Goal: Find specific page/section: Find specific page/section

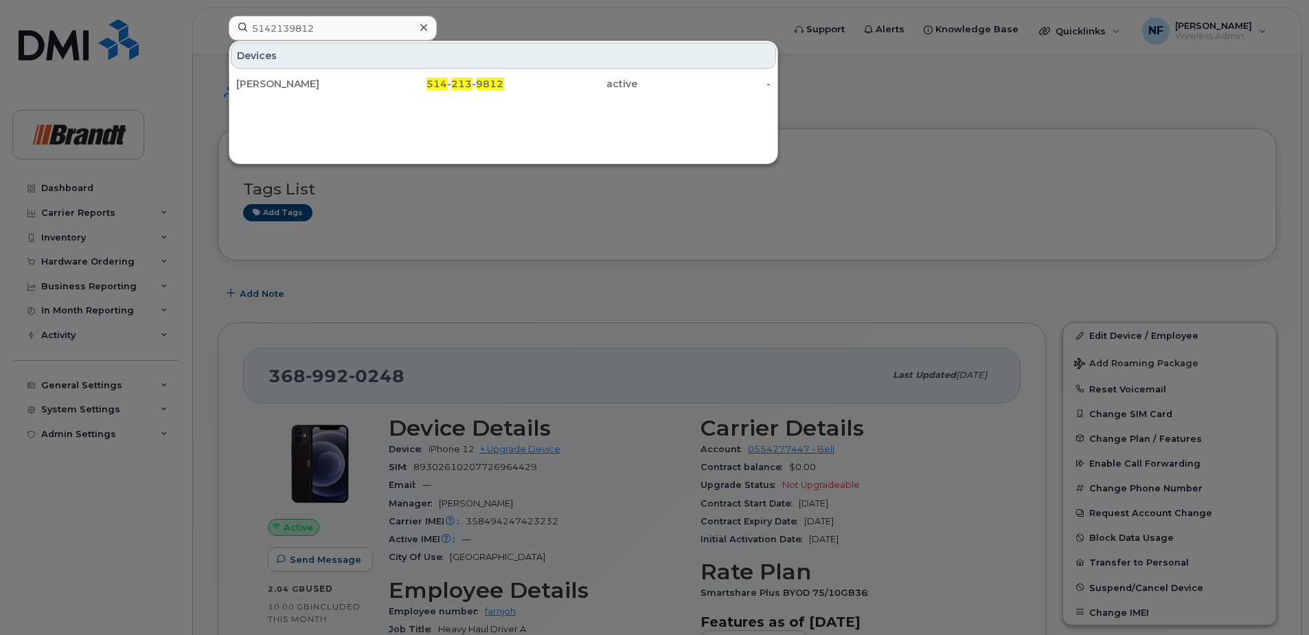
type input "5142139812"
click at [339, 83] on div "Georges Ste Marie" at bounding box center [303, 84] width 134 height 14
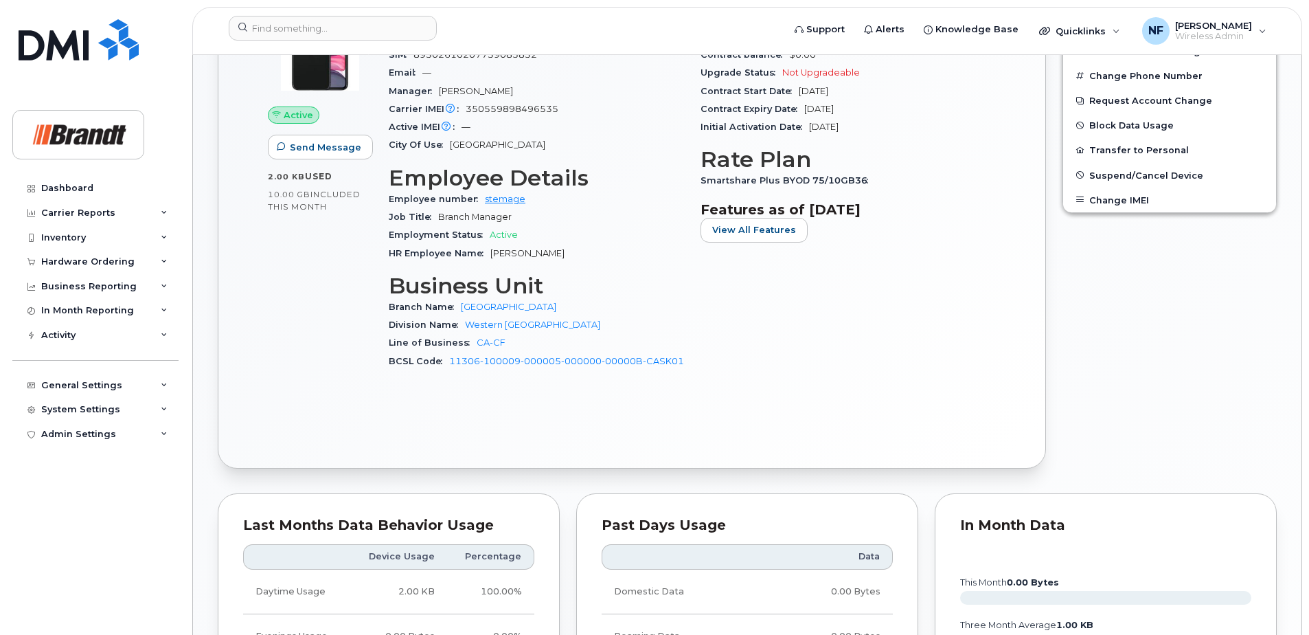
scroll to position [824, 0]
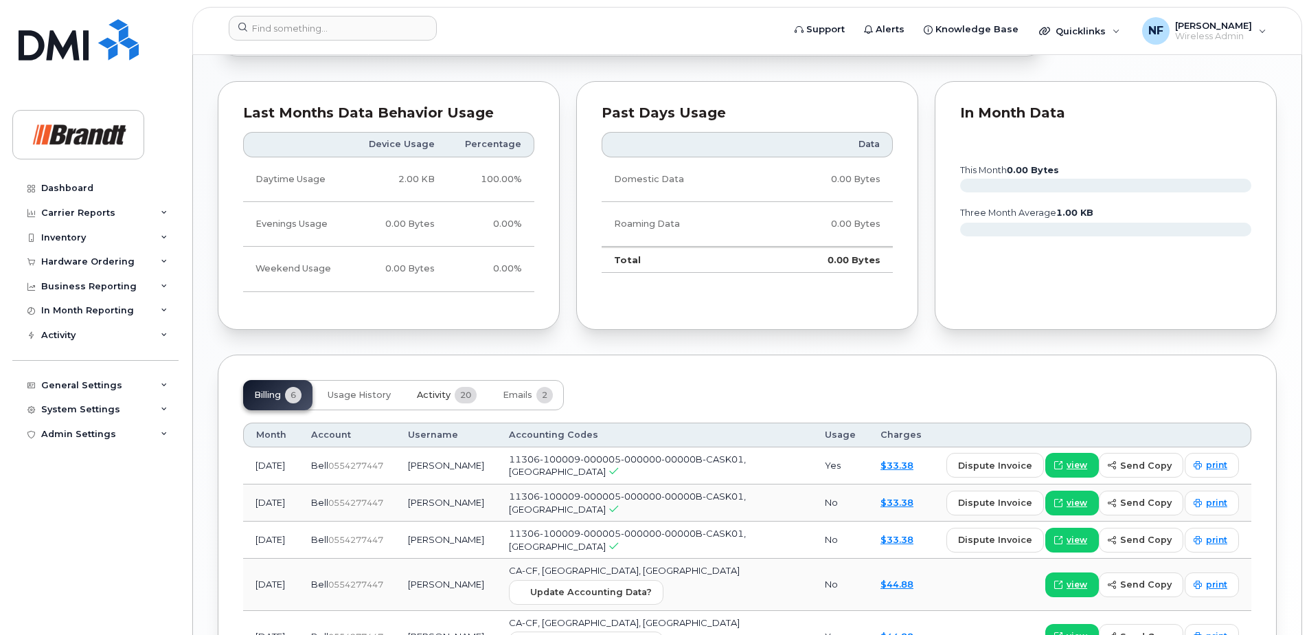
click at [456, 389] on button "Activity 20" at bounding box center [447, 395] width 82 height 30
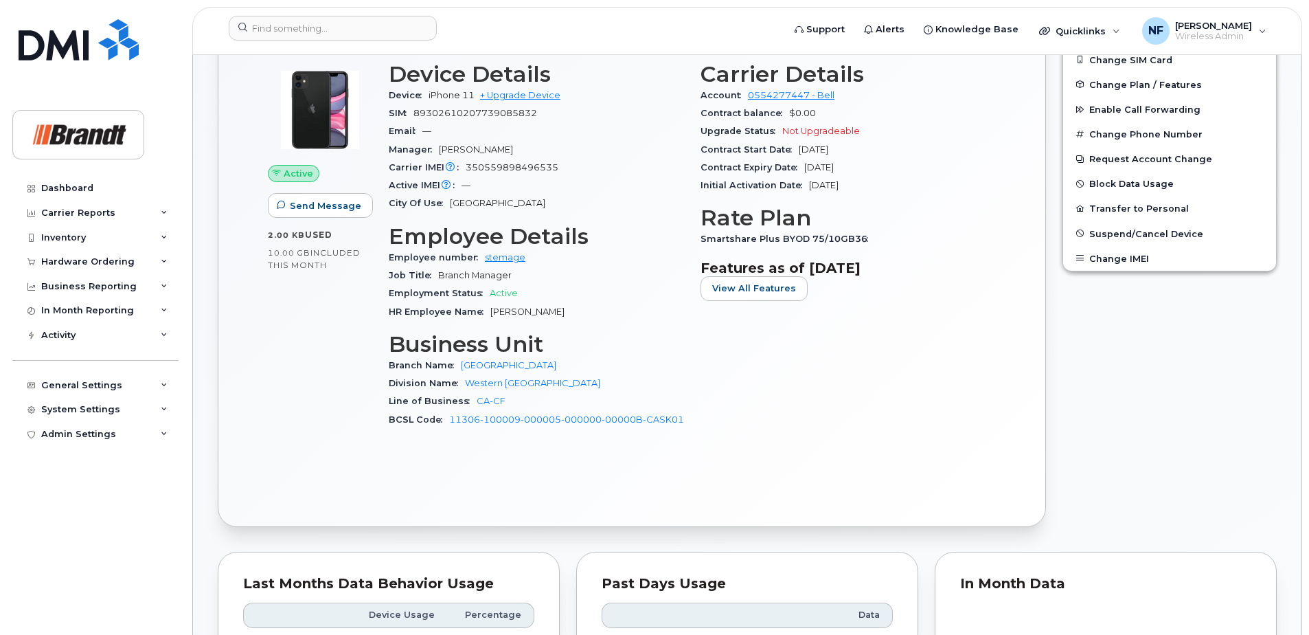
scroll to position [0, 0]
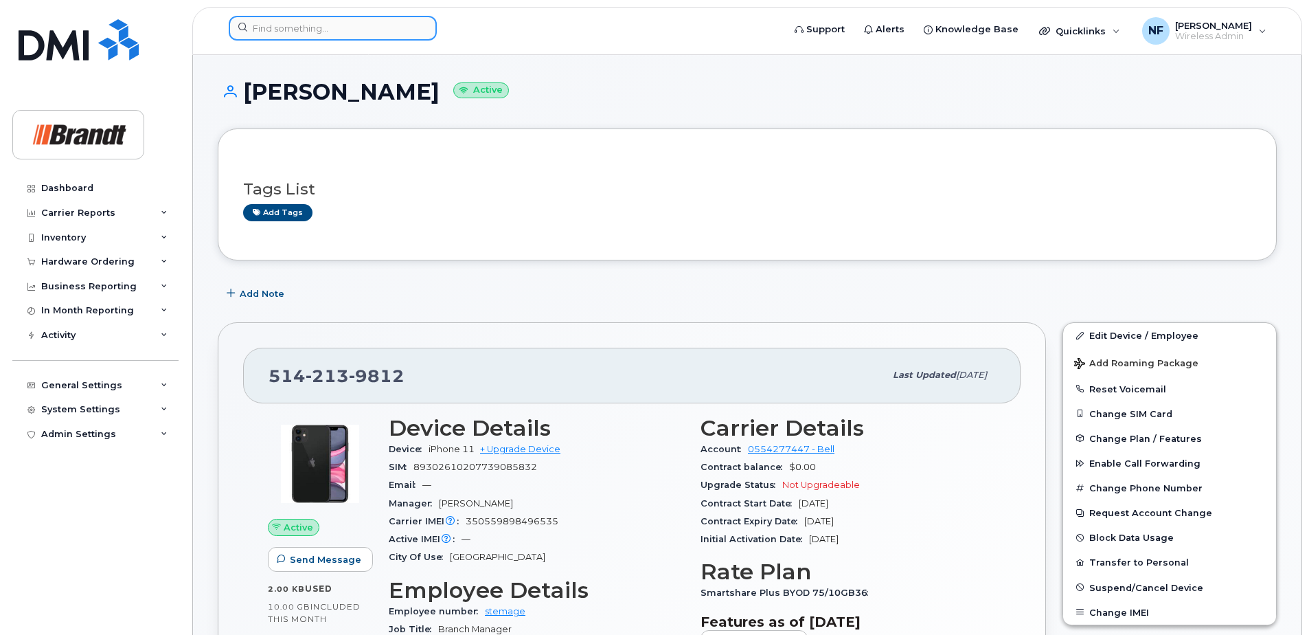
click at [394, 36] on input at bounding box center [333, 28] width 208 height 25
paste input "7809774461"
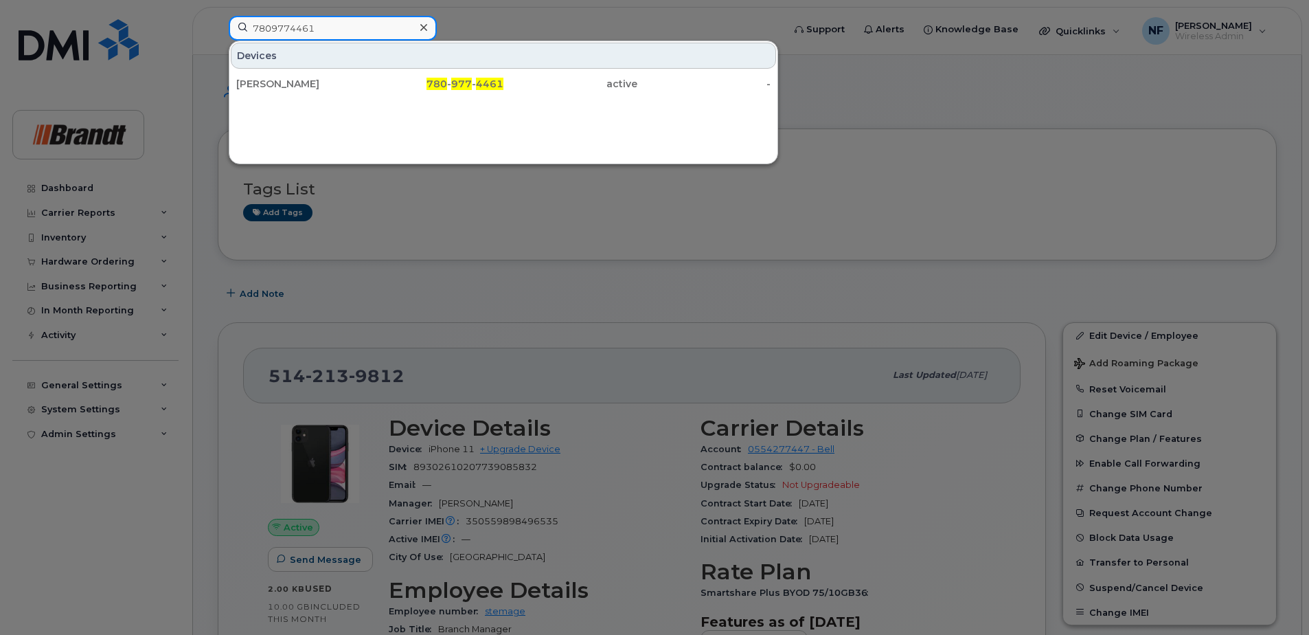
type input "7809774461"
click at [427, 26] on div at bounding box center [424, 28] width 20 height 20
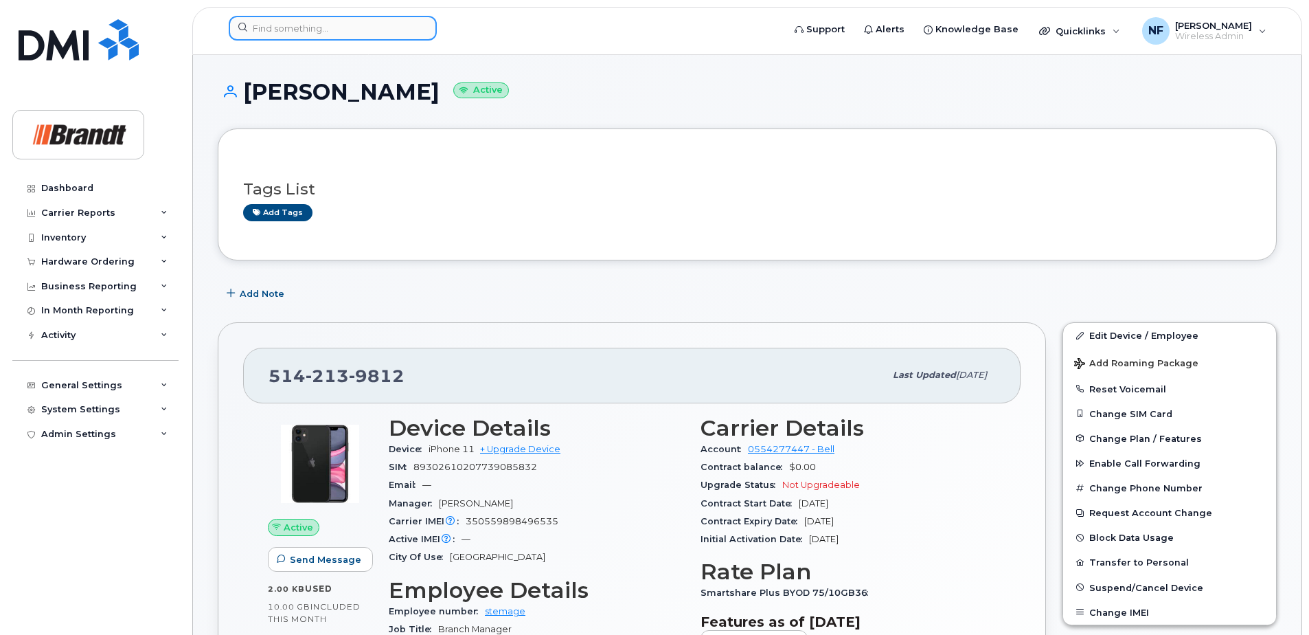
click at [417, 26] on div at bounding box center [333, 28] width 208 height 25
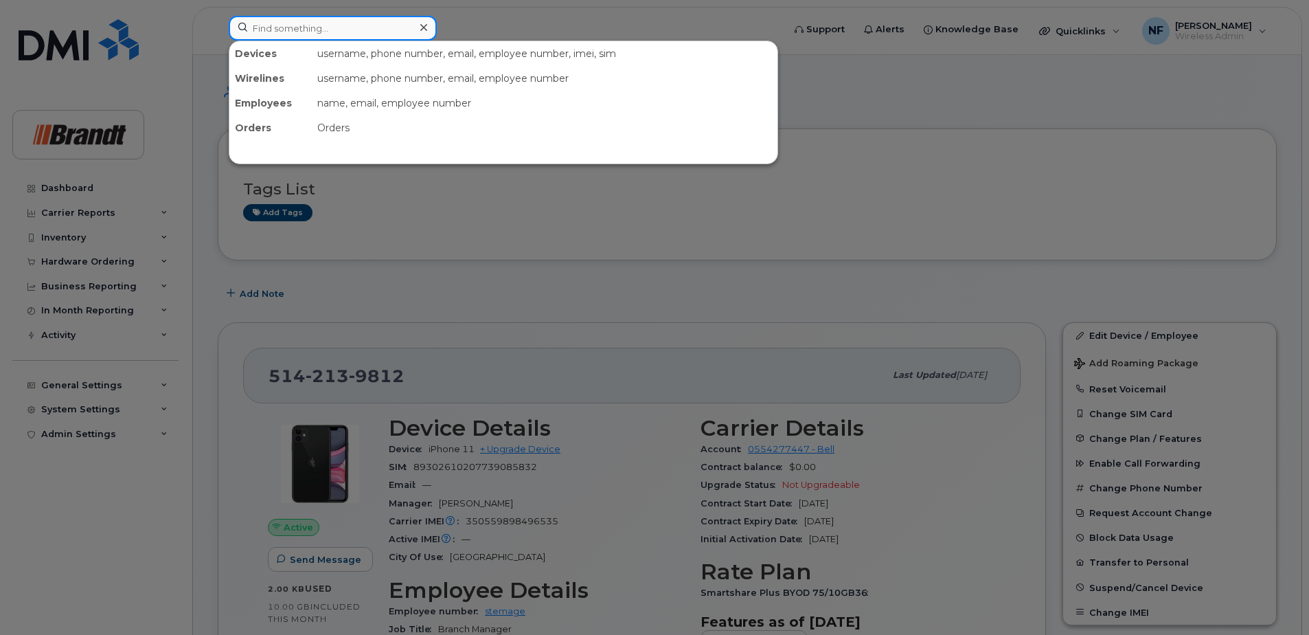
paste input "7059194605"
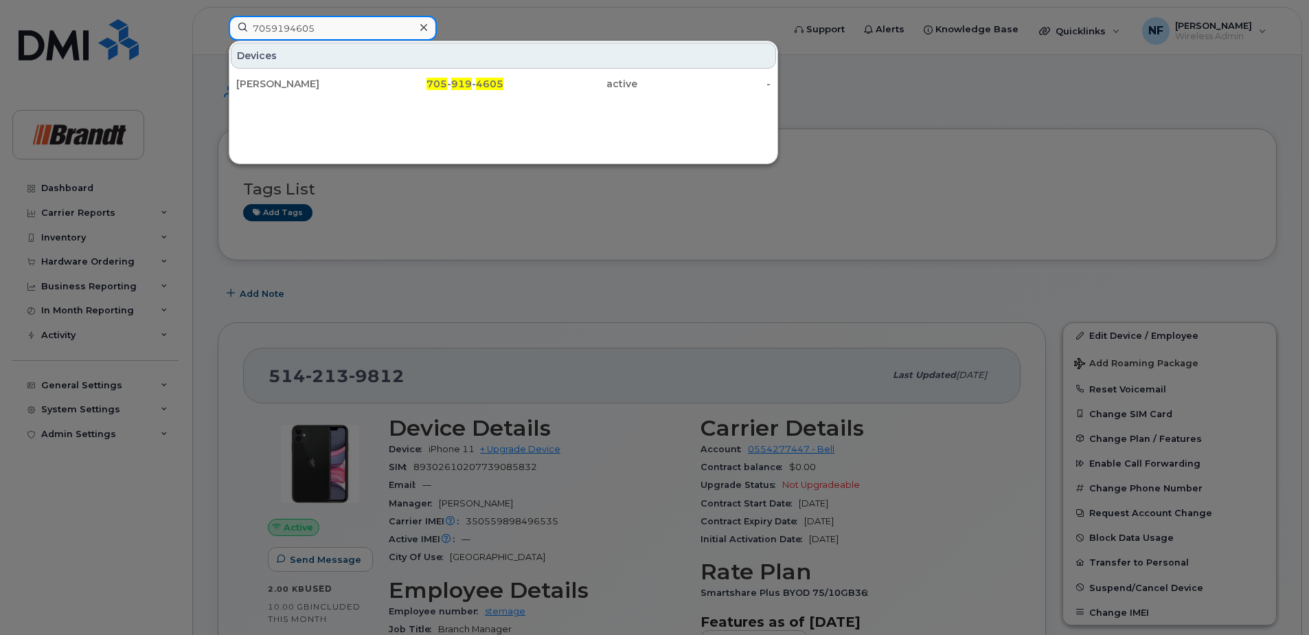
type input "7059194605"
click at [390, 32] on input "7059194605" at bounding box center [333, 28] width 208 height 25
click at [380, 32] on input "7059194605" at bounding box center [333, 28] width 208 height 25
click at [370, 79] on link "Jeremy Noble 705 - 919 - 4605 active -" at bounding box center [504, 83] width 546 height 25
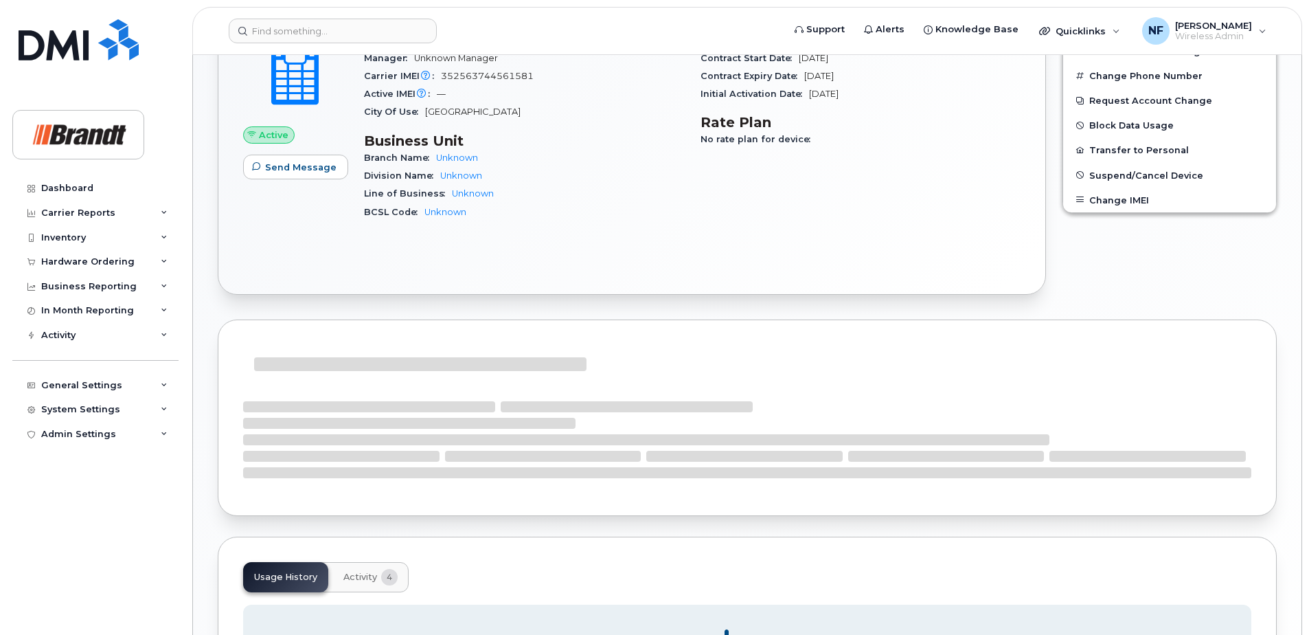
scroll to position [639, 0]
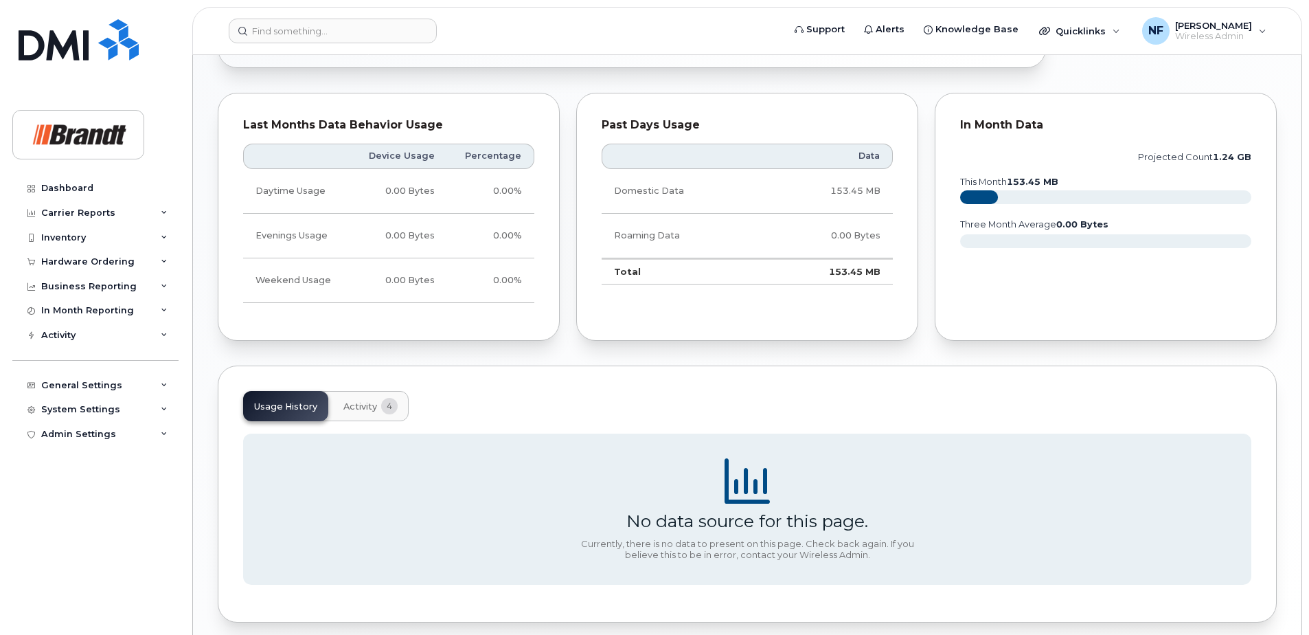
click at [383, 406] on span "4" at bounding box center [389, 406] width 16 height 16
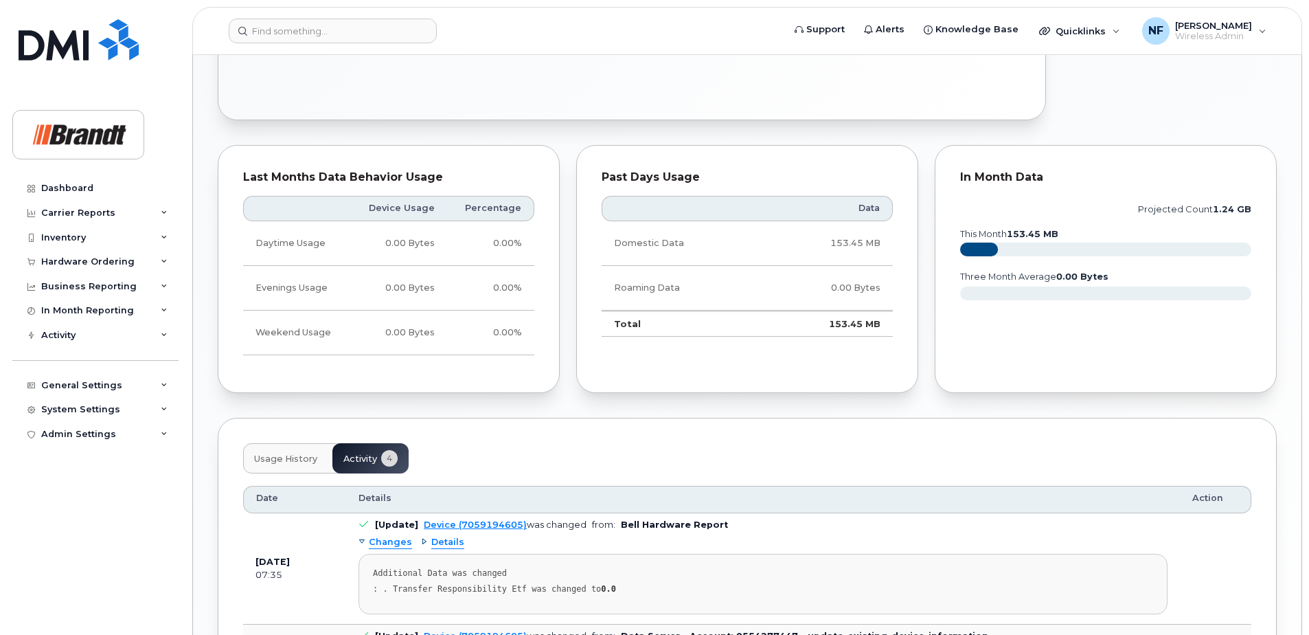
scroll to position [243, 0]
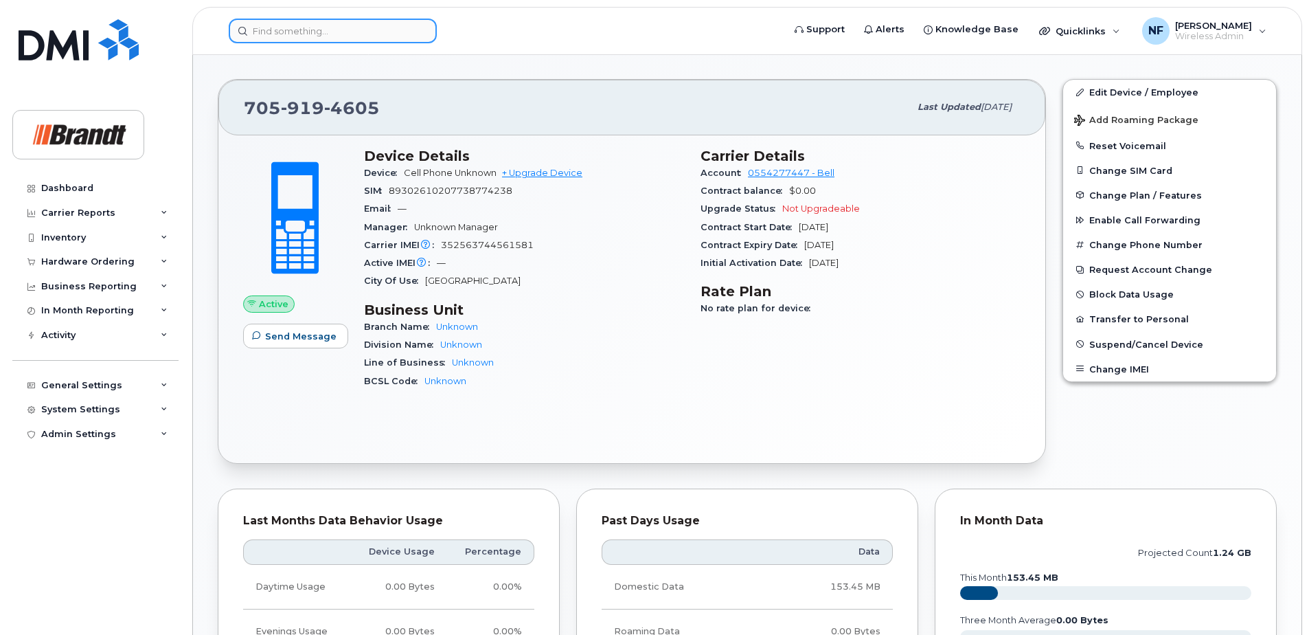
click at [313, 32] on input at bounding box center [333, 31] width 208 height 25
paste input "2502415013"
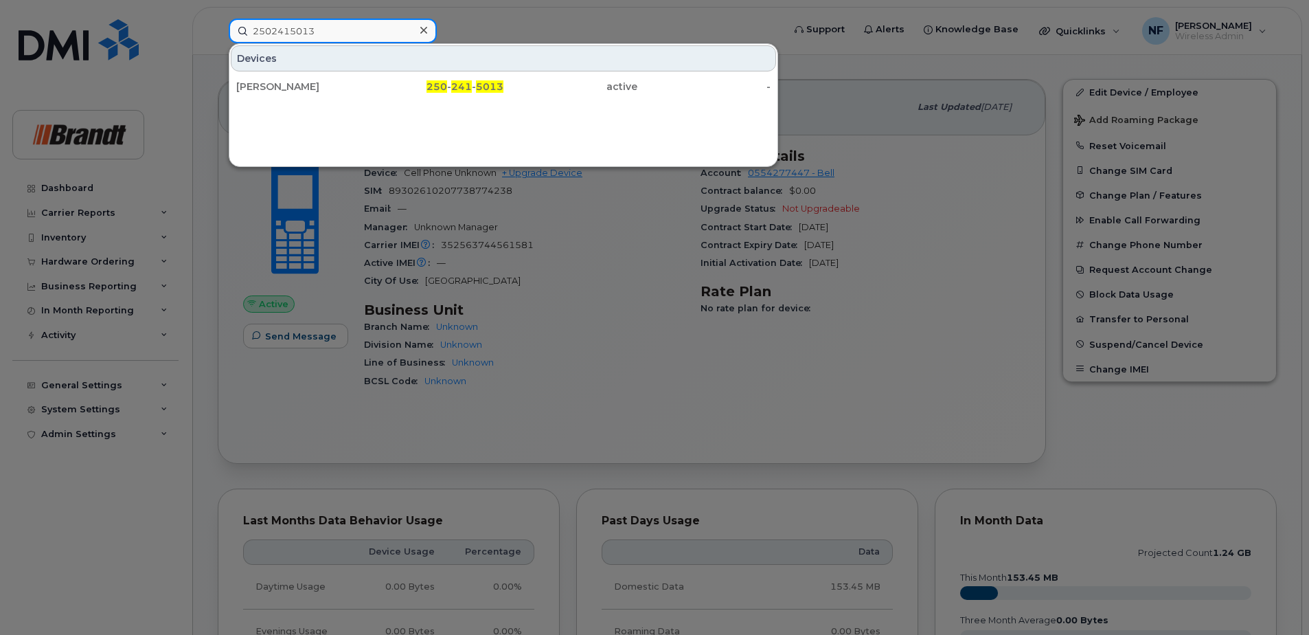
type input "2502415013"
drag, startPoint x: 425, startPoint y: 29, endPoint x: 414, endPoint y: 30, distance: 10.3
click at [425, 29] on icon at bounding box center [423, 30] width 7 height 7
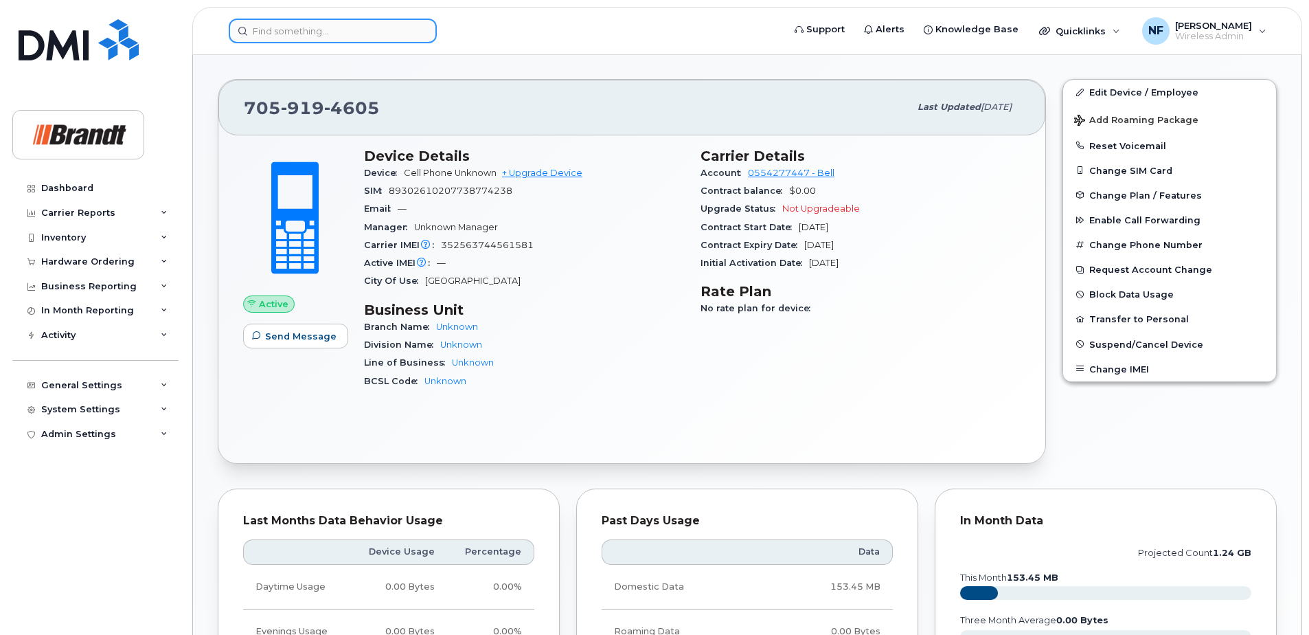
click at [411, 31] on input at bounding box center [333, 31] width 208 height 25
paste input "2497791455"
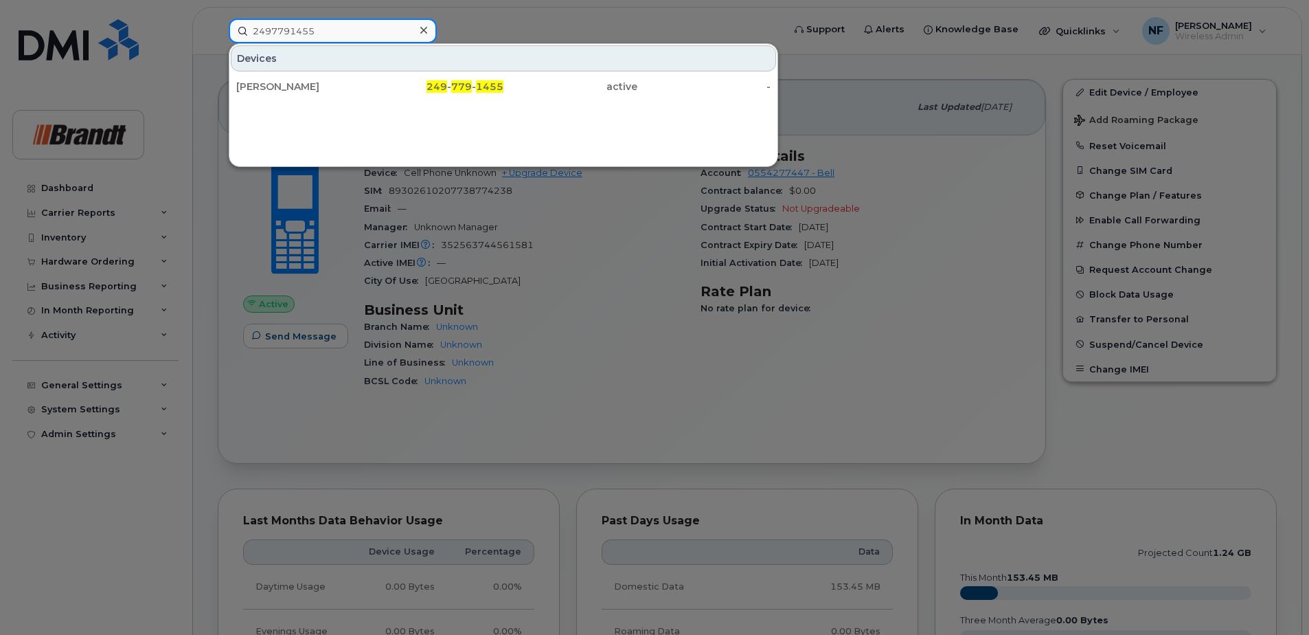
type input "2497791455"
click at [430, 34] on div at bounding box center [424, 31] width 20 height 20
click at [424, 32] on div at bounding box center [333, 31] width 208 height 25
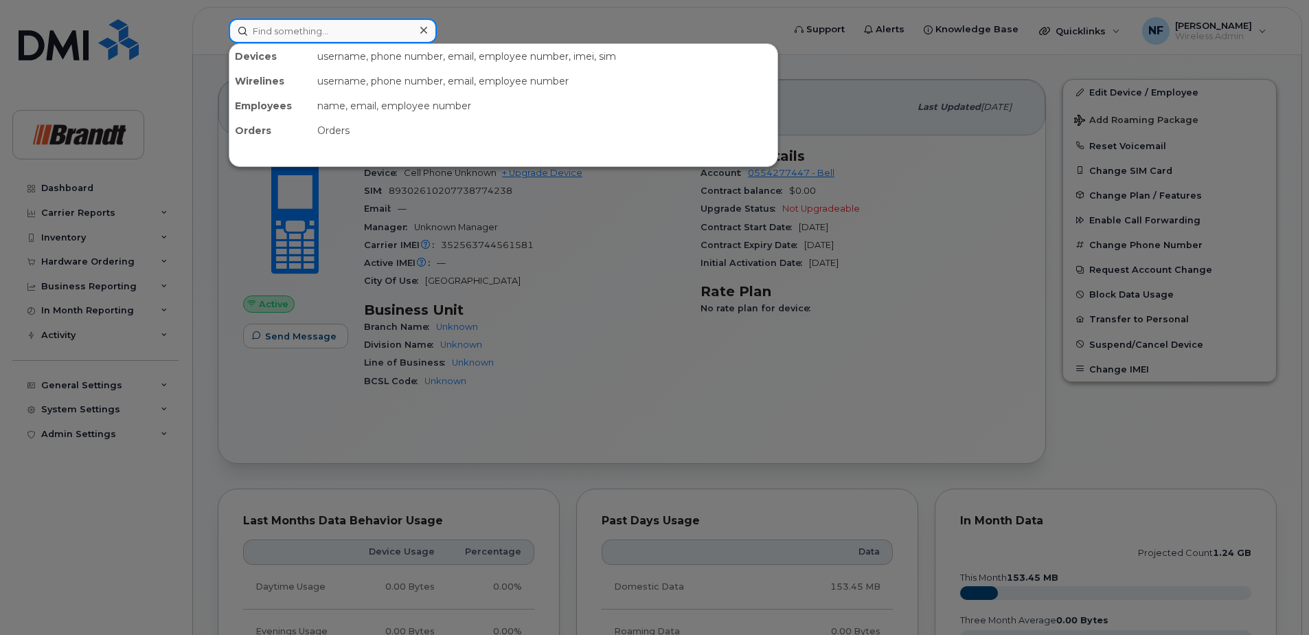
paste input "4034156130"
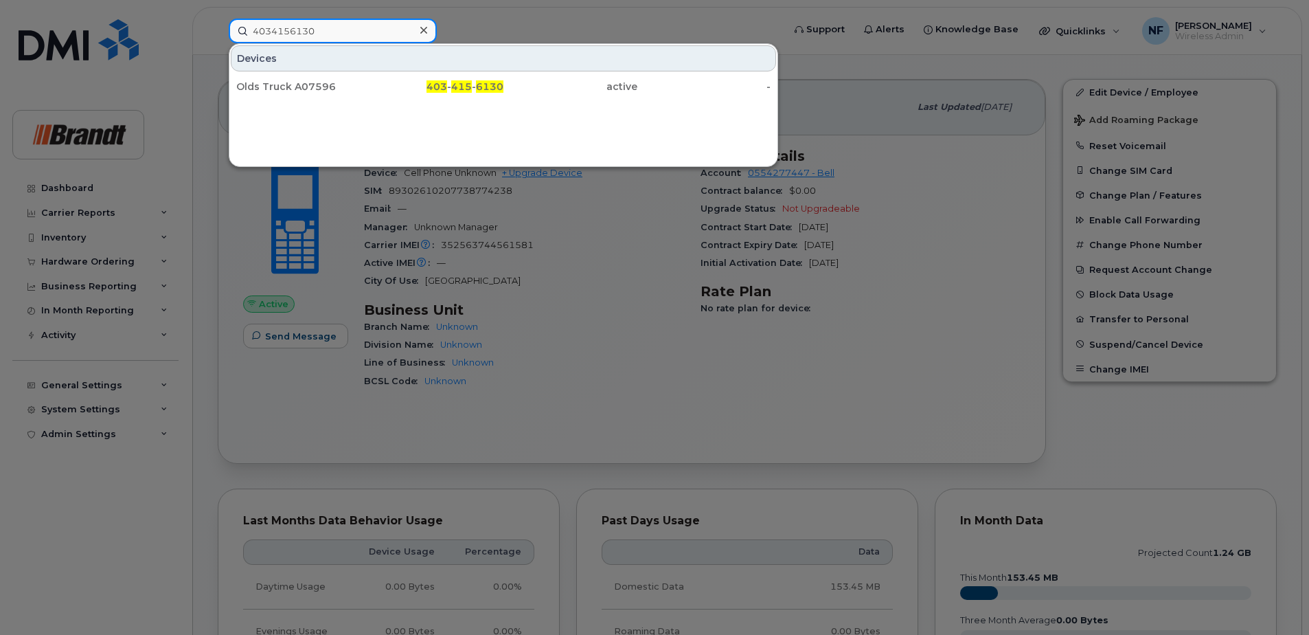
type input "4034156130"
click at [425, 28] on icon at bounding box center [423, 30] width 7 height 7
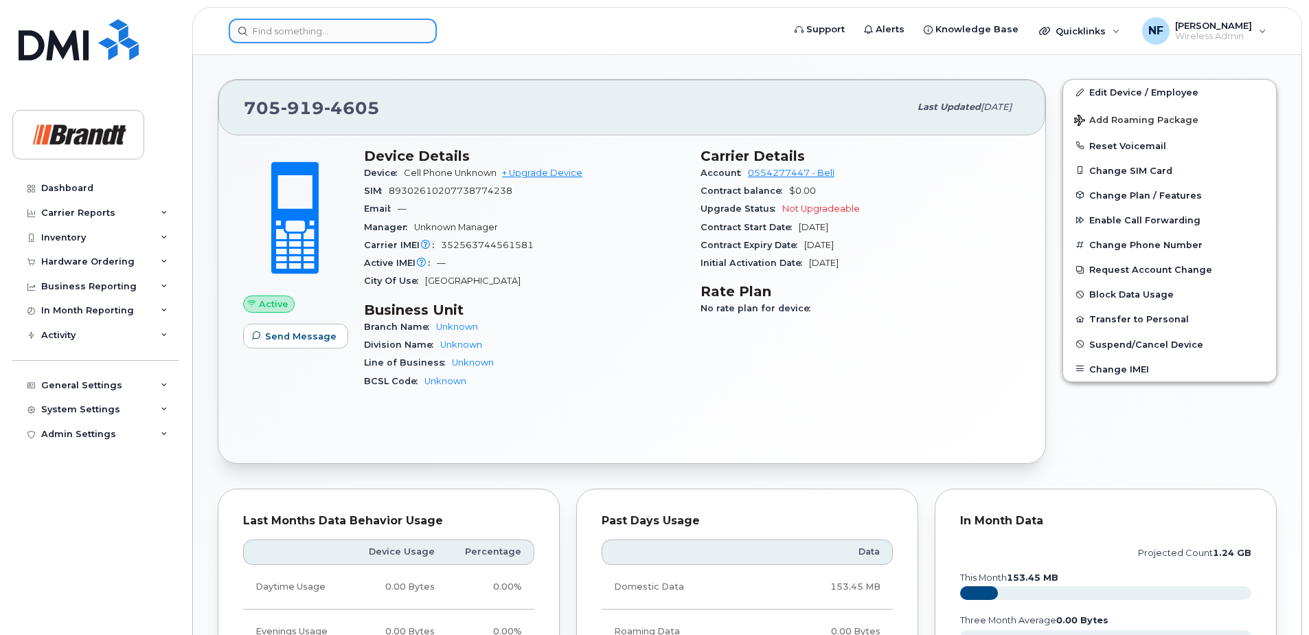
click at [414, 28] on div at bounding box center [333, 31] width 208 height 25
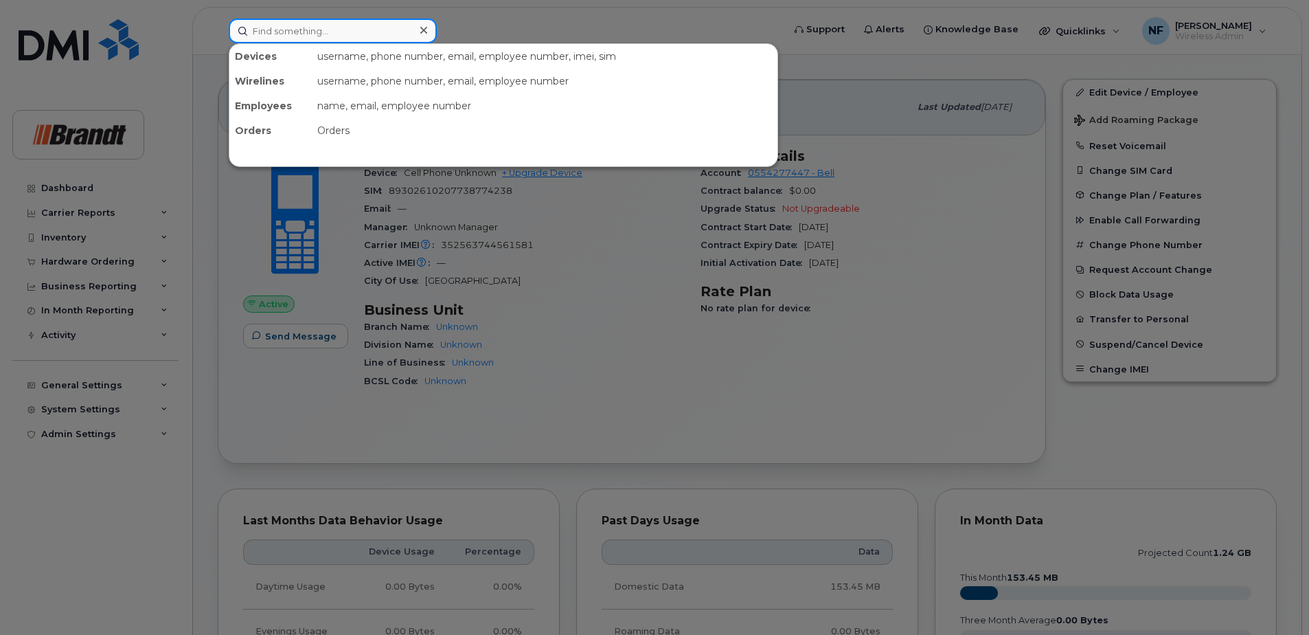
paste input "4035596735"
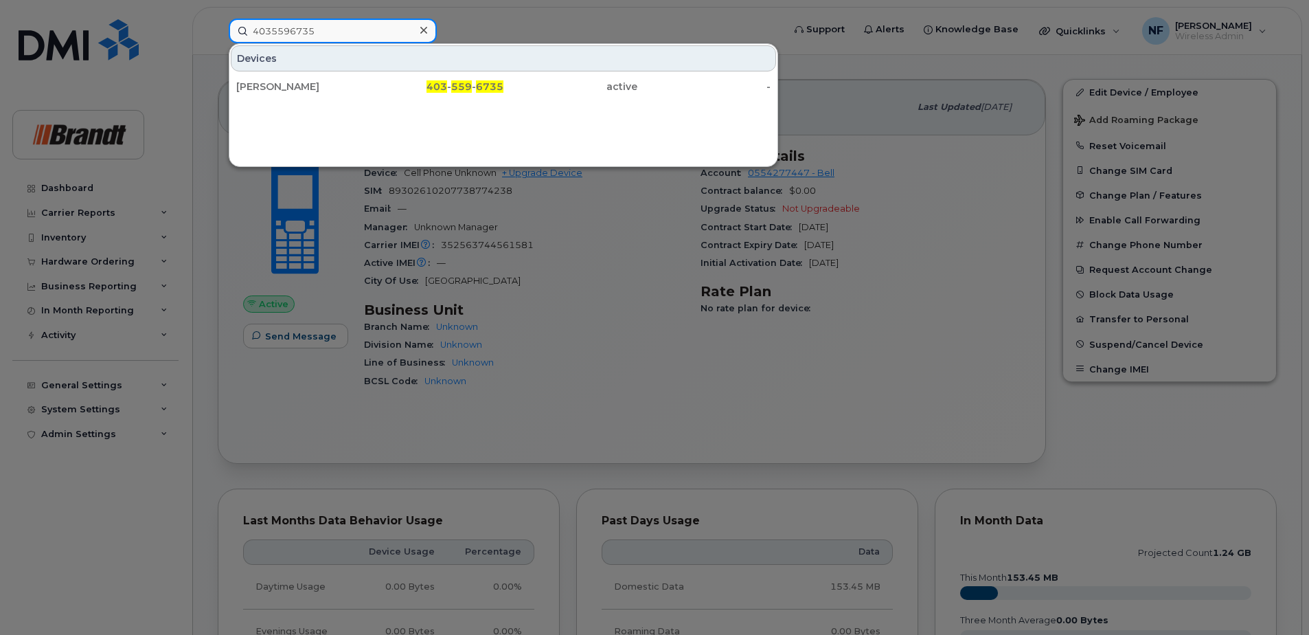
type input "4035596735"
drag, startPoint x: 425, startPoint y: 26, endPoint x: 418, endPoint y: 30, distance: 8.0
click at [425, 26] on icon at bounding box center [423, 30] width 7 height 11
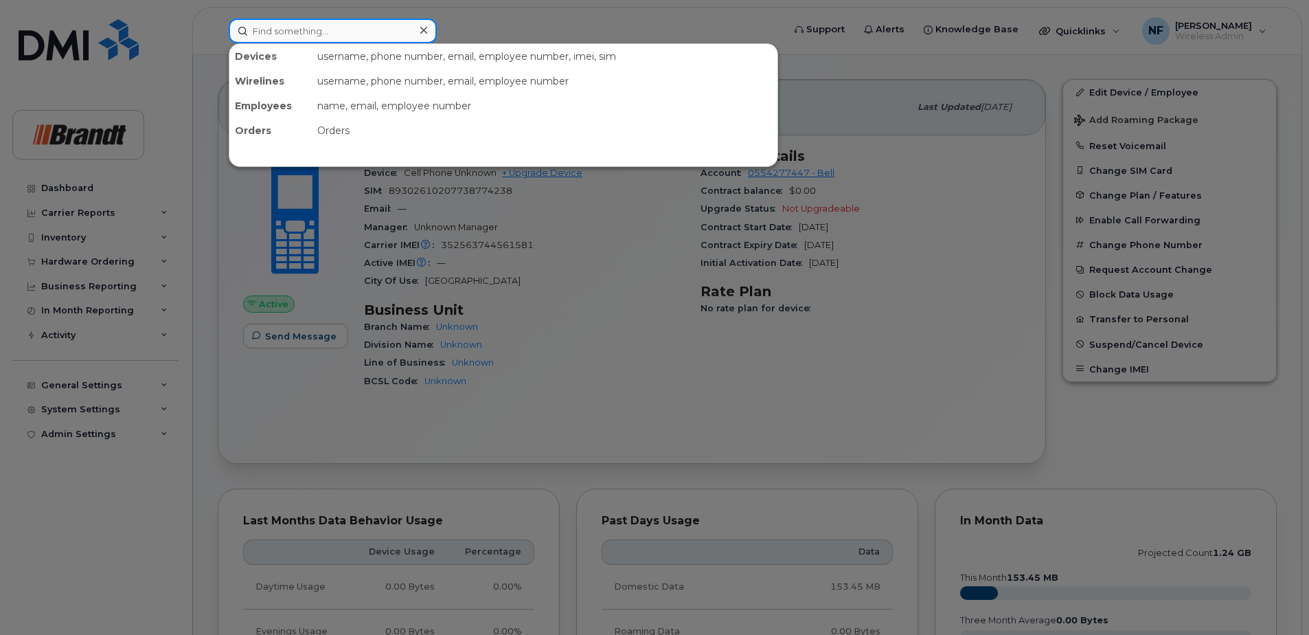
click at [418, 30] on div at bounding box center [333, 31] width 208 height 25
paste input "4035596781"
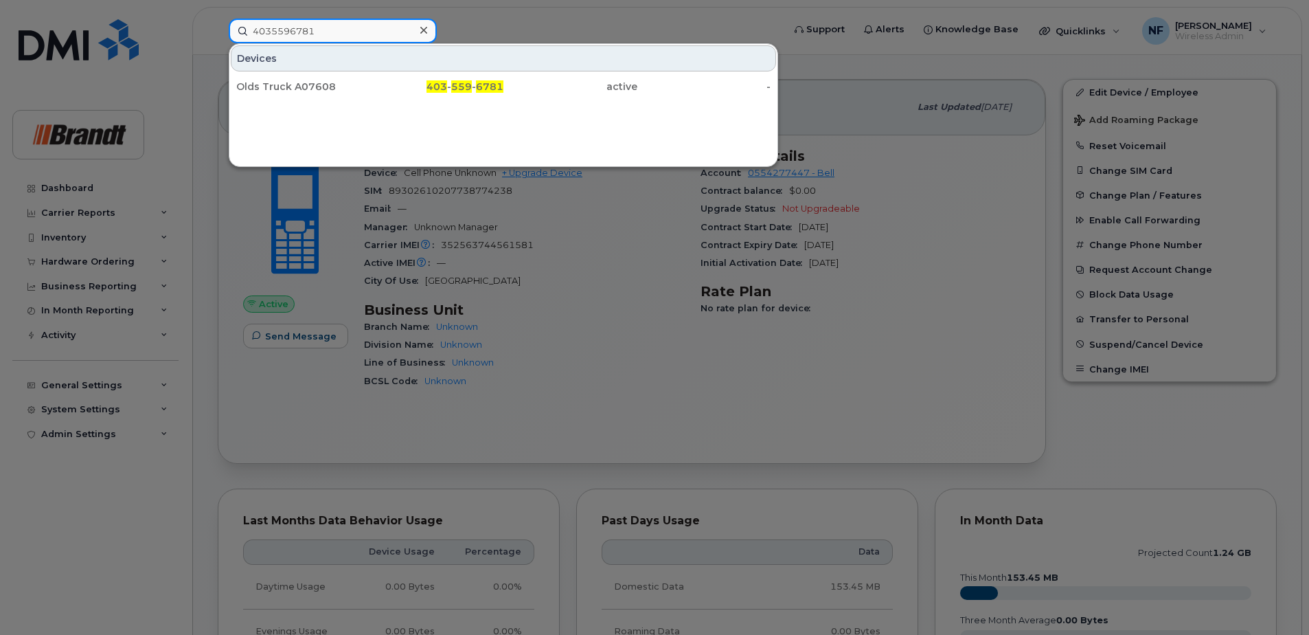
type input "4035596781"
click at [424, 32] on icon at bounding box center [423, 30] width 7 height 11
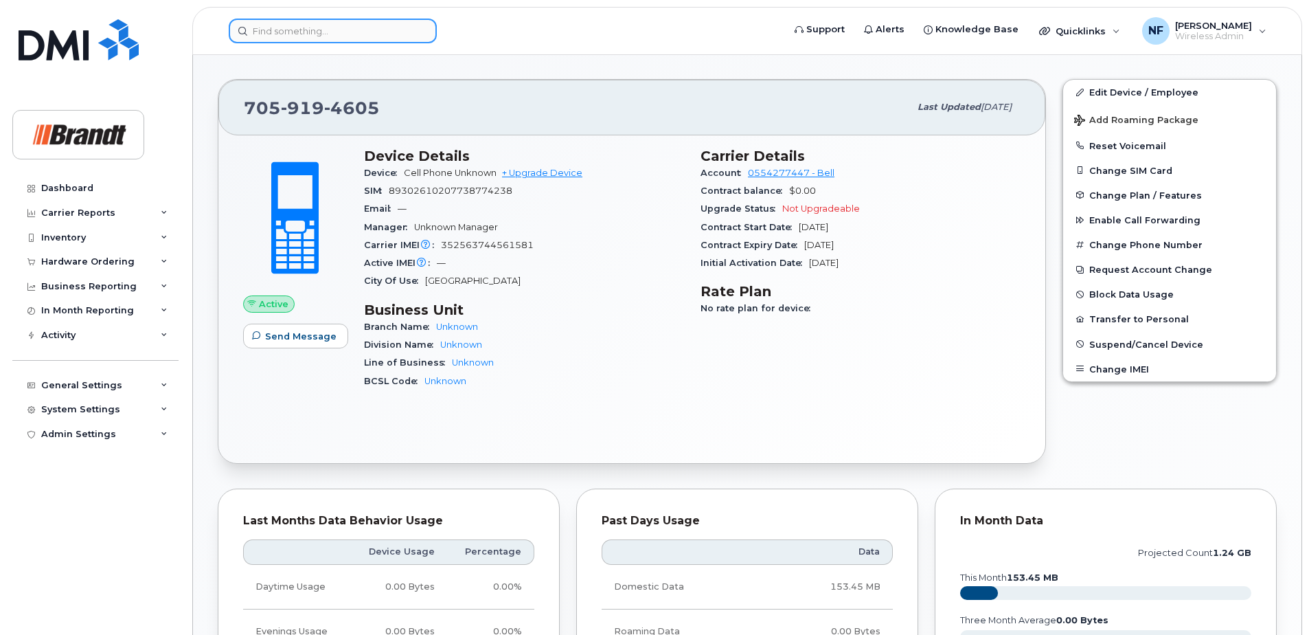
click at [402, 31] on input at bounding box center [333, 31] width 208 height 25
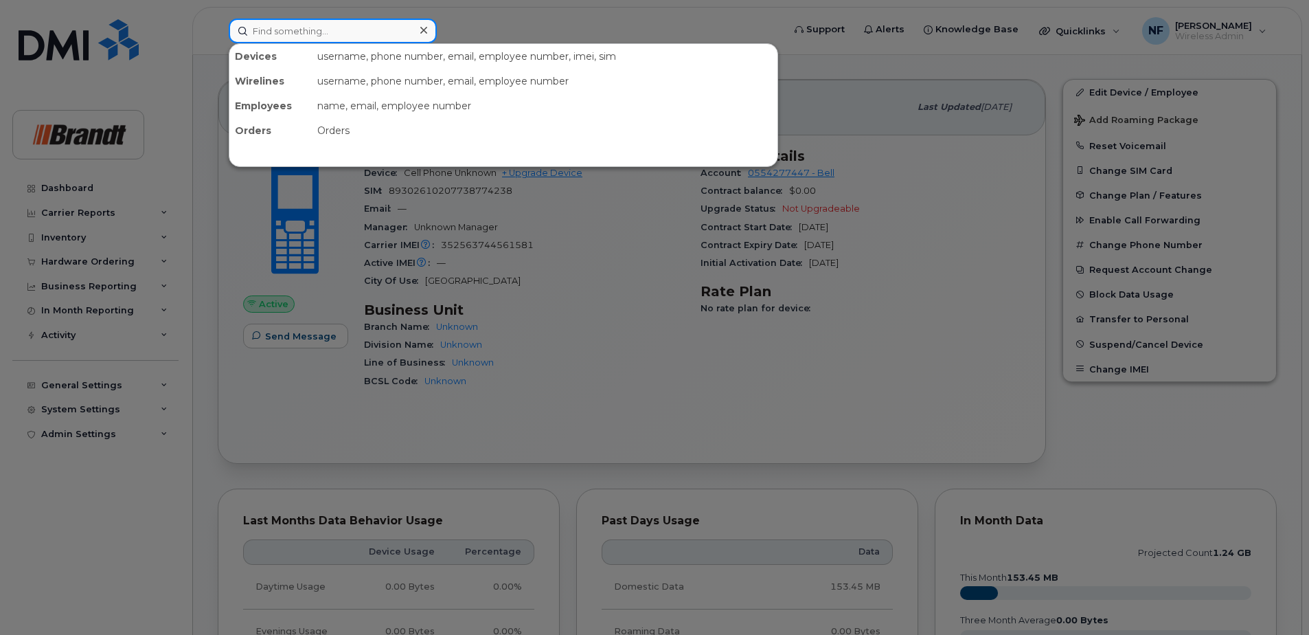
paste input "4315540658"
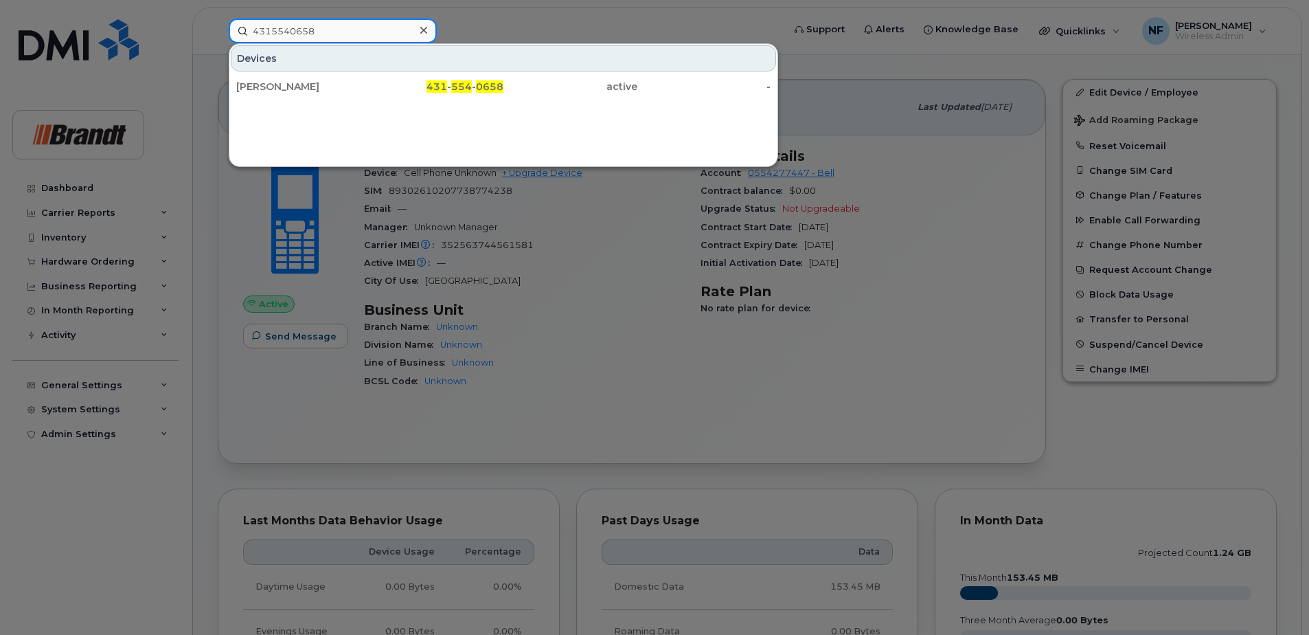
type input "4315540658"
click at [423, 33] on icon at bounding box center [423, 30] width 7 height 11
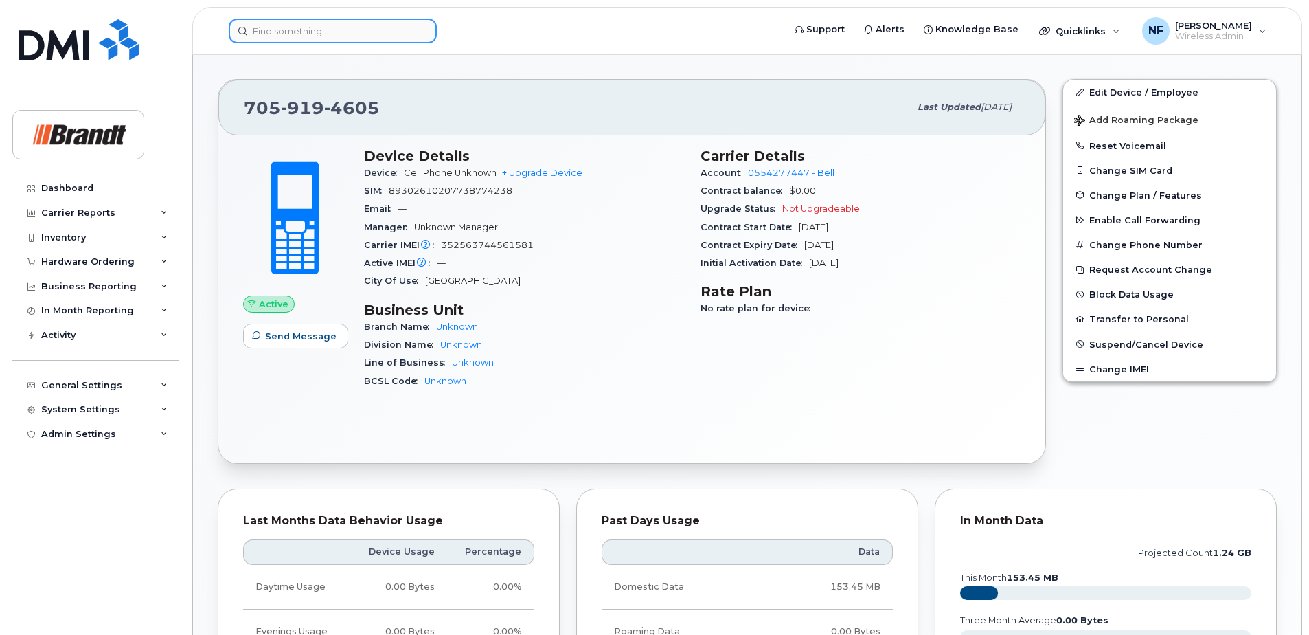
click at [325, 36] on input at bounding box center [333, 31] width 208 height 25
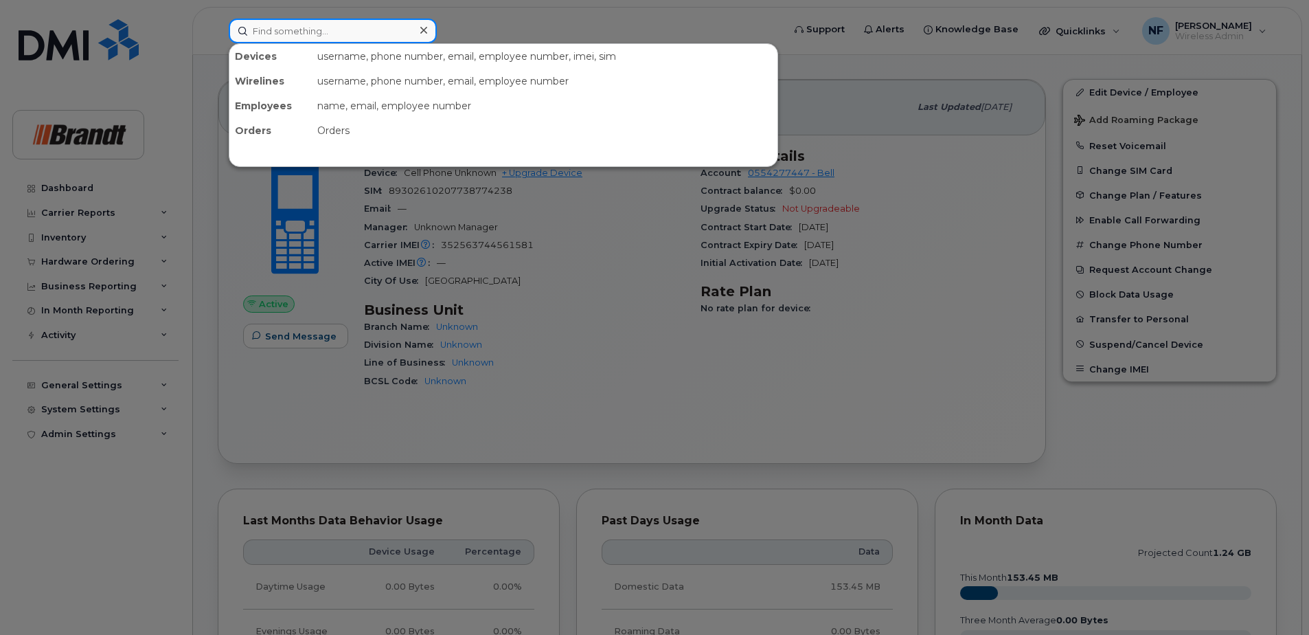
paste input "3065207827"
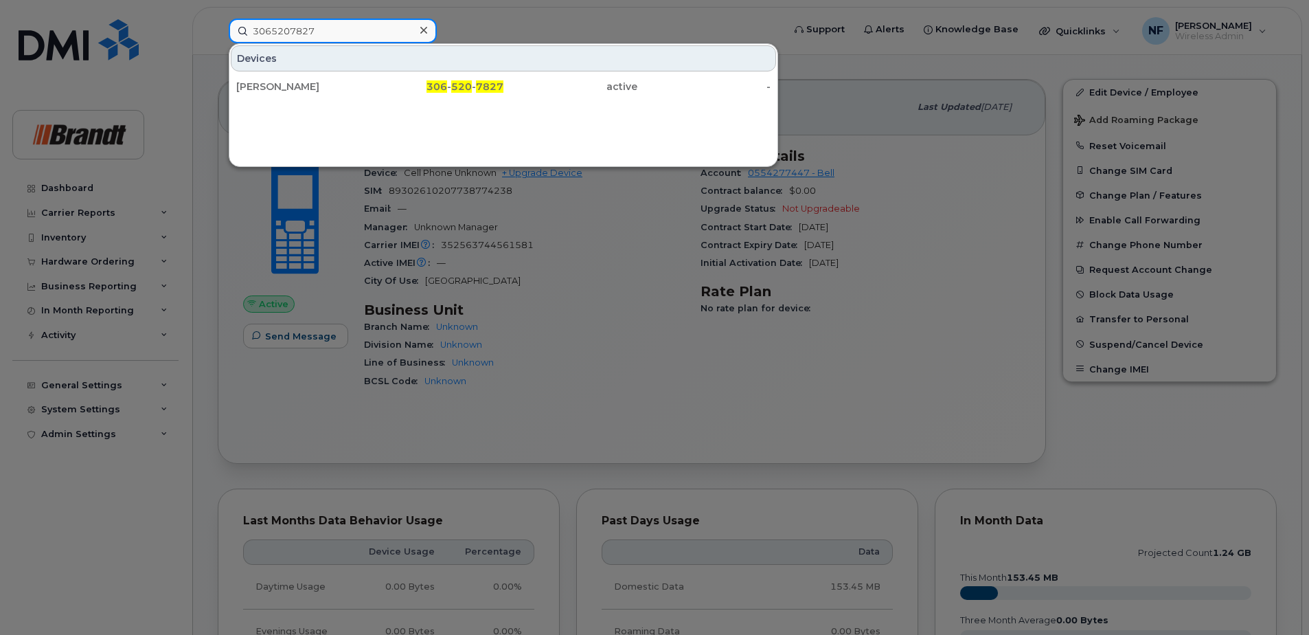
type input "3065207827"
click at [427, 30] on icon at bounding box center [423, 30] width 7 height 11
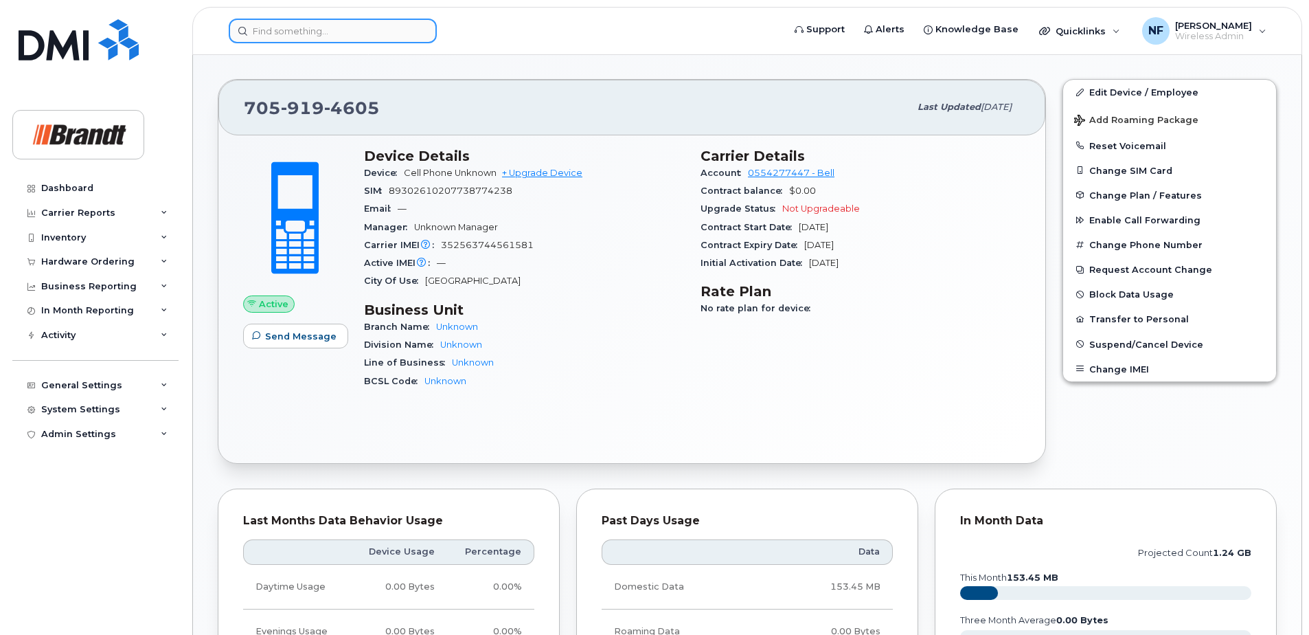
click at [382, 28] on input at bounding box center [333, 31] width 208 height 25
paste input "5817610800"
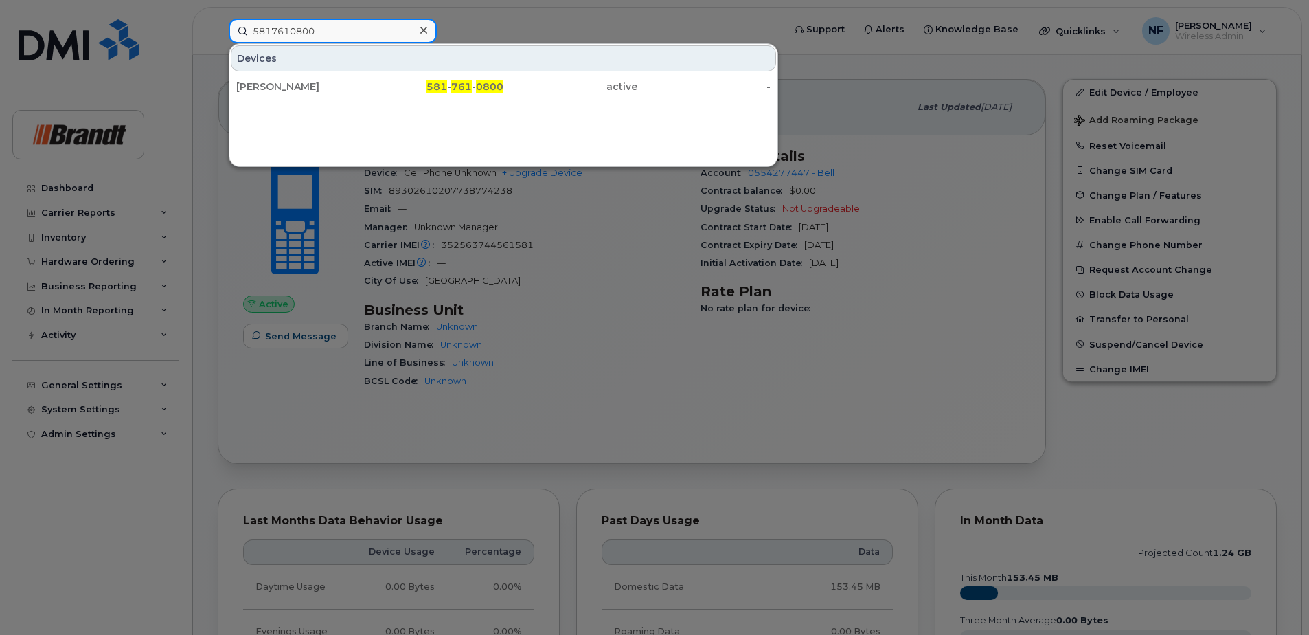
type input "5817610800"
drag, startPoint x: 425, startPoint y: 32, endPoint x: 59, endPoint y: 184, distance: 396.7
click at [425, 32] on icon at bounding box center [423, 30] width 7 height 7
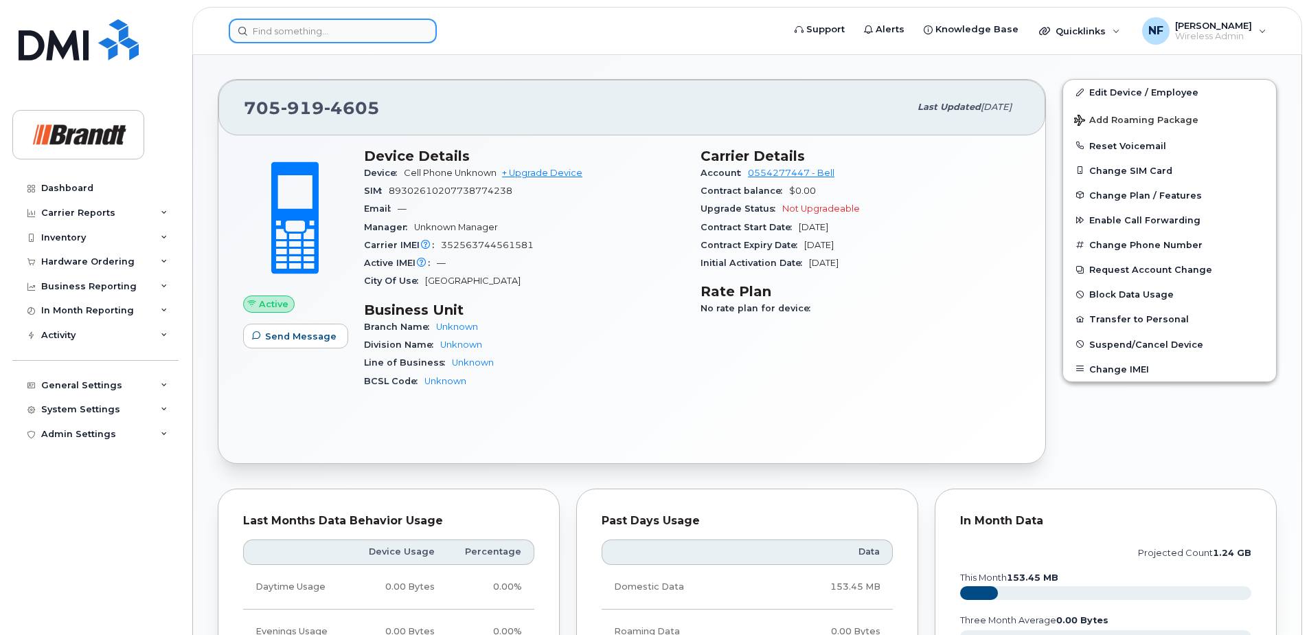
click at [302, 33] on input at bounding box center [333, 31] width 208 height 25
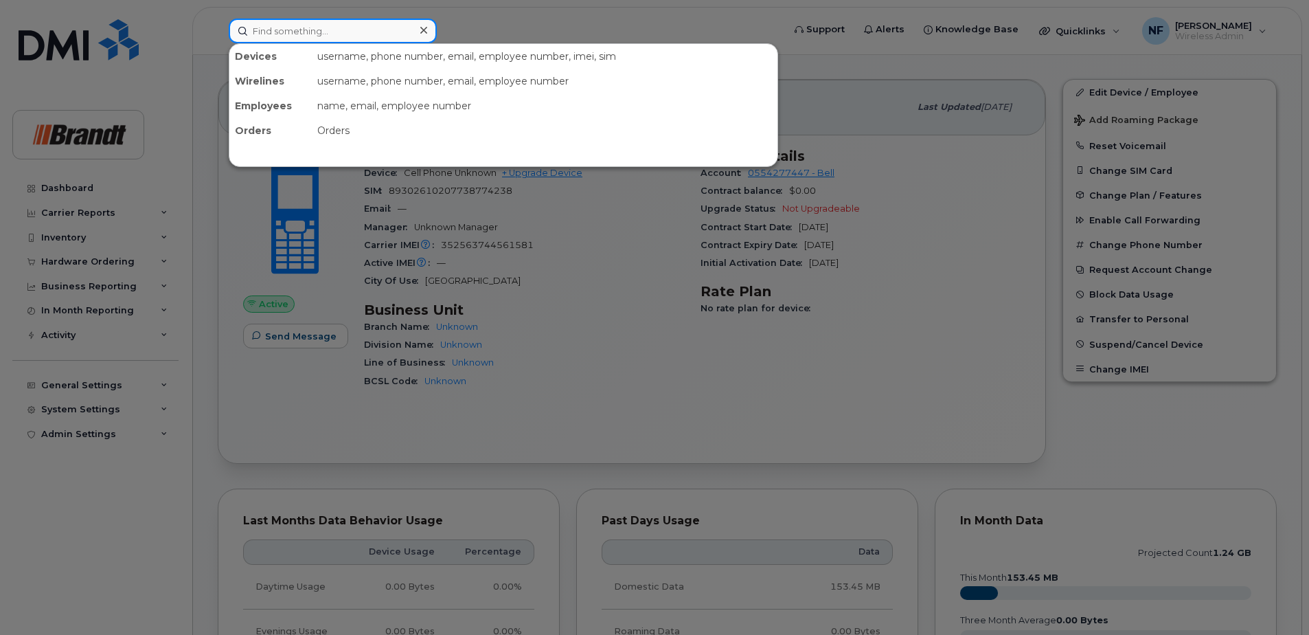
paste input "3653847308"
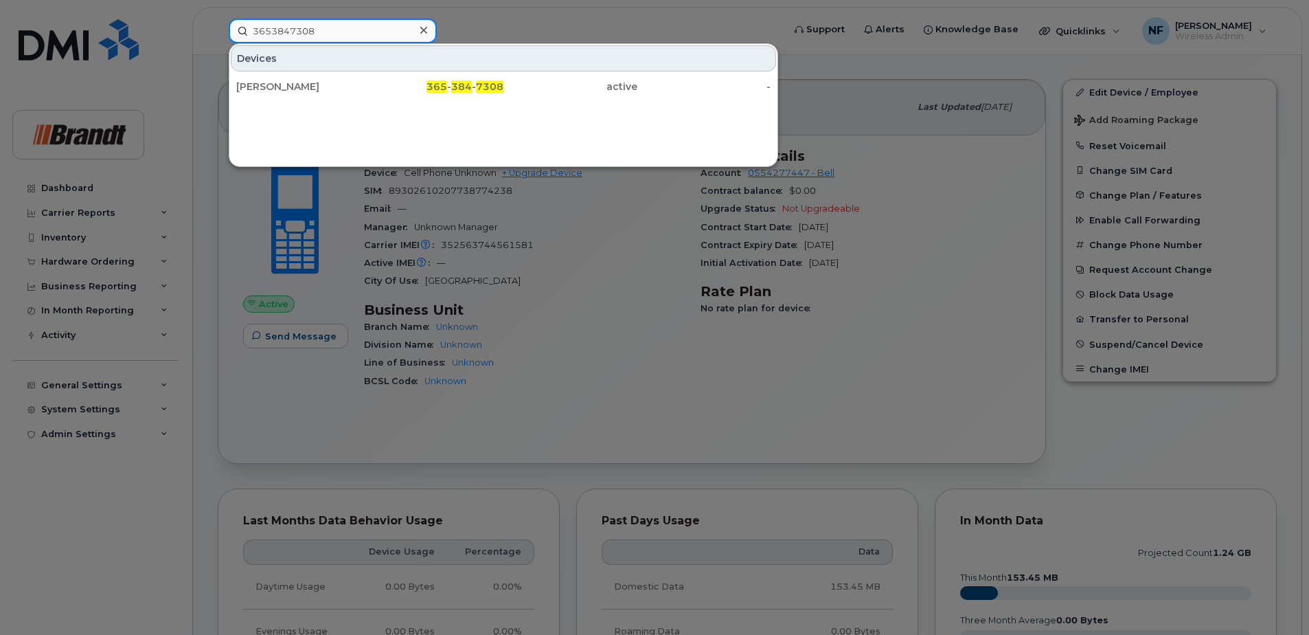
type input "3653847308"
click at [425, 30] on icon at bounding box center [423, 30] width 7 height 7
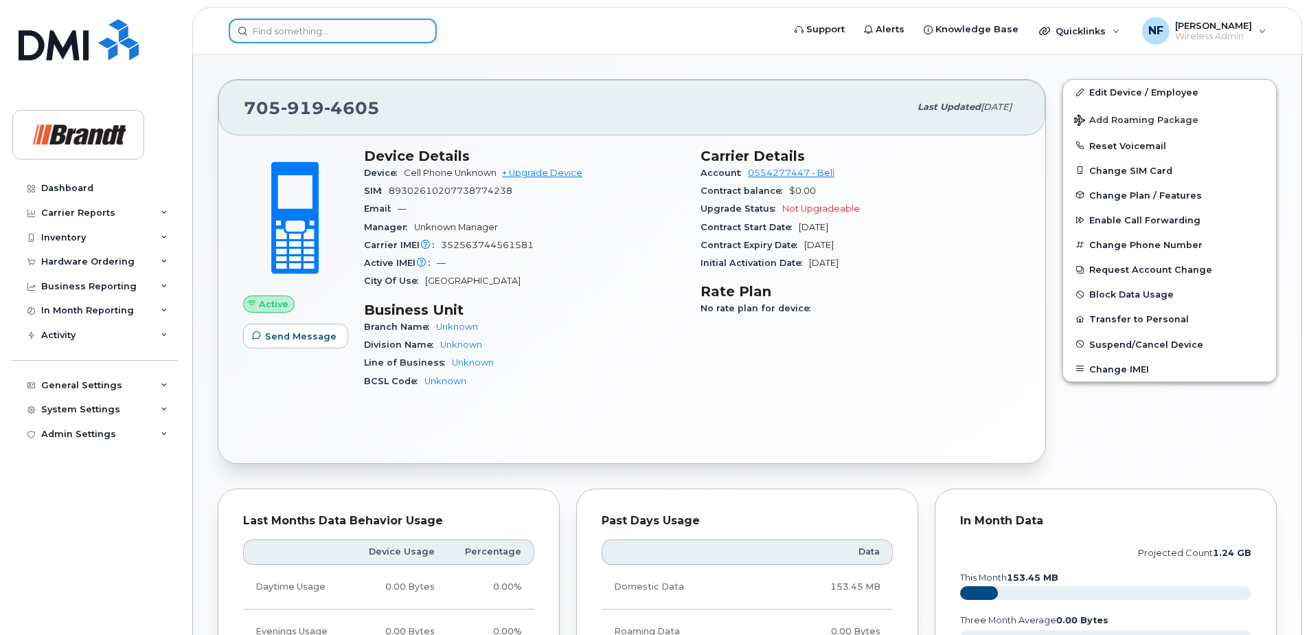
drag, startPoint x: 355, startPoint y: 24, endPoint x: 352, endPoint y: 34, distance: 10.2
click at [355, 24] on input at bounding box center [333, 31] width 208 height 25
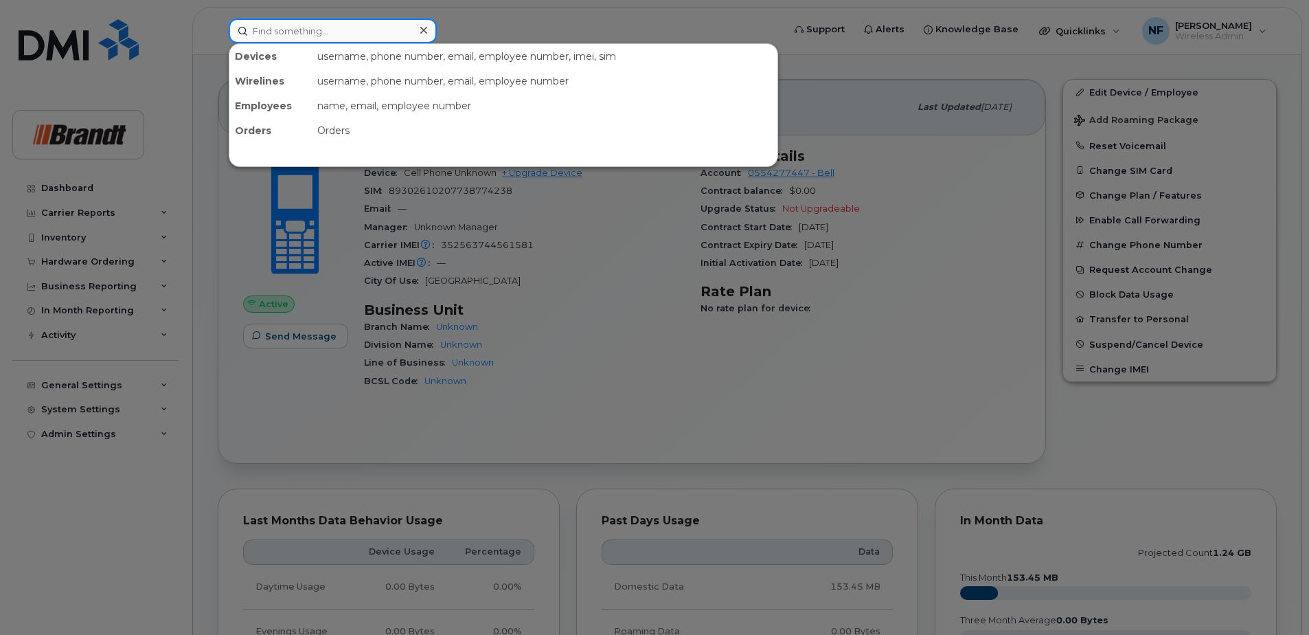
paste input "7783493496"
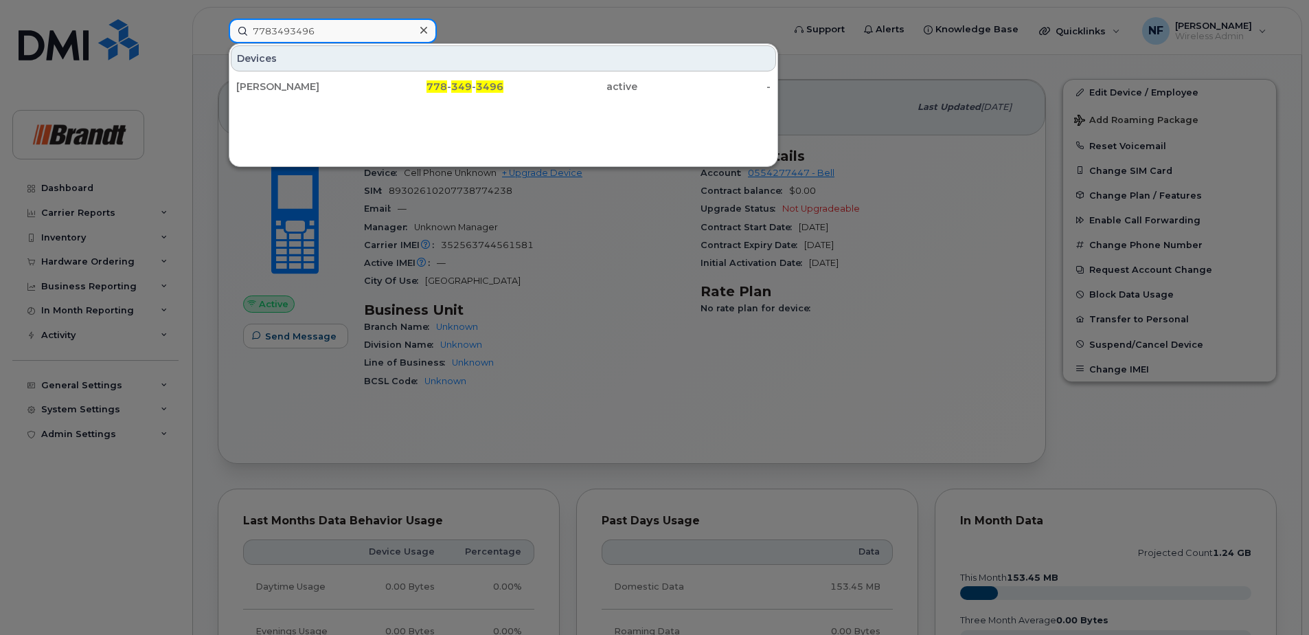
type input "7783493496"
click at [427, 33] on icon at bounding box center [423, 30] width 7 height 7
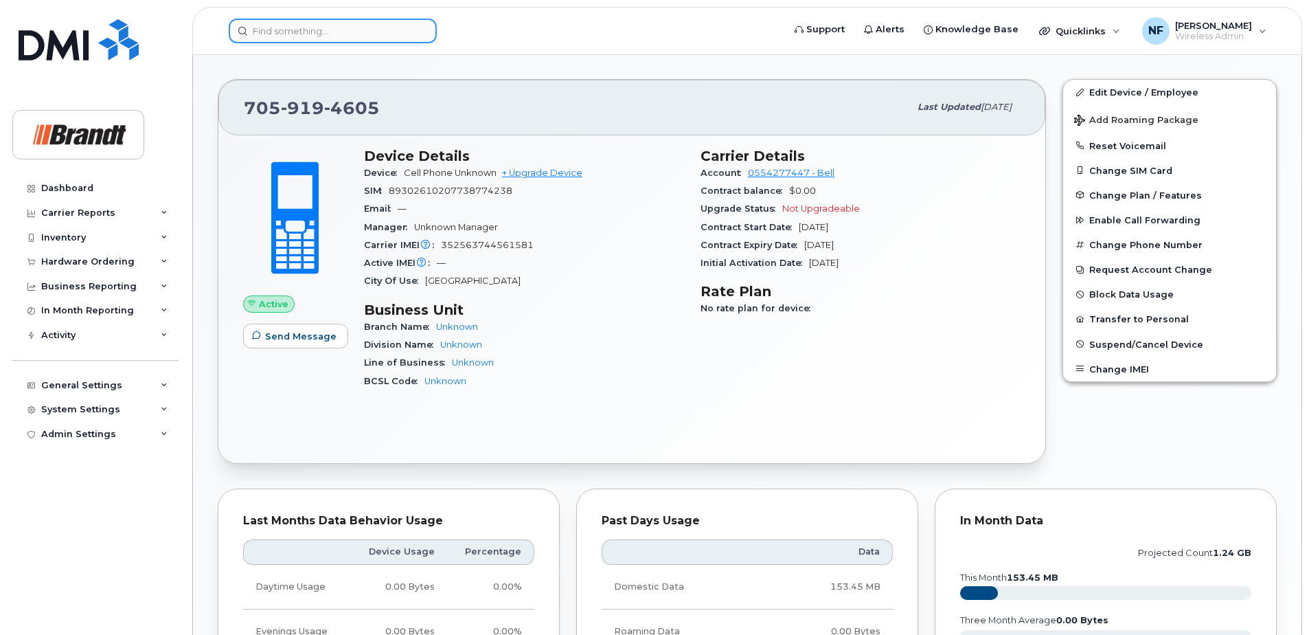
click at [330, 32] on input at bounding box center [333, 31] width 208 height 25
paste input "4034651186"
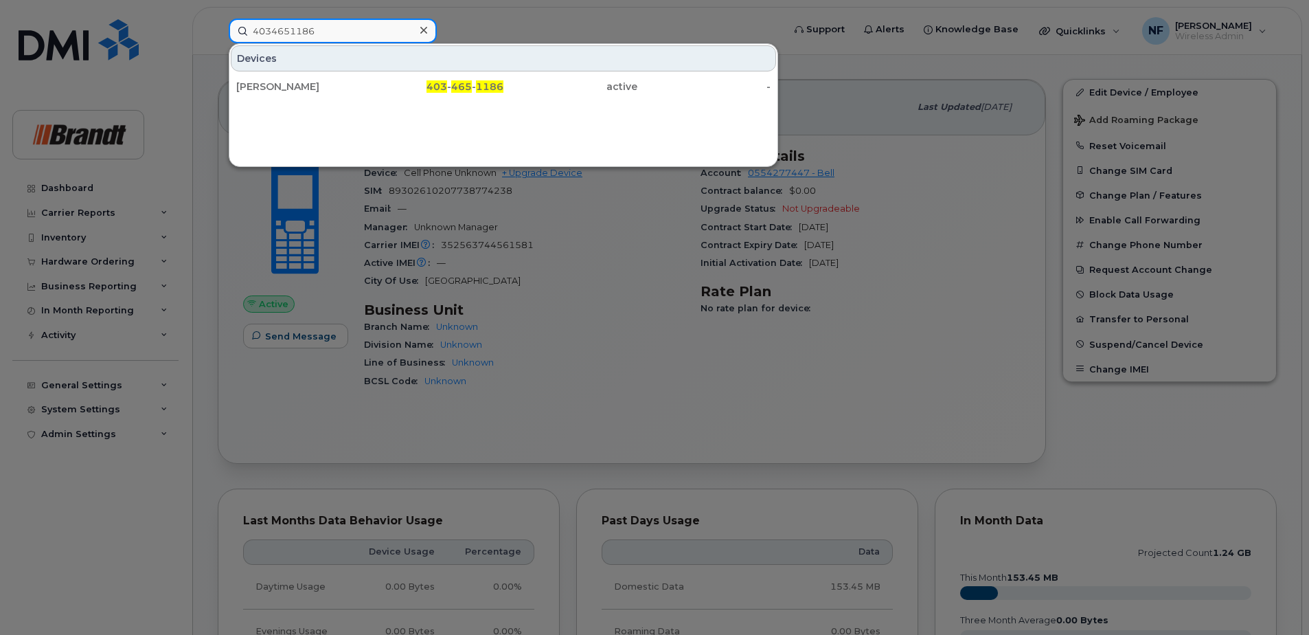
type input "4034651186"
click at [423, 32] on icon at bounding box center [423, 30] width 7 height 7
click at [418, 32] on div at bounding box center [333, 31] width 208 height 25
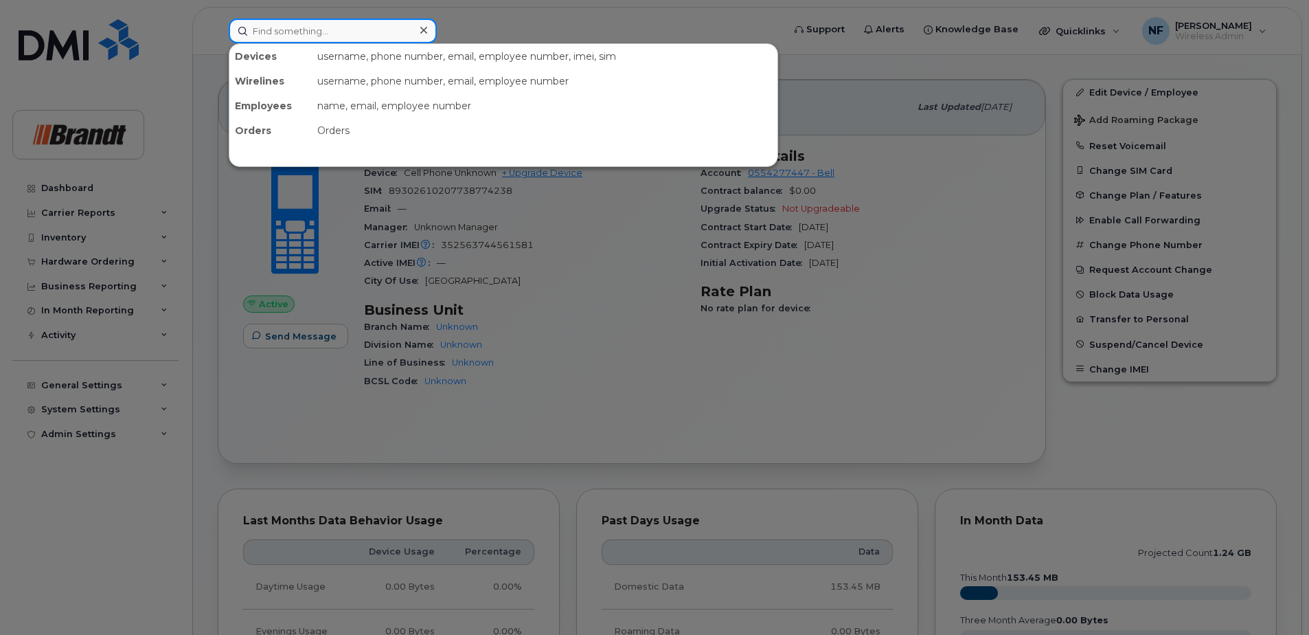
paste input "4034773792"
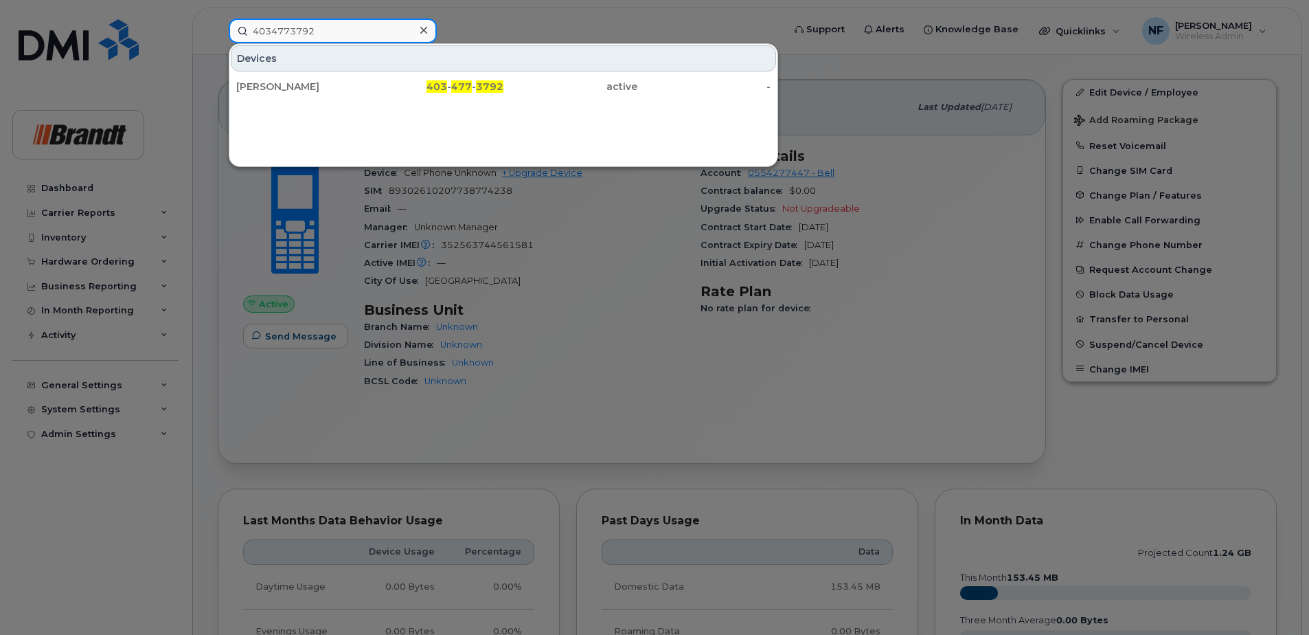
type input "4034773792"
click at [419, 32] on div at bounding box center [424, 31] width 20 height 20
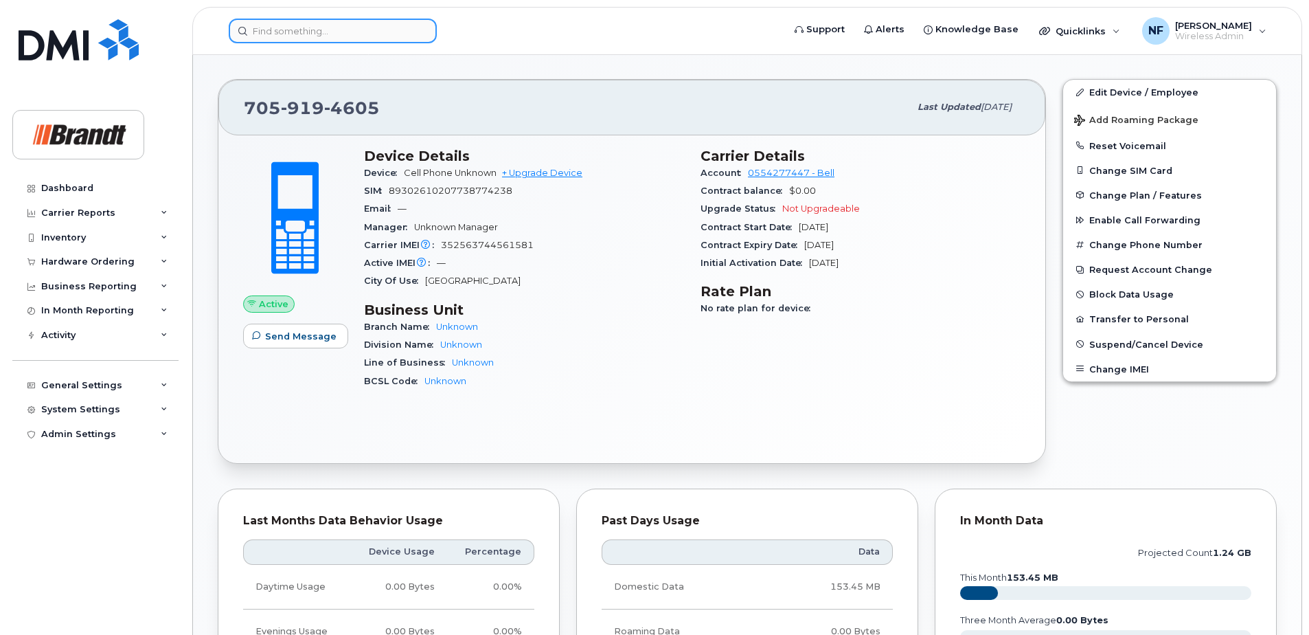
click at [419, 32] on div at bounding box center [333, 31] width 208 height 25
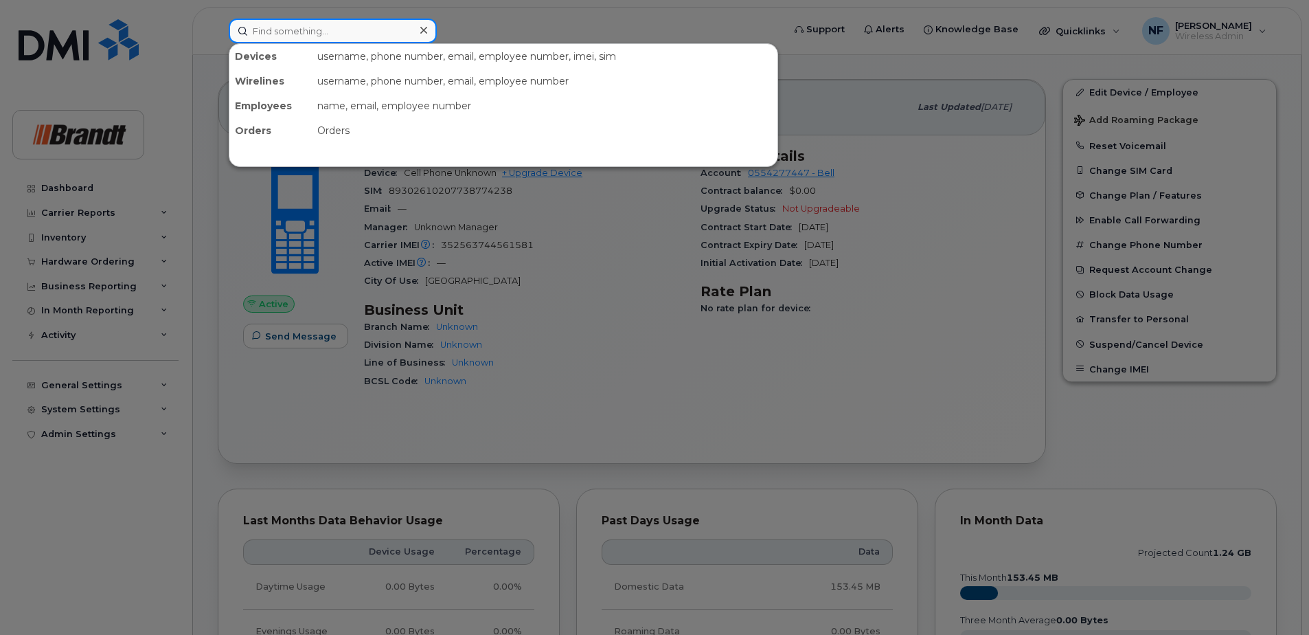
paste input "5879194755"
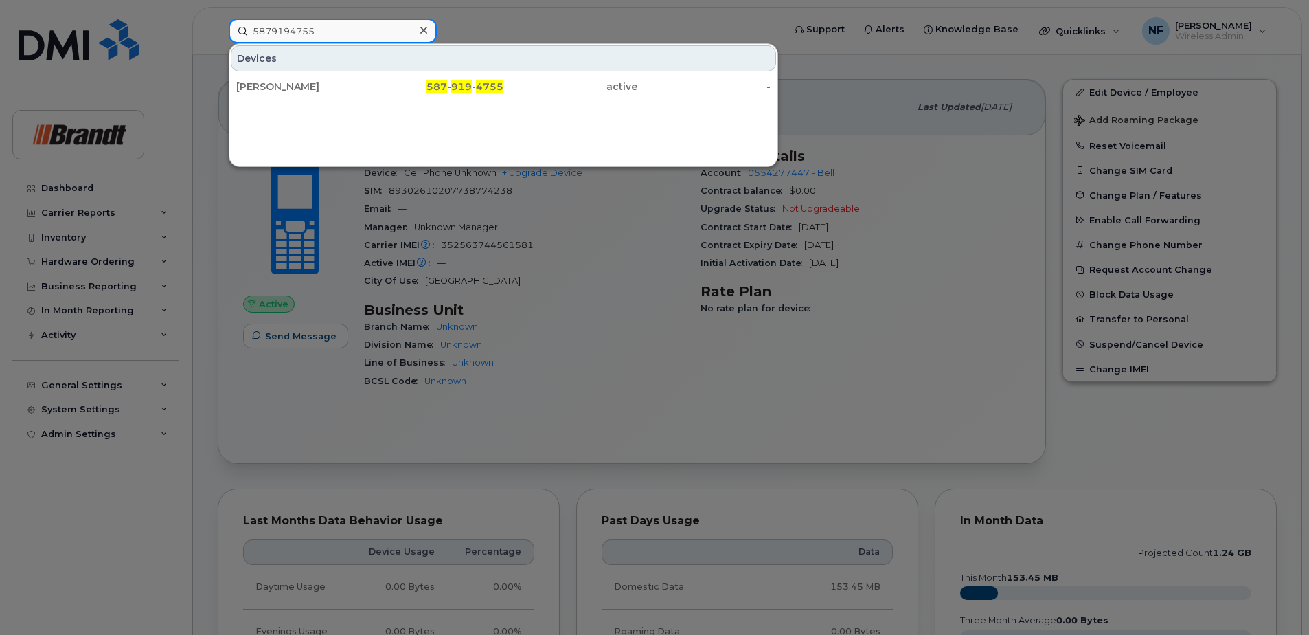
type input "5879194755"
click at [424, 30] on icon at bounding box center [423, 30] width 7 height 7
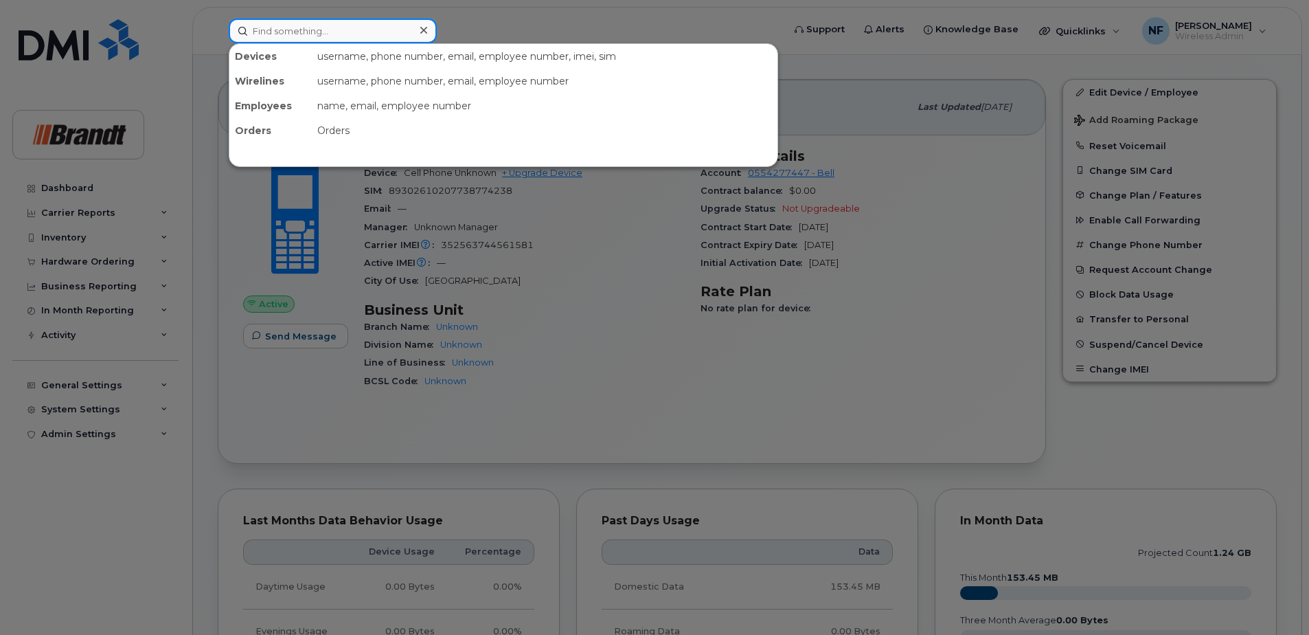
drag, startPoint x: 423, startPoint y: 30, endPoint x: 412, endPoint y: 32, distance: 11.9
click at [423, 30] on div at bounding box center [333, 31] width 208 height 25
paste input "3823424967"
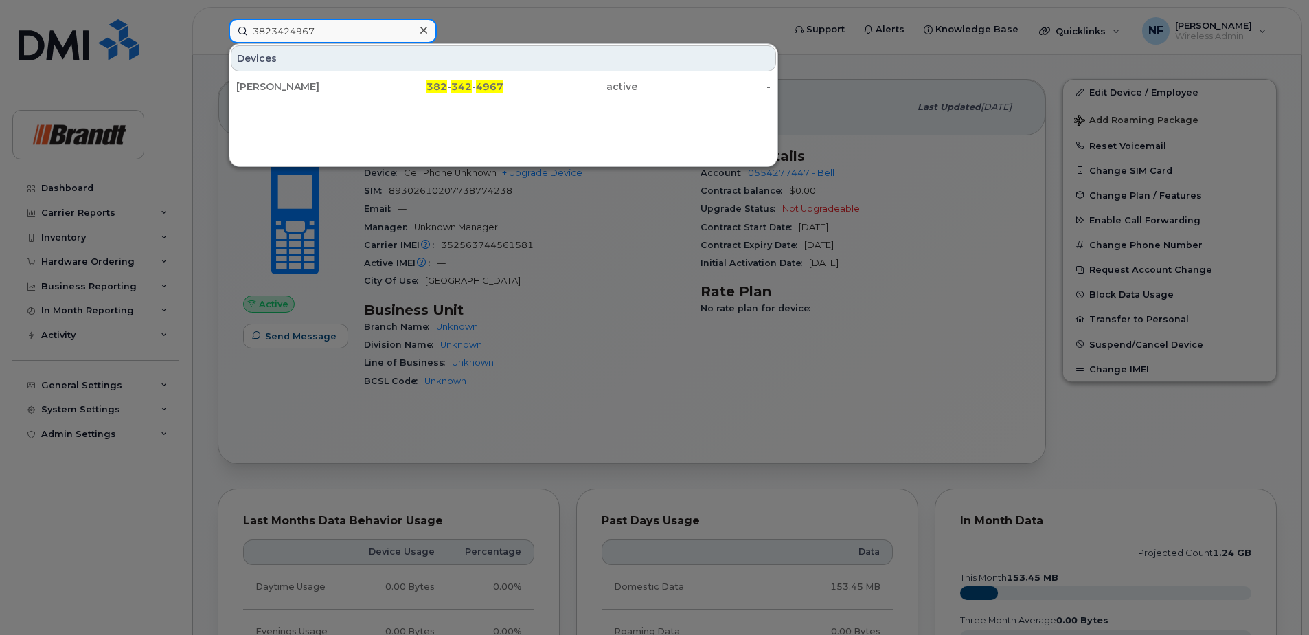
type input "3823424967"
drag, startPoint x: 403, startPoint y: 28, endPoint x: 412, endPoint y: 28, distance: 8.9
click at [405, 28] on input "3823424967" at bounding box center [333, 31] width 208 height 25
click at [414, 28] on div at bounding box center [424, 31] width 20 height 20
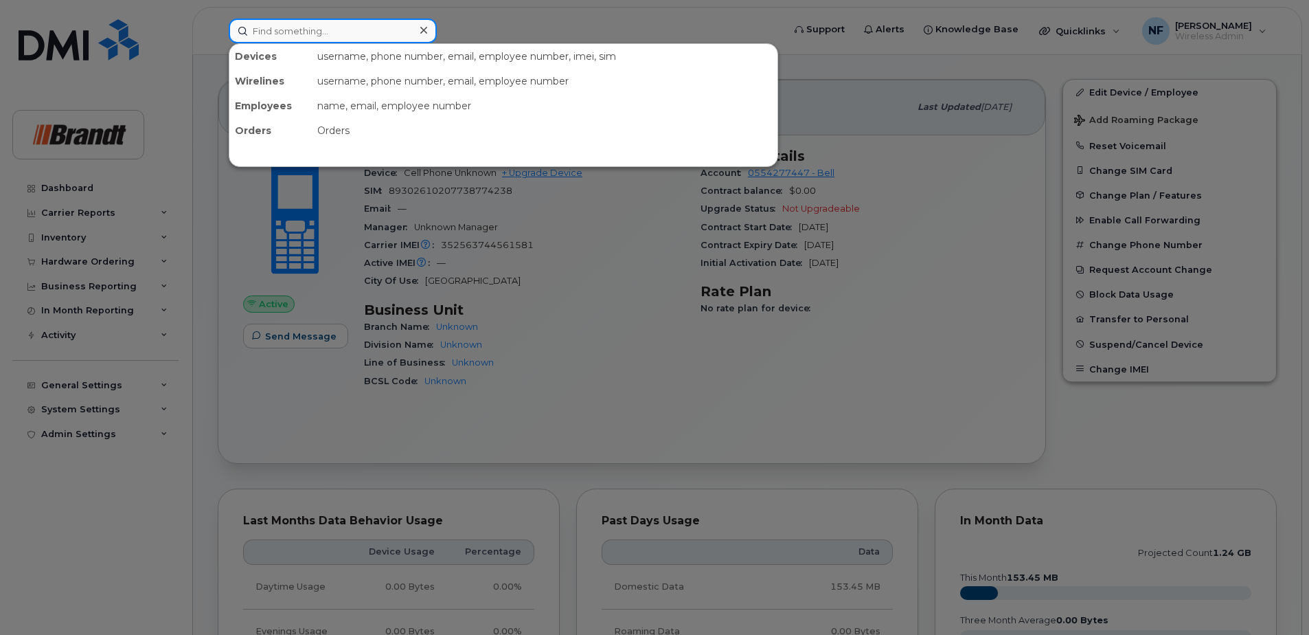
click at [423, 30] on div at bounding box center [333, 31] width 208 height 25
paste input "8192667091"
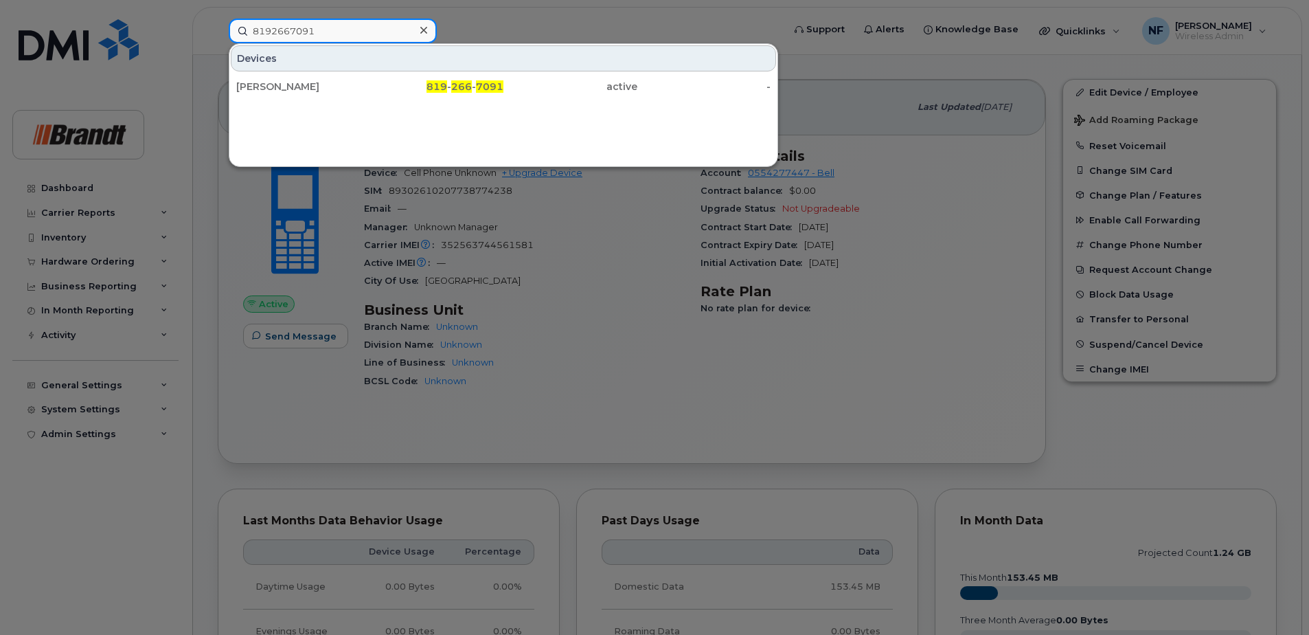
type input "8192667091"
click at [423, 35] on icon at bounding box center [423, 30] width 7 height 11
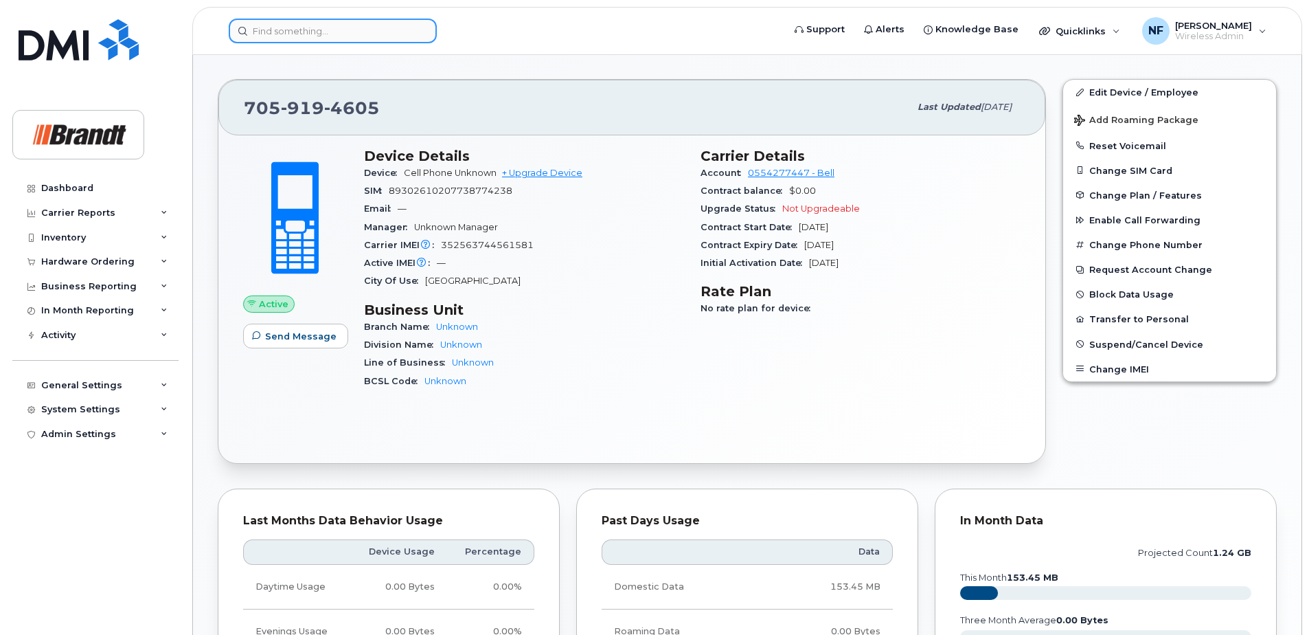
click at [423, 35] on div at bounding box center [333, 31] width 208 height 25
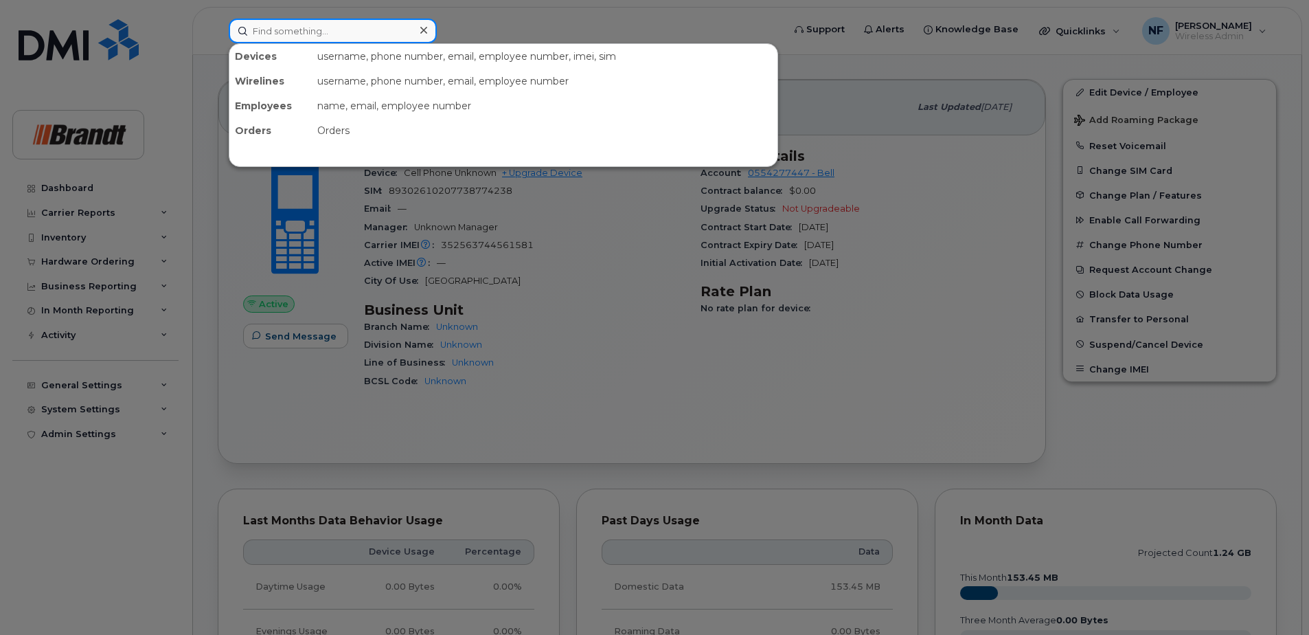
paste input "6042197742"
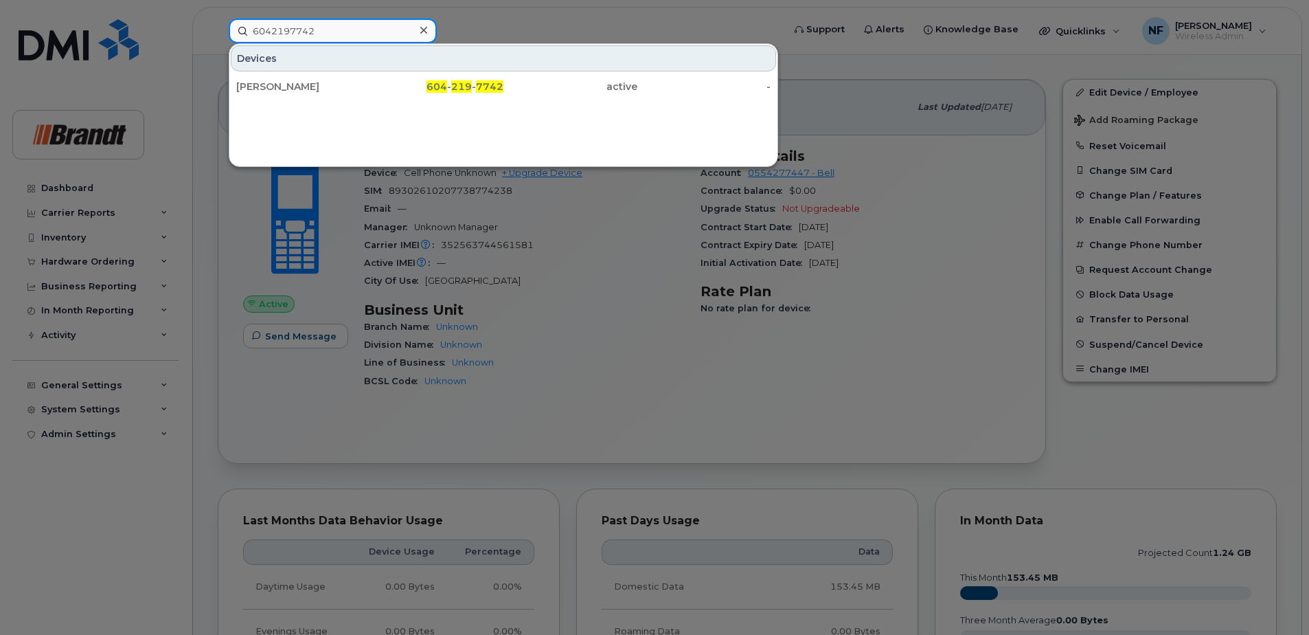
type input "6042197742"
click at [431, 28] on div at bounding box center [424, 31] width 20 height 20
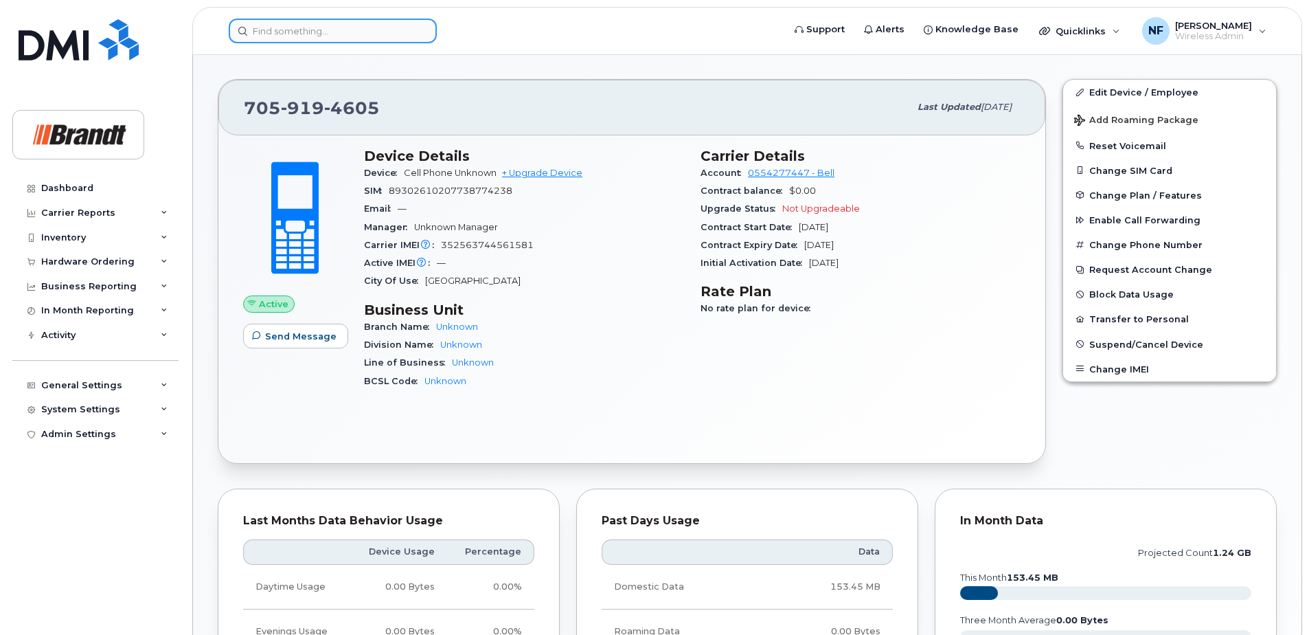
click at [428, 29] on div at bounding box center [333, 31] width 208 height 25
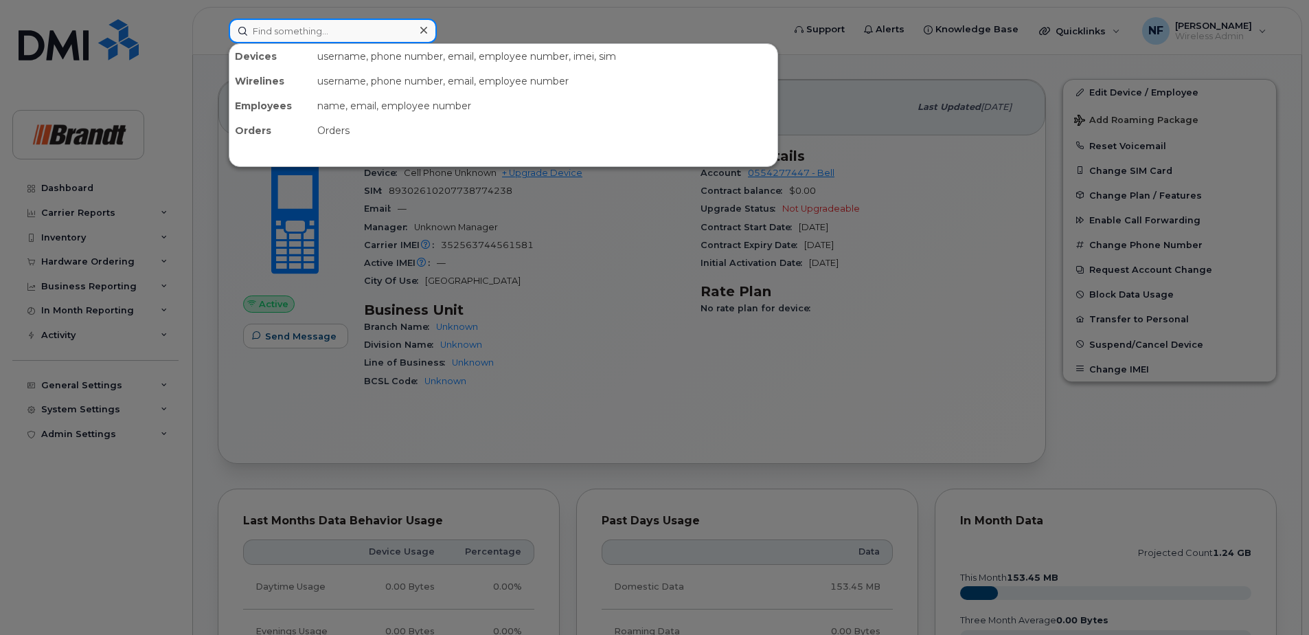
paste input "7782686859"
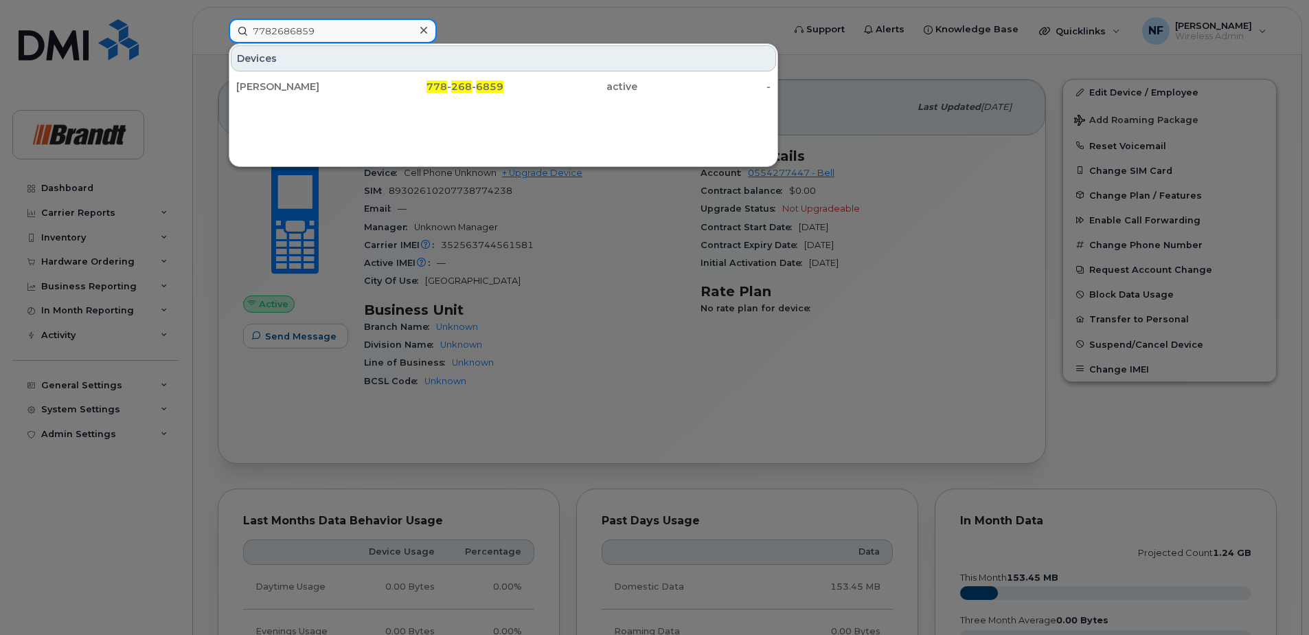
type input "7782686859"
drag, startPoint x: 425, startPoint y: 30, endPoint x: 418, endPoint y: 31, distance: 7.0
click at [425, 30] on icon at bounding box center [423, 30] width 7 height 7
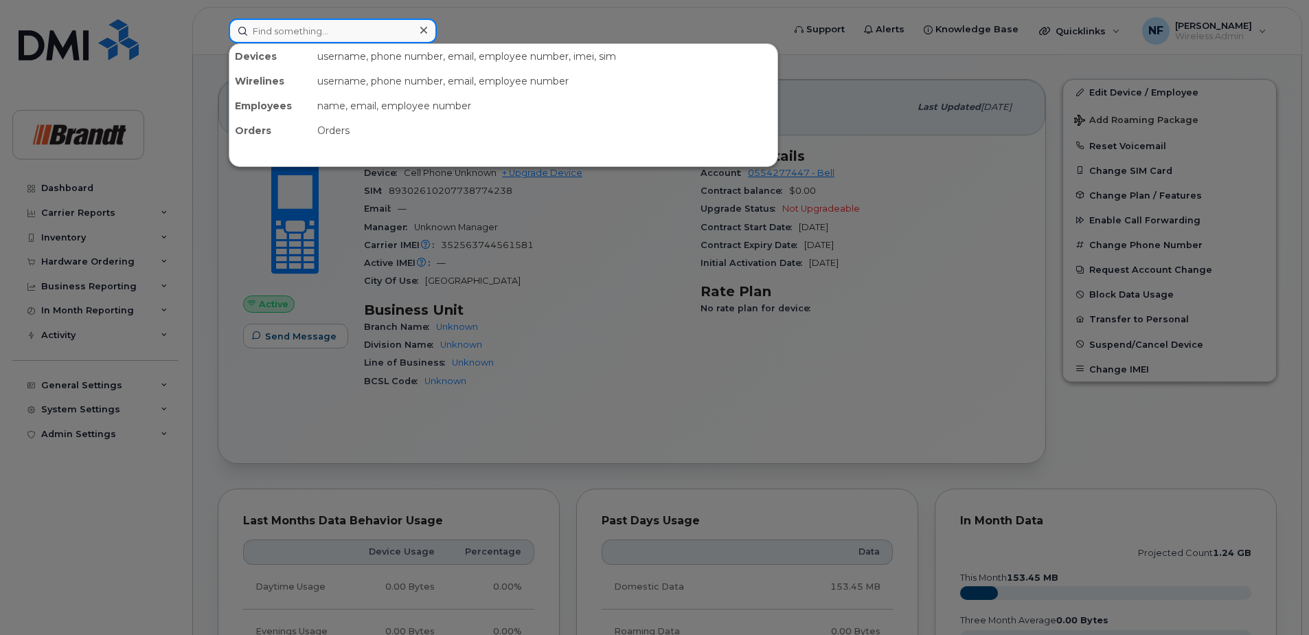
drag, startPoint x: 418, startPoint y: 31, endPoint x: 404, endPoint y: 35, distance: 14.3
click at [417, 31] on div at bounding box center [333, 31] width 208 height 25
paste input "4034795202"
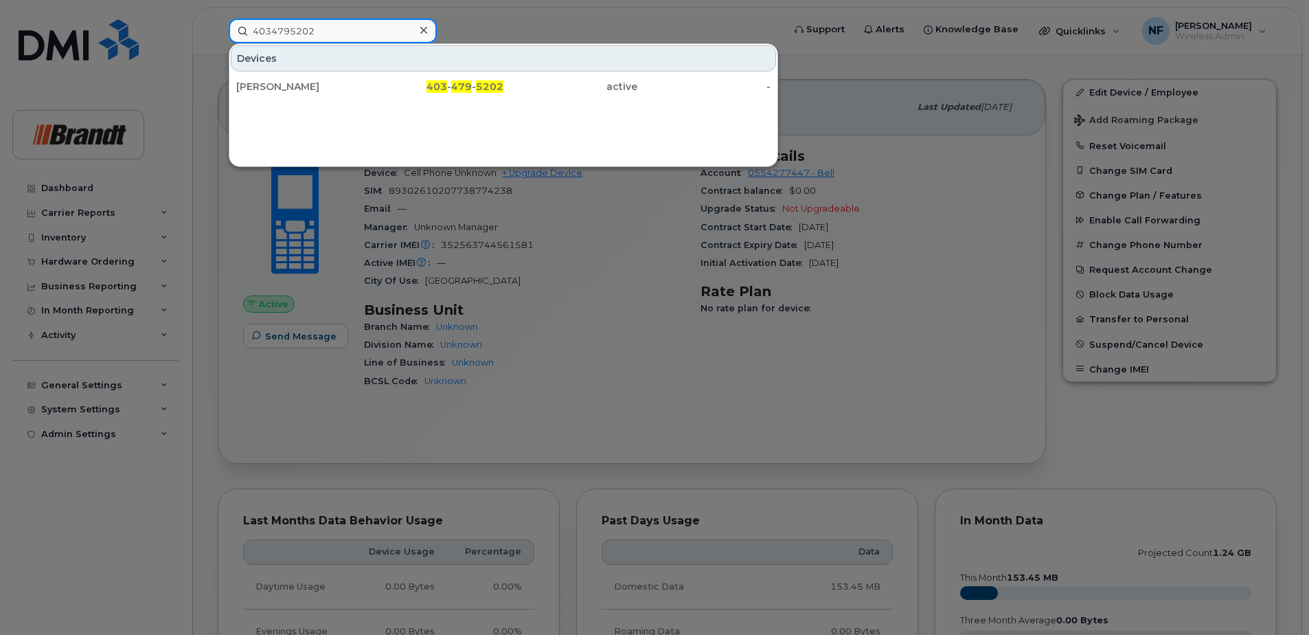
type input "4034795202"
click at [422, 30] on icon at bounding box center [423, 30] width 7 height 11
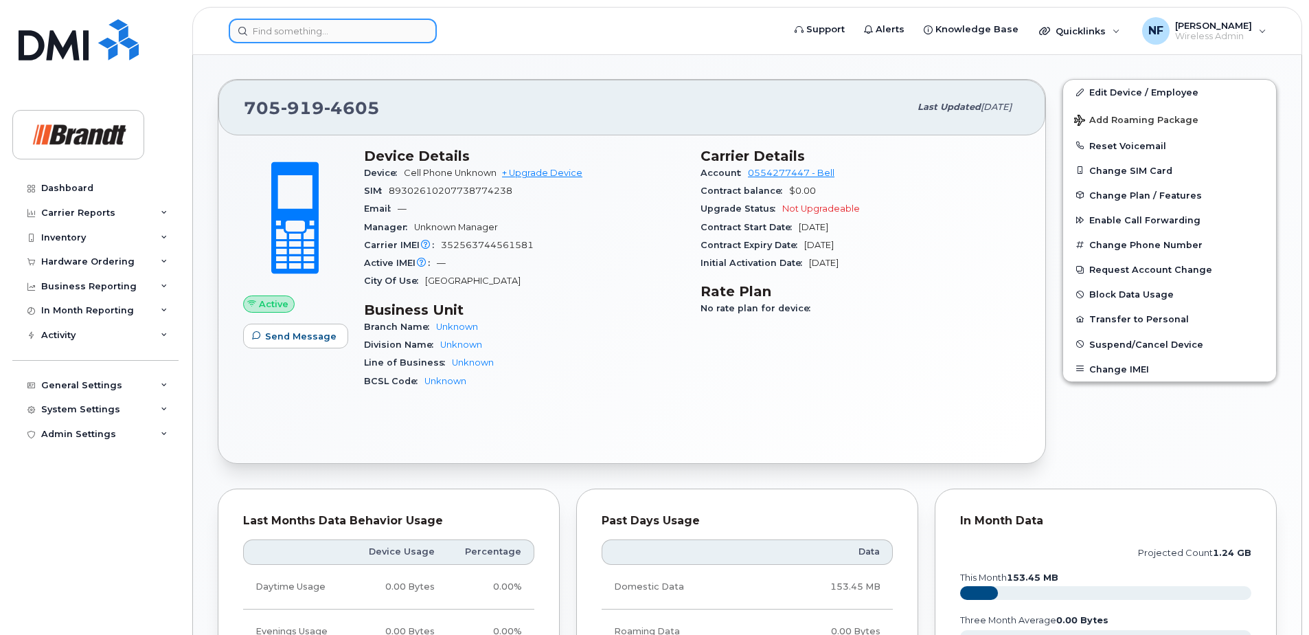
click at [420, 30] on div at bounding box center [333, 31] width 208 height 25
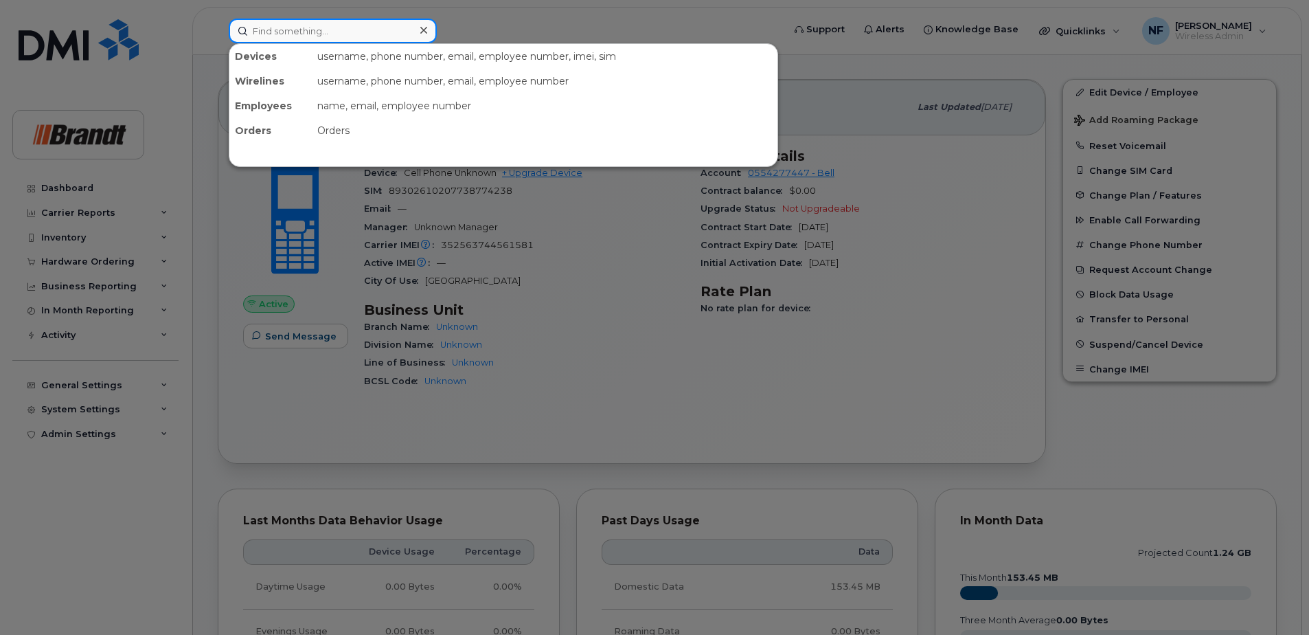
paste input "3062167287"
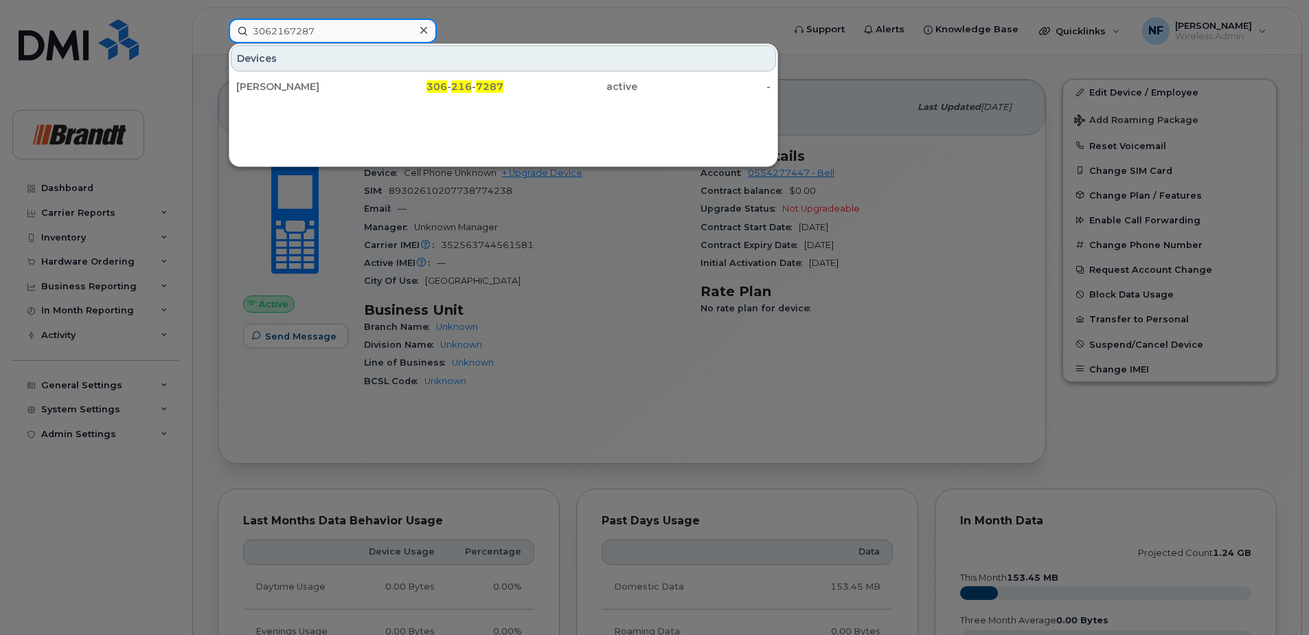
type input "3062167287"
click at [427, 30] on icon at bounding box center [423, 30] width 7 height 11
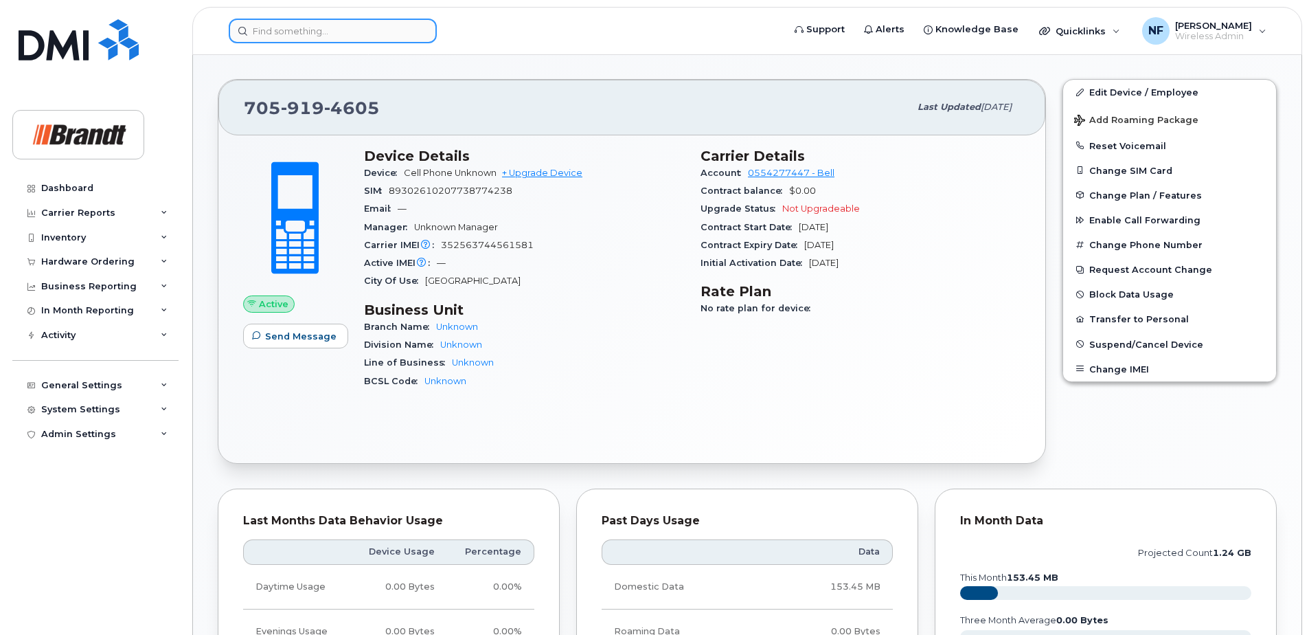
click at [423, 31] on div at bounding box center [333, 31] width 208 height 25
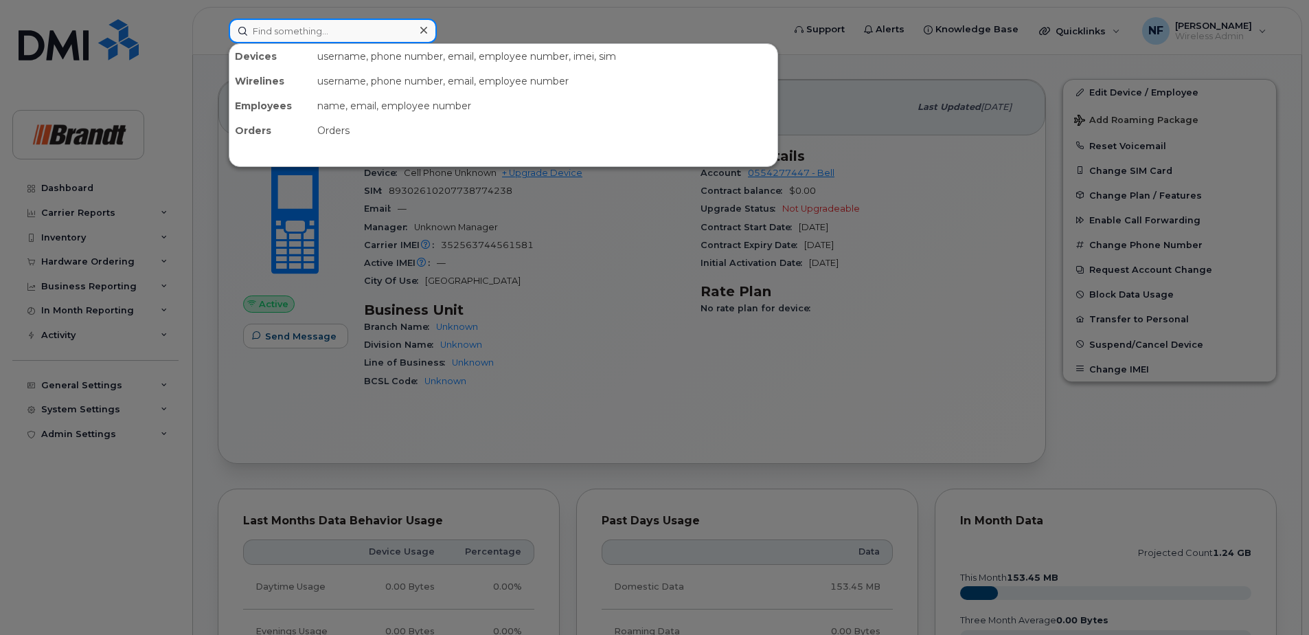
paste input "5817610800"
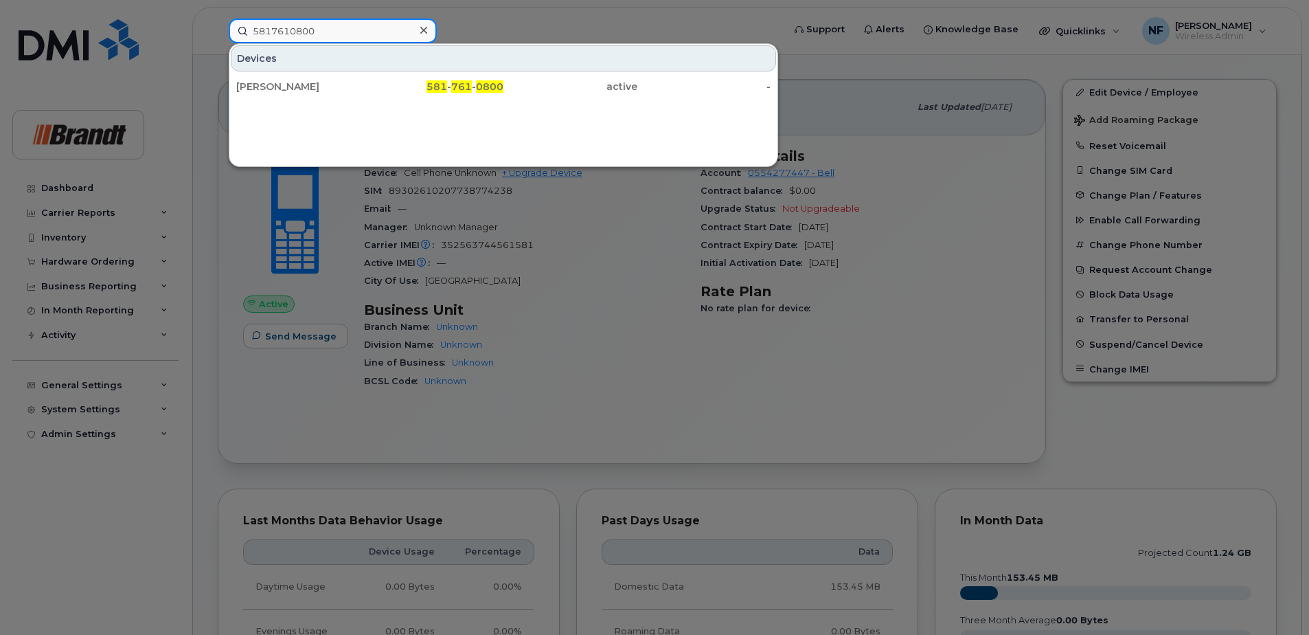
type input "5817610800"
click at [398, 89] on div "581 - 761 - 0800" at bounding box center [437, 87] width 134 height 14
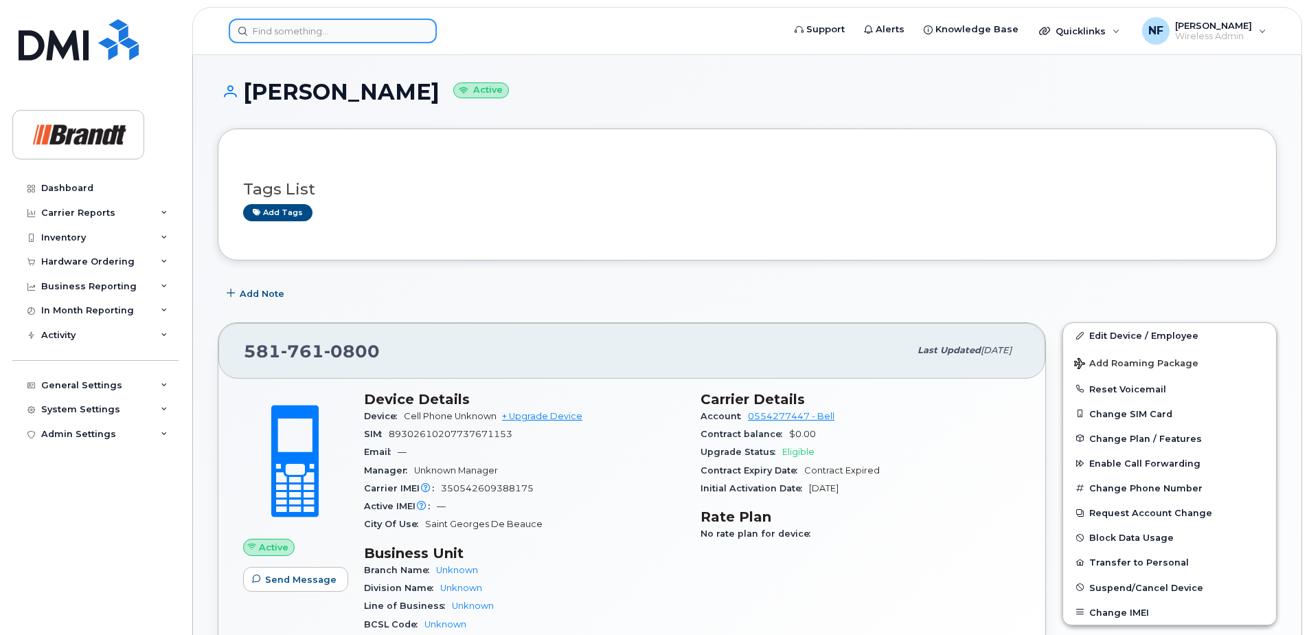
drag, startPoint x: 293, startPoint y: 37, endPoint x: 303, endPoint y: 42, distance: 10.8
click at [294, 37] on input at bounding box center [333, 31] width 208 height 25
paste input "3065207827"
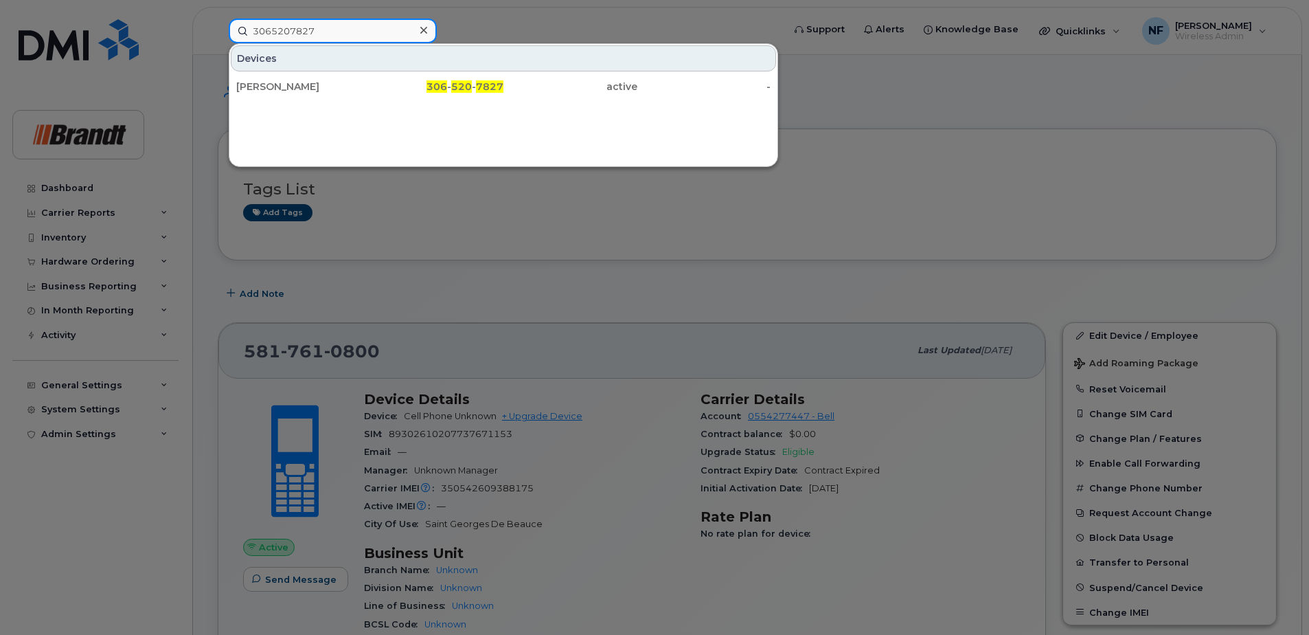
type input "3065207827"
click at [331, 86] on div "[PERSON_NAME]" at bounding box center [303, 87] width 134 height 14
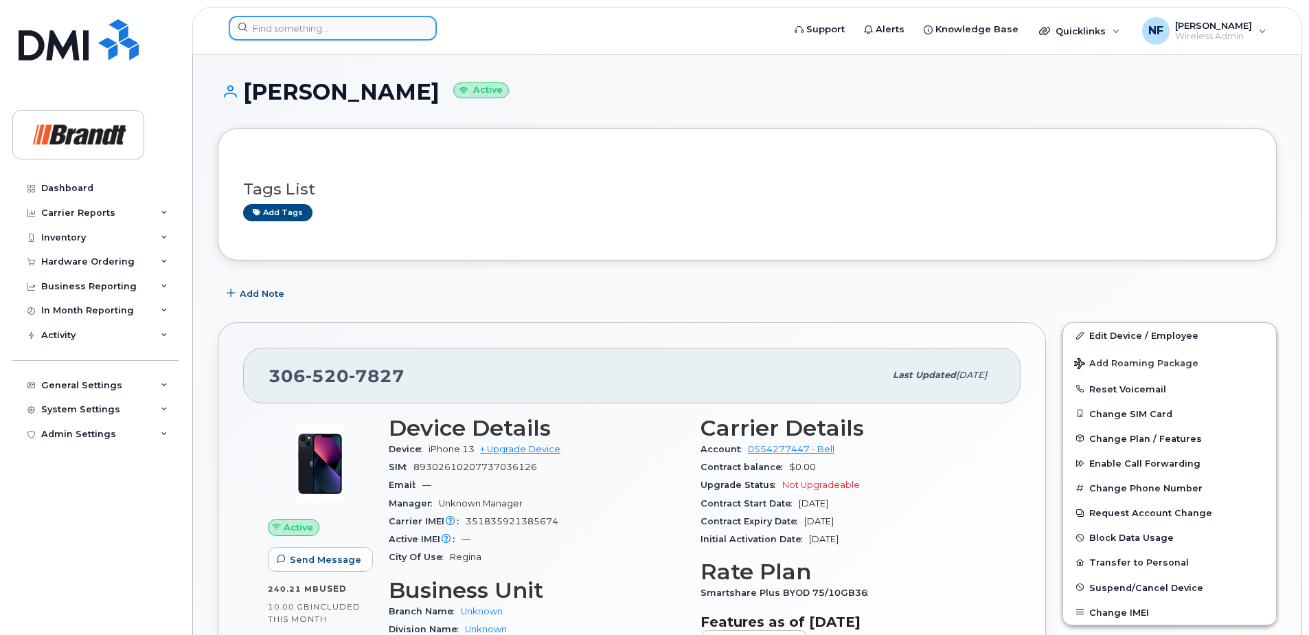
click at [396, 26] on input at bounding box center [333, 28] width 208 height 25
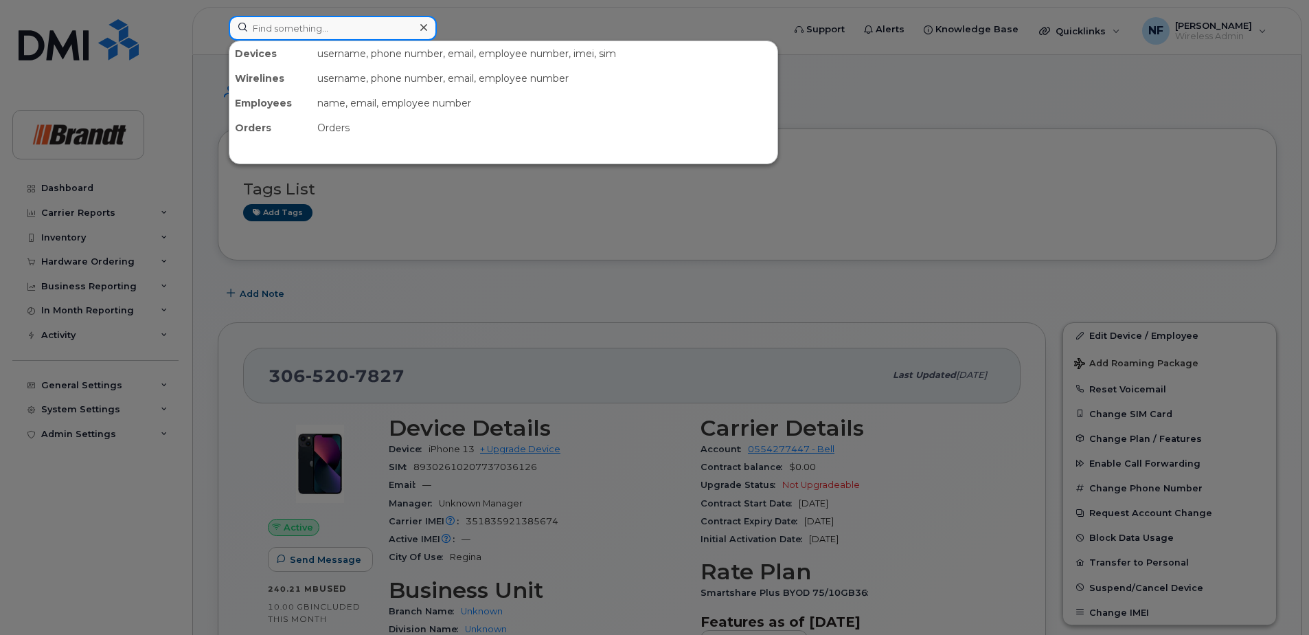
paste input "4315540658"
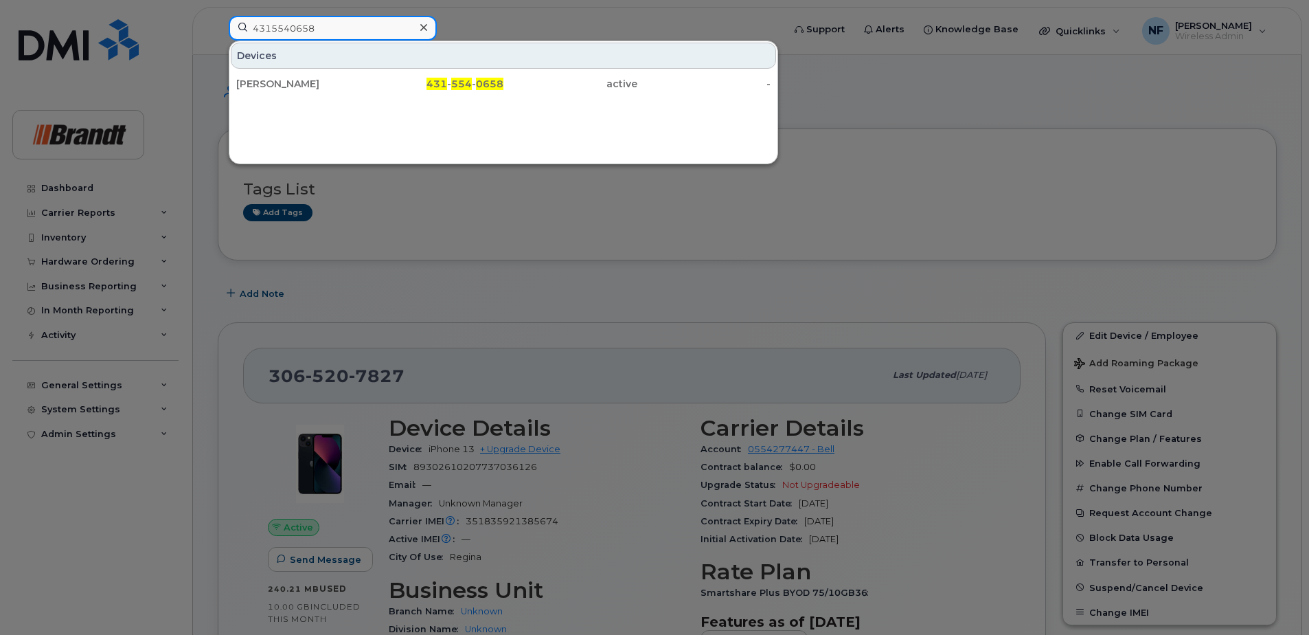
type input "4315540658"
click at [364, 76] on div "[PERSON_NAME]" at bounding box center [303, 83] width 134 height 25
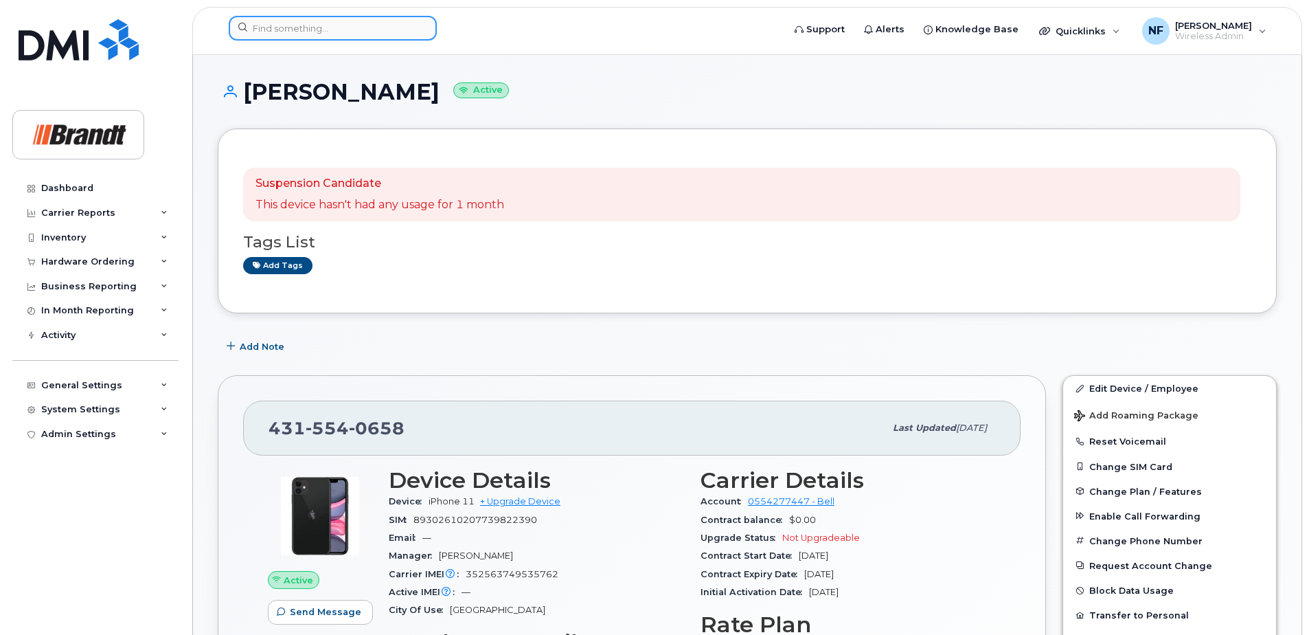
click at [390, 23] on input at bounding box center [333, 28] width 208 height 25
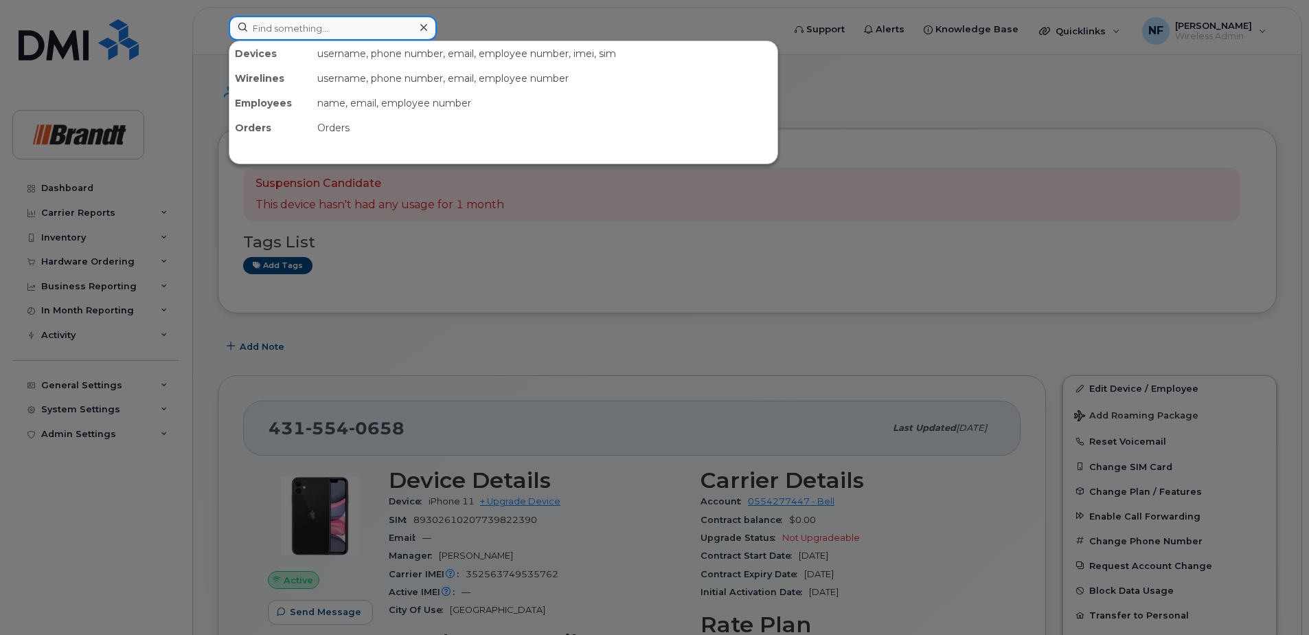
paste input "4035596781"
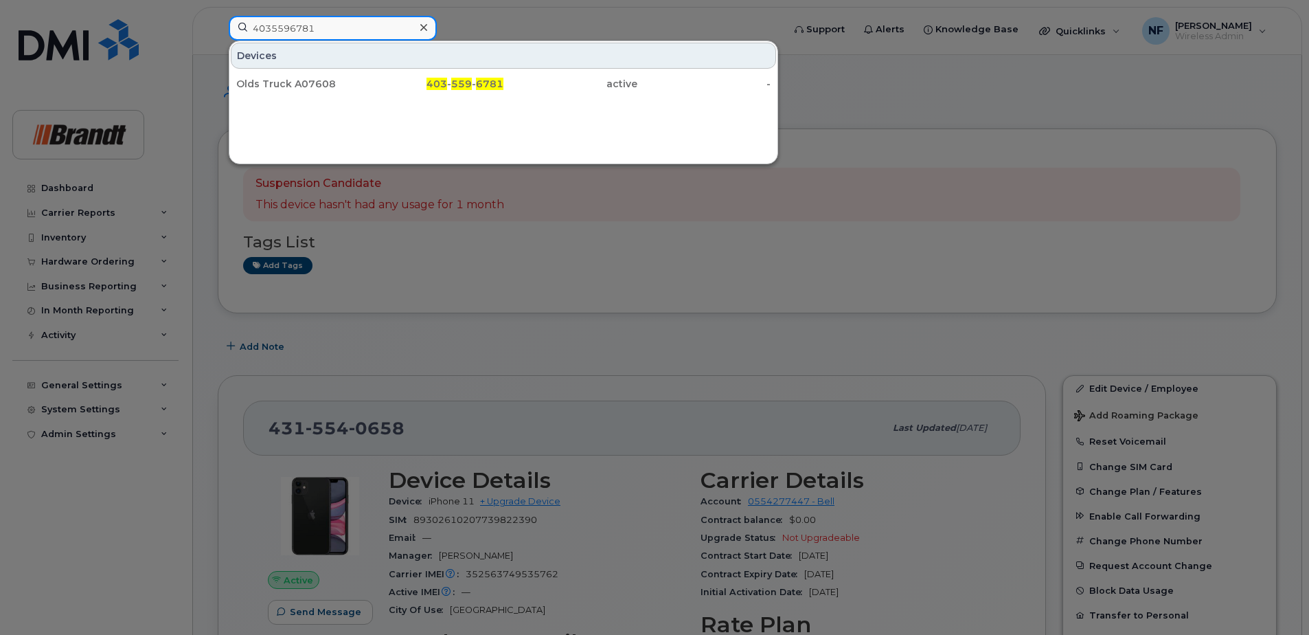
type input "4035596781"
click at [372, 69] on div "Devices Olds Truck A07608 403 - 559 - 6781 active -" at bounding box center [503, 69] width 548 height 56
click at [372, 76] on div "403 - 559 - 6781" at bounding box center [437, 83] width 134 height 25
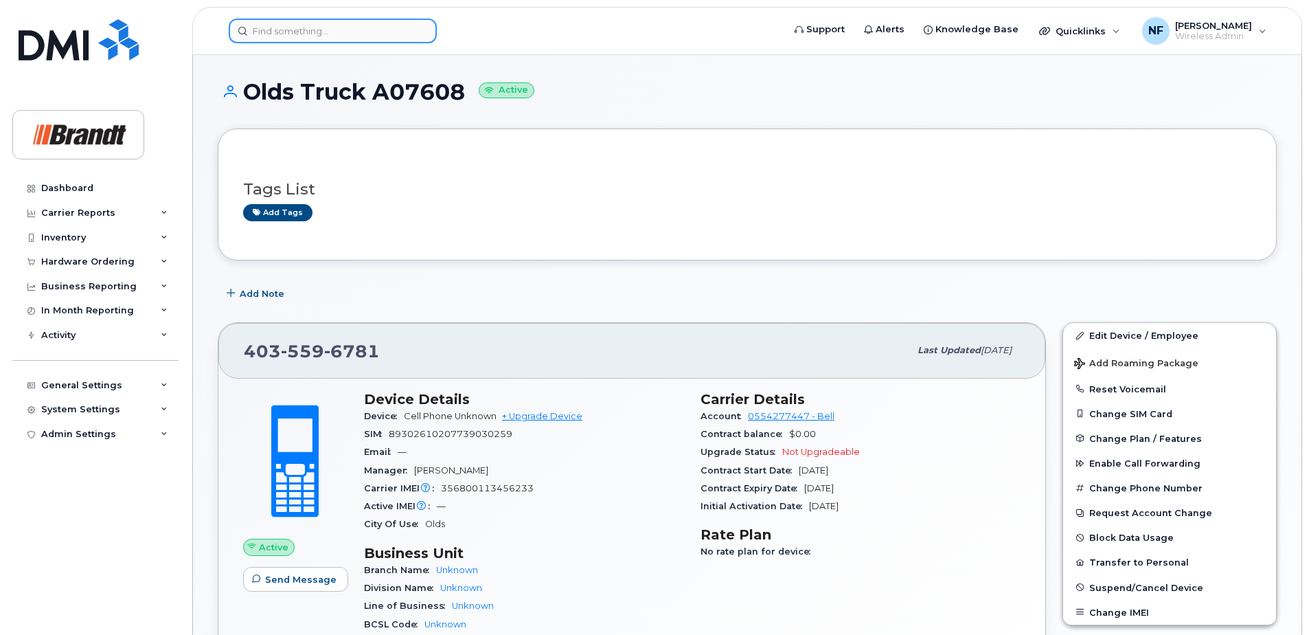
click at [366, 21] on input at bounding box center [333, 31] width 208 height 25
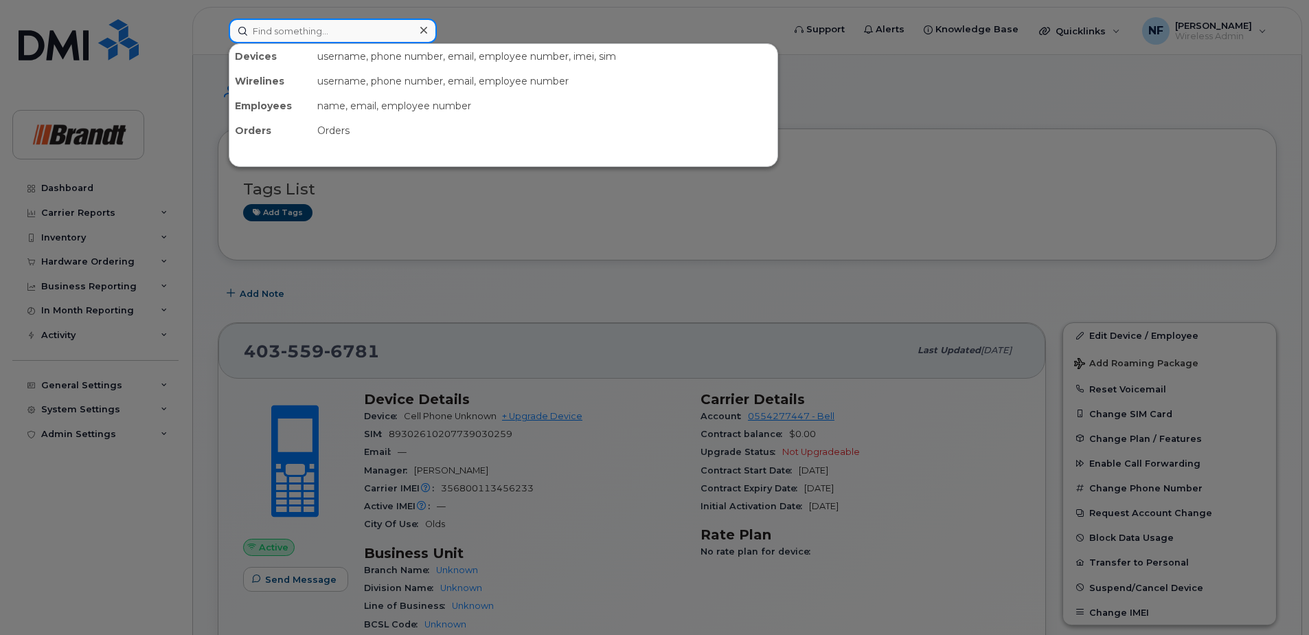
paste input "4035596735"
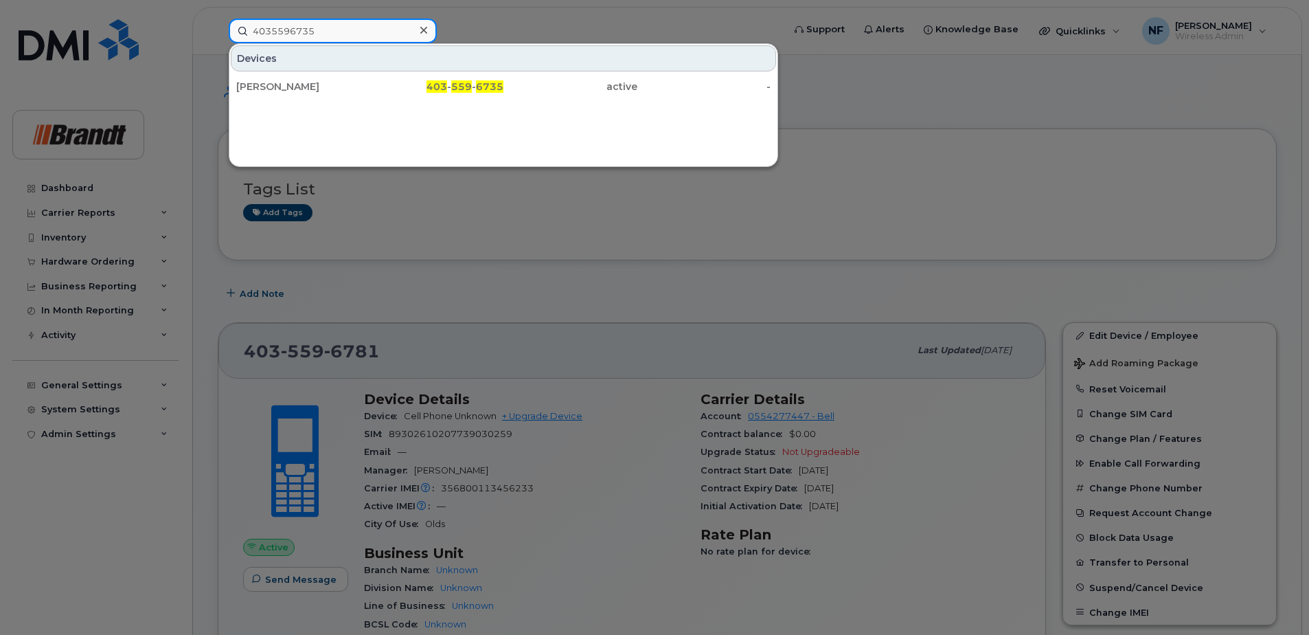
type input "4035596735"
click at [341, 89] on div "Joshua Warner" at bounding box center [303, 87] width 134 height 14
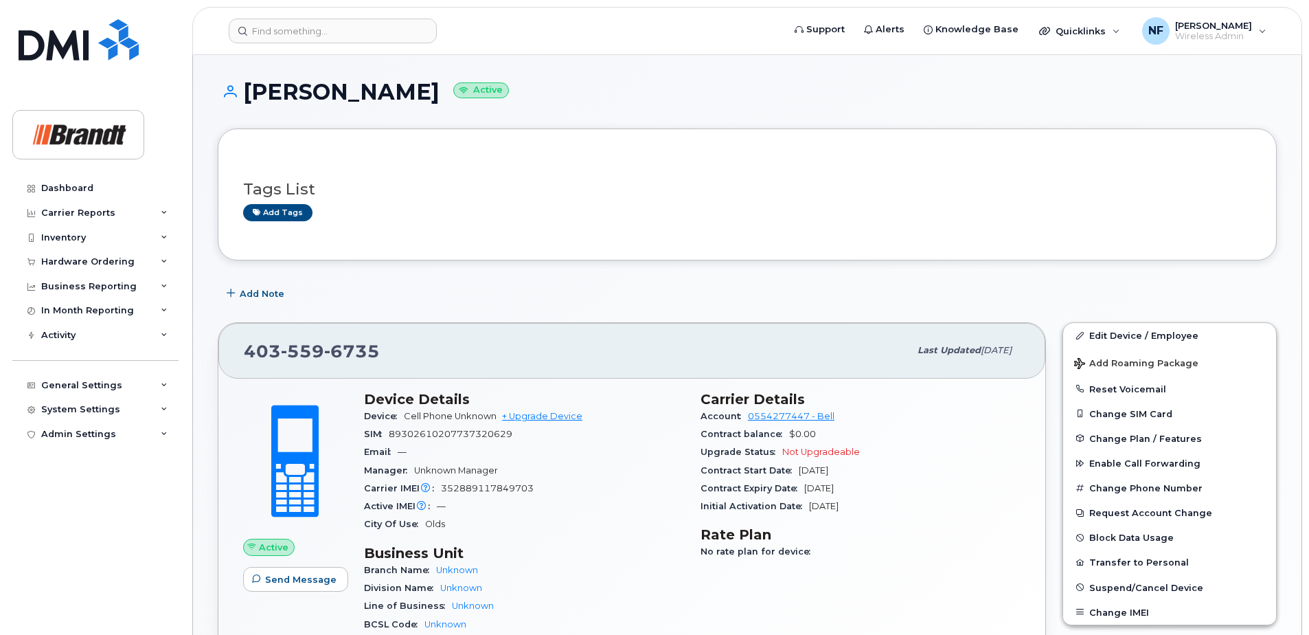
drag, startPoint x: 346, startPoint y: 11, endPoint x: 347, endPoint y: 23, distance: 11.8
click at [346, 11] on header "Support Alerts Knowledge Base Quicklinks Suspend / Cancel Device Change SIM Car…" at bounding box center [747, 31] width 1110 height 48
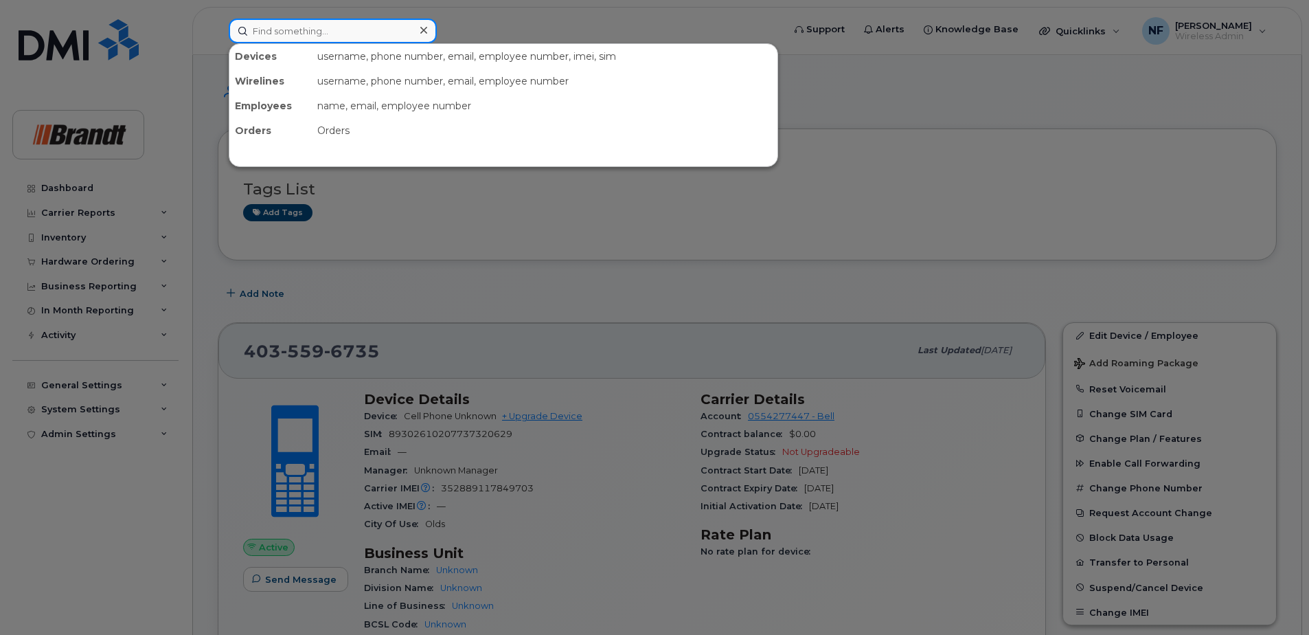
click at [347, 23] on input at bounding box center [333, 31] width 208 height 25
paste input "4034156130"
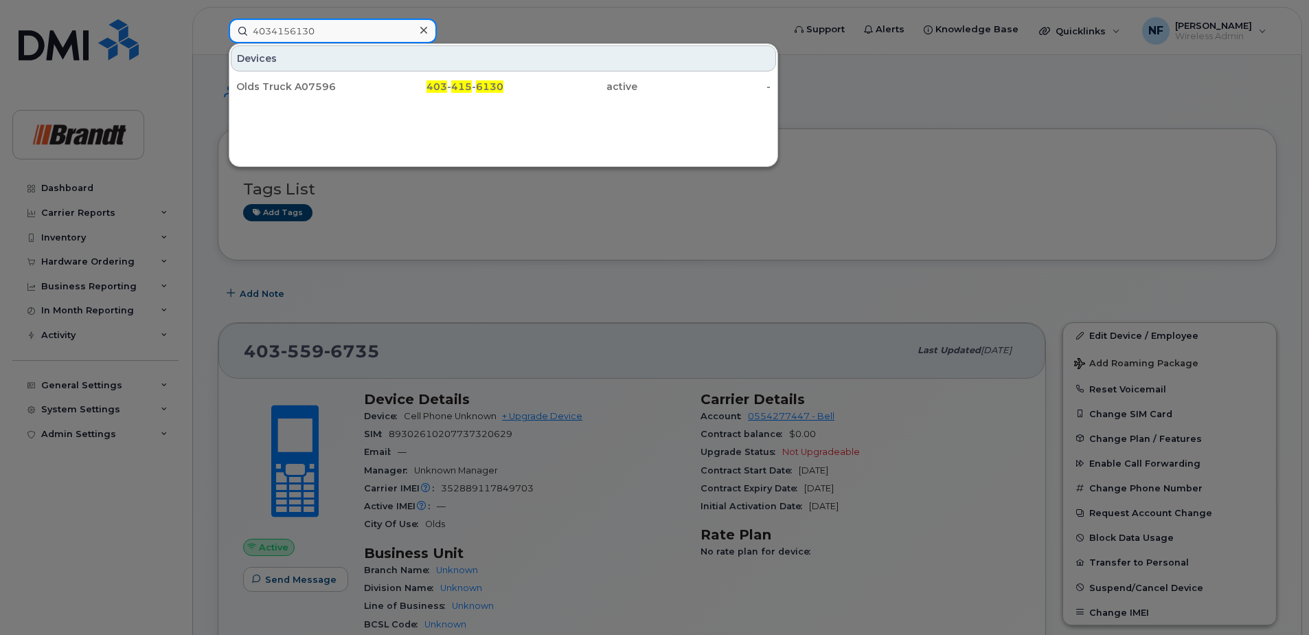
type input "4034156130"
click at [366, 83] on div "Olds Truck A07596" at bounding box center [303, 87] width 134 height 14
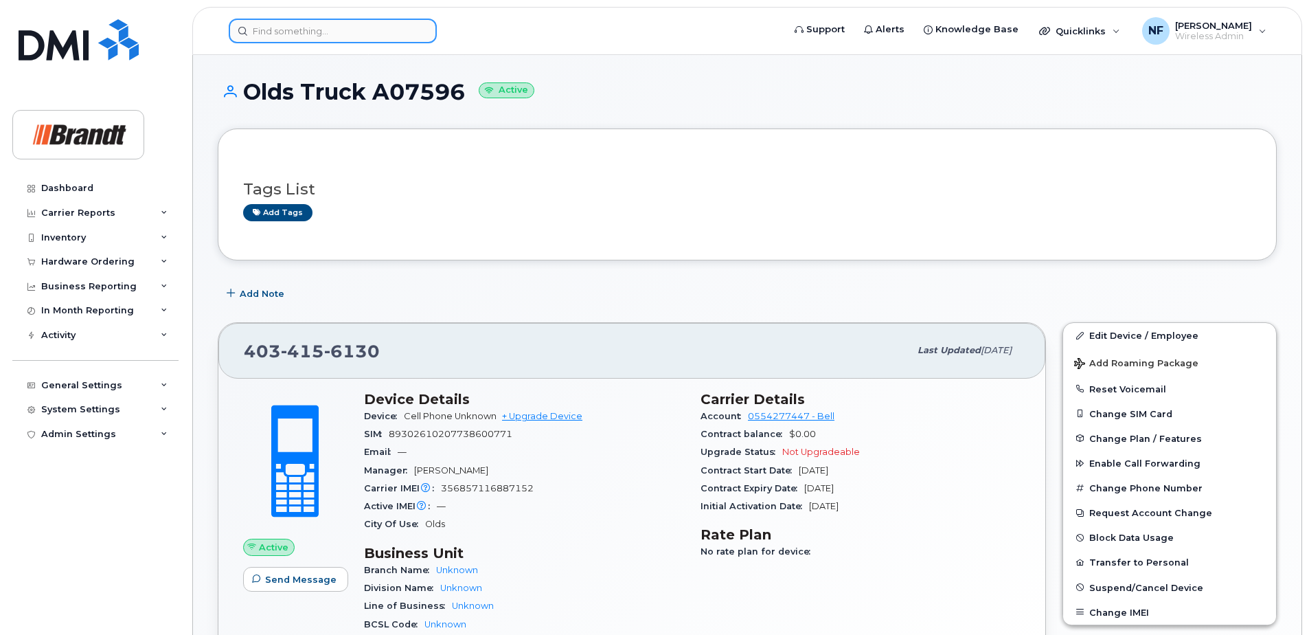
click at [293, 29] on input at bounding box center [333, 31] width 208 height 25
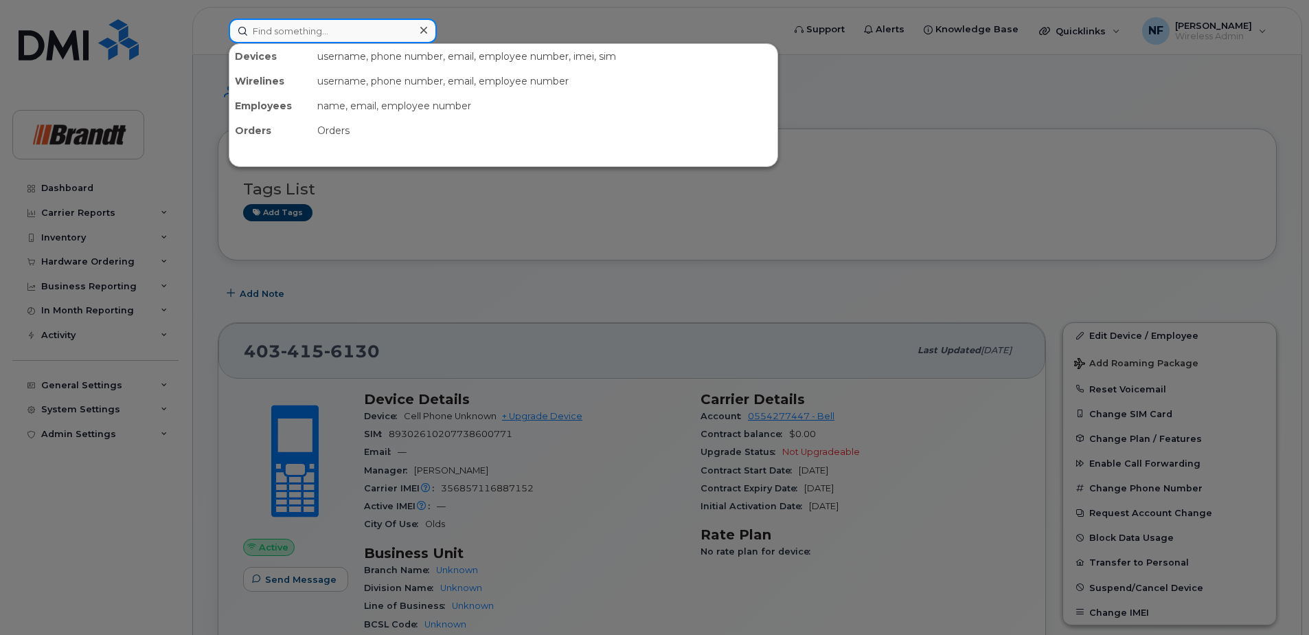
paste input "2497791455"
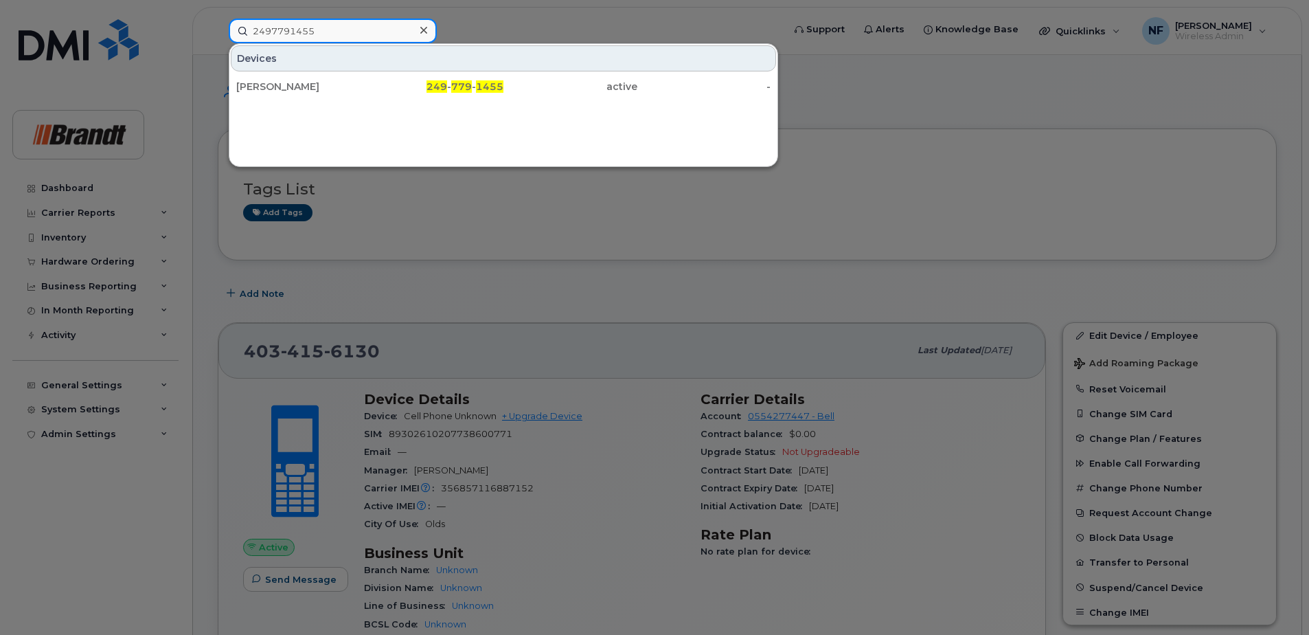
type input "2497791455"
click at [375, 86] on div "249 - 779 - 1455" at bounding box center [437, 87] width 134 height 14
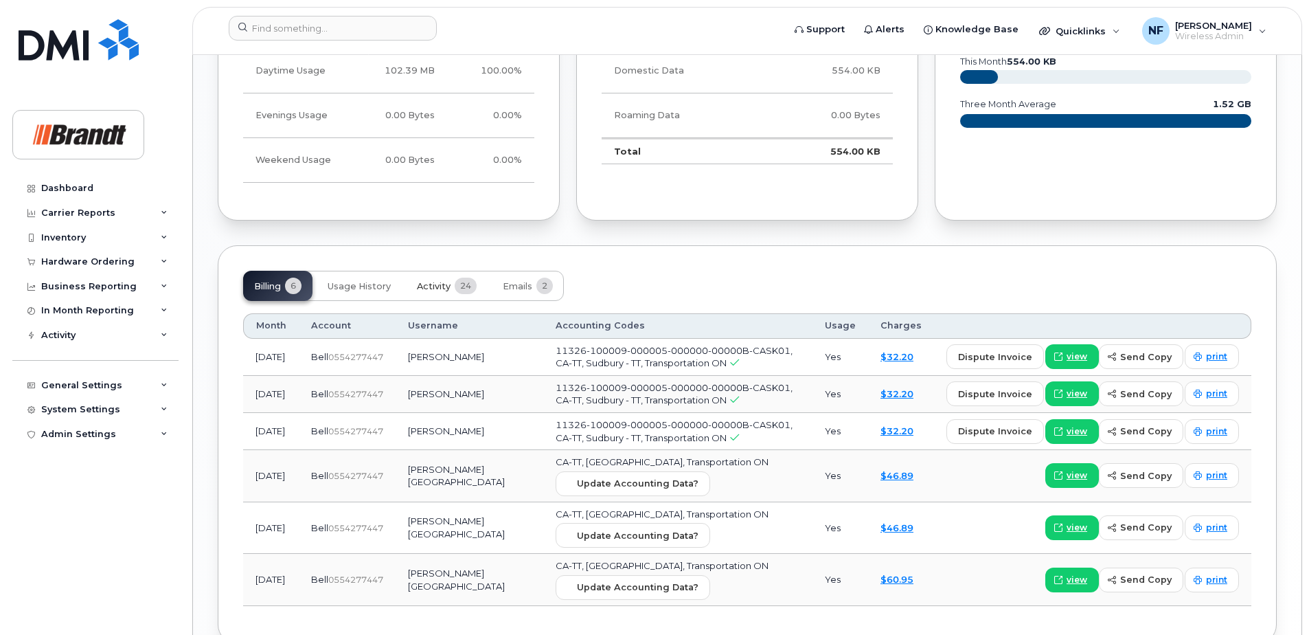
click at [442, 296] on button "Activity 24" at bounding box center [447, 286] width 82 height 30
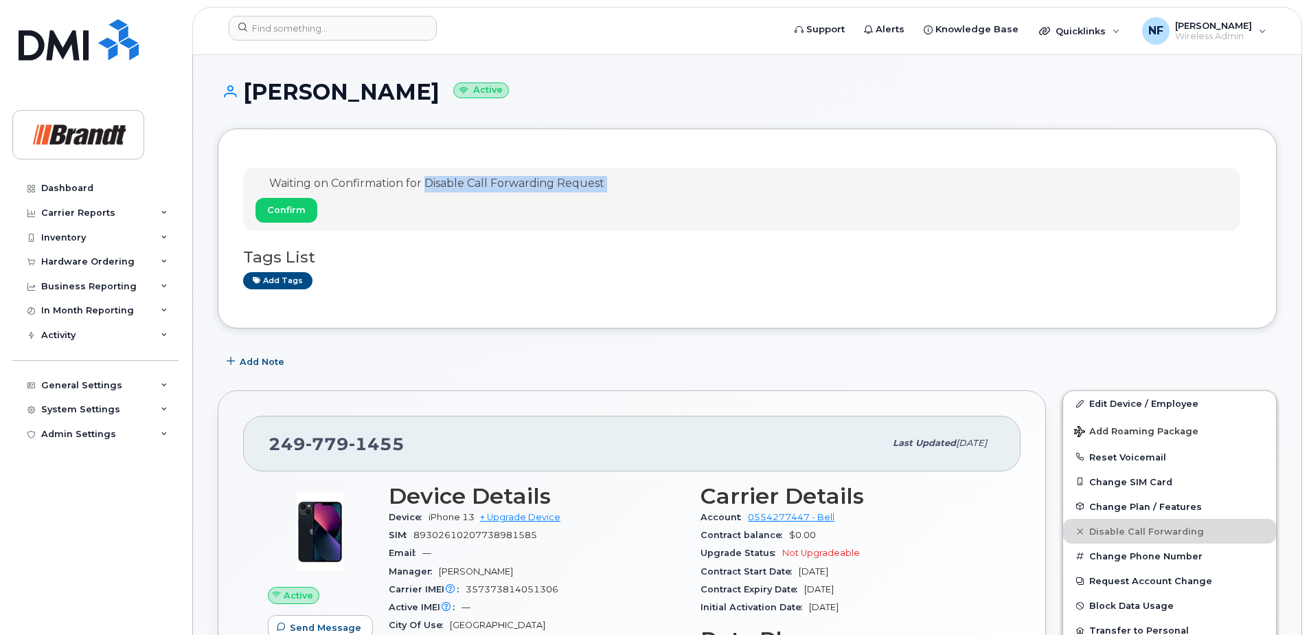
drag, startPoint x: 427, startPoint y: 185, endPoint x: 601, endPoint y: 195, distance: 174.8
click at [601, 195] on div "Waiting on Confirmation for Disable Call Forwarding Request Confirm" at bounding box center [430, 199] width 349 height 47
click at [378, 175] on div "Waiting on Confirmation for Disable Call Forwarding Request Confirm" at bounding box center [742, 199] width 998 height 63
click at [373, 40] on div at bounding box center [501, 31] width 567 height 30
click at [373, 37] on input at bounding box center [333, 28] width 208 height 25
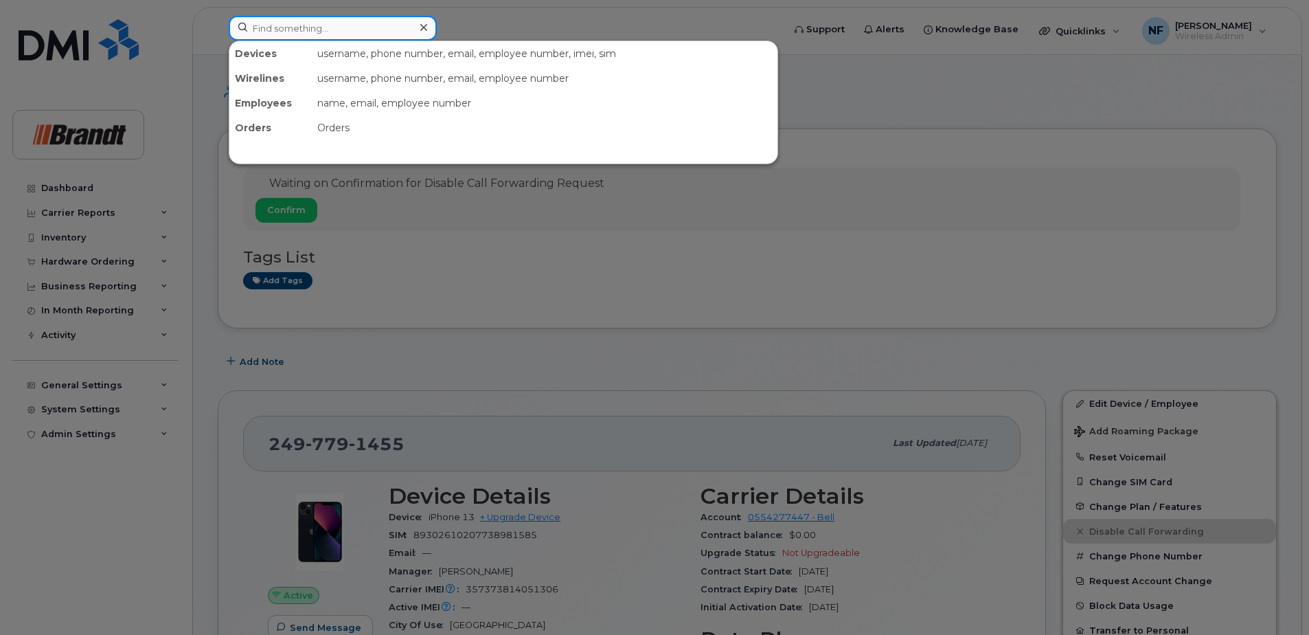
paste input "2502415013"
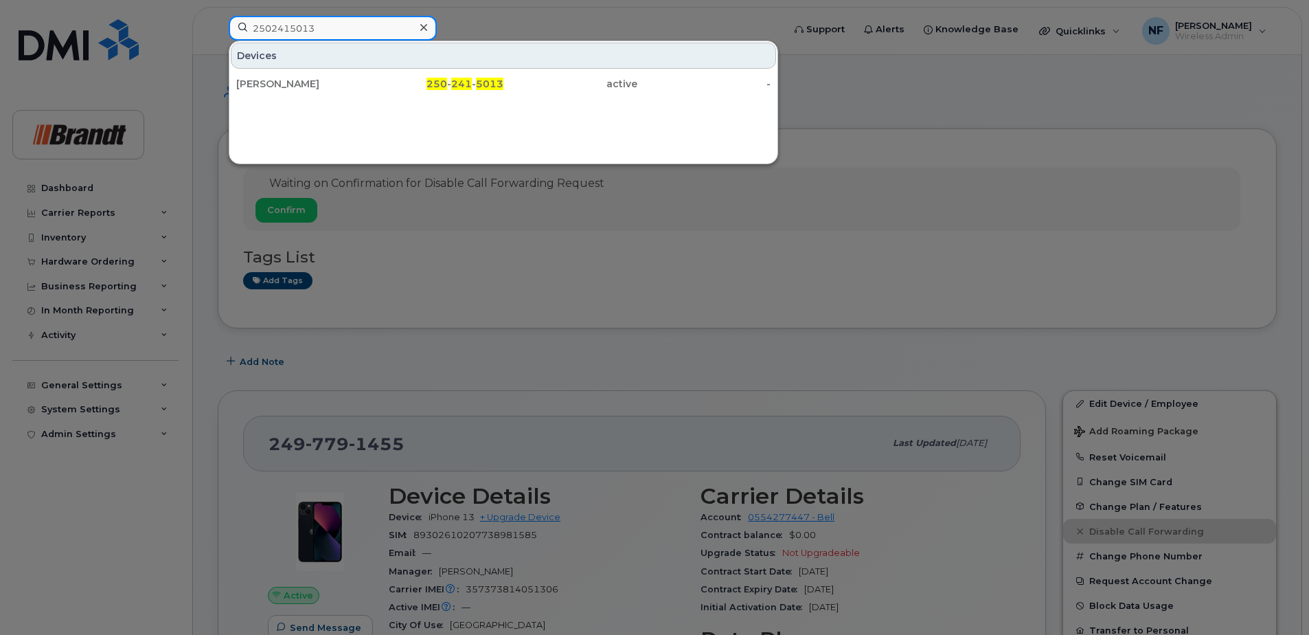
type input "2502415013"
click at [357, 81] on div "[PERSON_NAME]" at bounding box center [303, 84] width 134 height 14
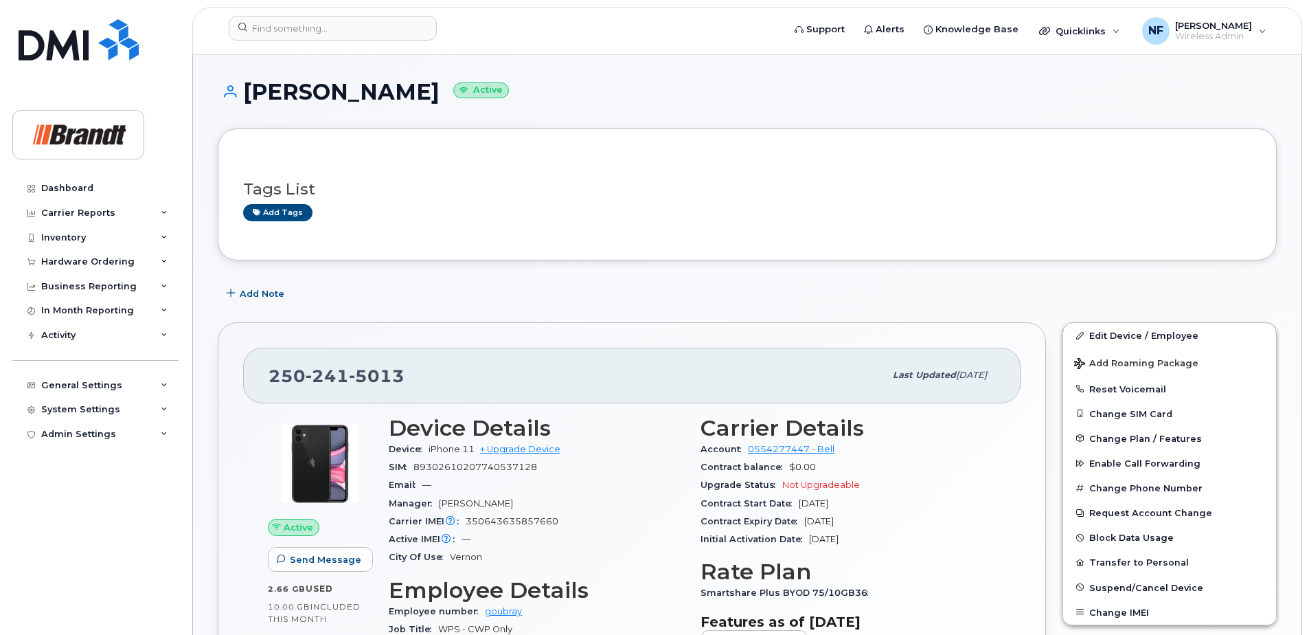
drag, startPoint x: 447, startPoint y: 92, endPoint x: 477, endPoint y: 93, distance: 30.2
click at [477, 93] on small "Active" at bounding box center [481, 90] width 56 height 16
drag, startPoint x: 477, startPoint y: 91, endPoint x: 433, endPoint y: 88, distance: 44.1
click at [453, 88] on small "Active" at bounding box center [481, 90] width 56 height 16
click at [453, 93] on small "Active" at bounding box center [481, 90] width 56 height 16
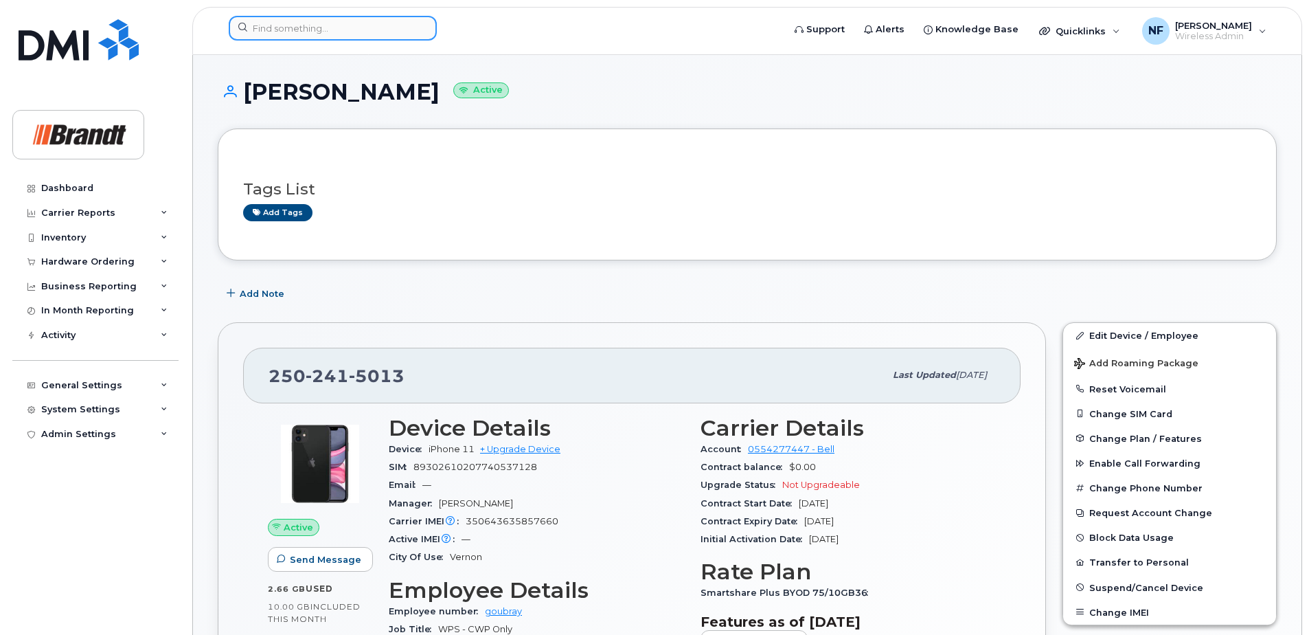
click at [293, 26] on input at bounding box center [333, 28] width 208 height 25
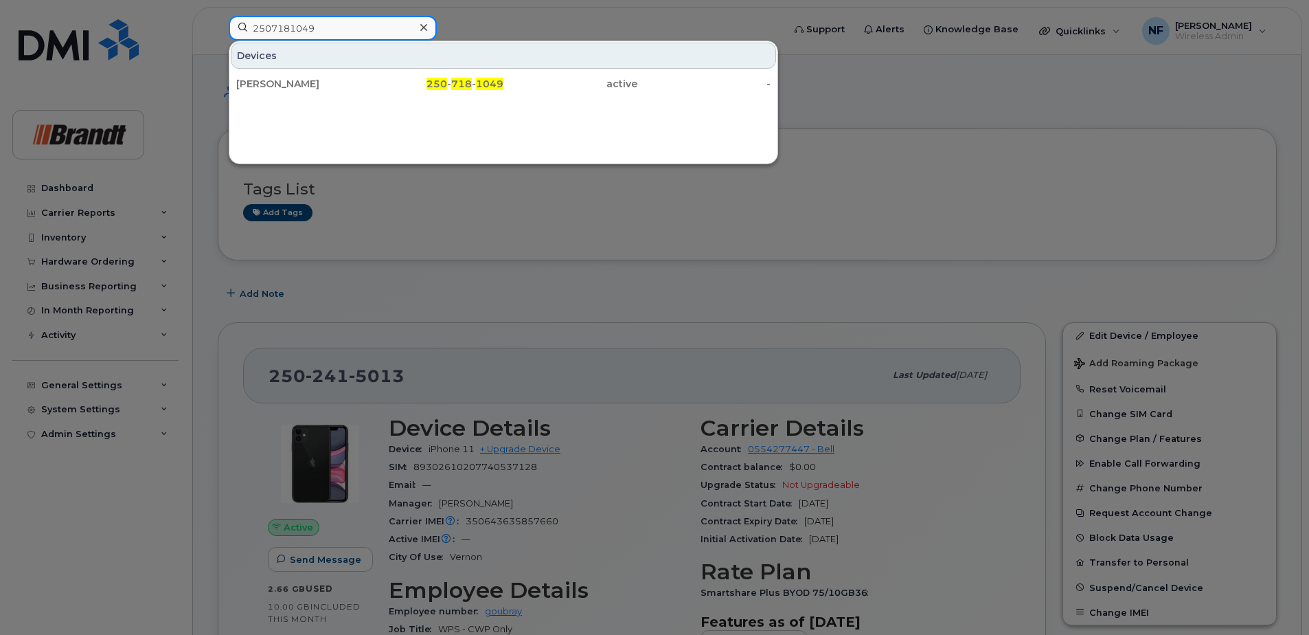
drag, startPoint x: 177, startPoint y: 29, endPoint x: 104, endPoint y: 33, distance: 72.9
click at [218, 33] on div "2507181049 Devices [PERSON_NAME] 250 - 718 - 1049 active -" at bounding box center [501, 31] width 567 height 30
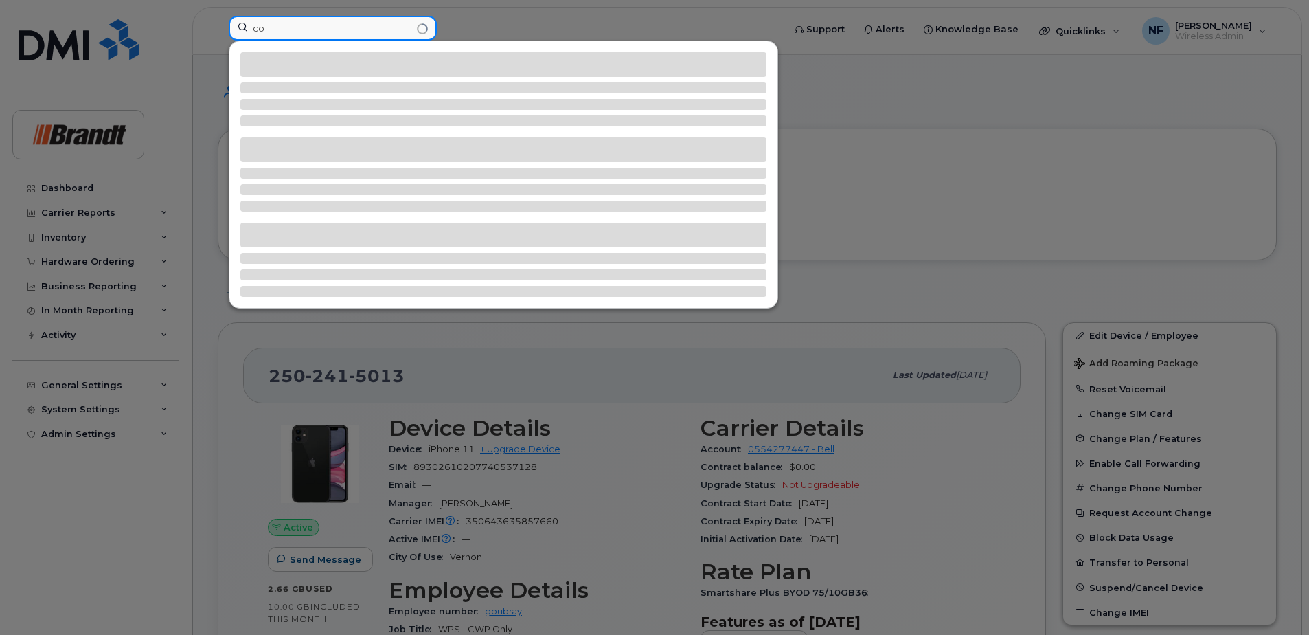
type input "c"
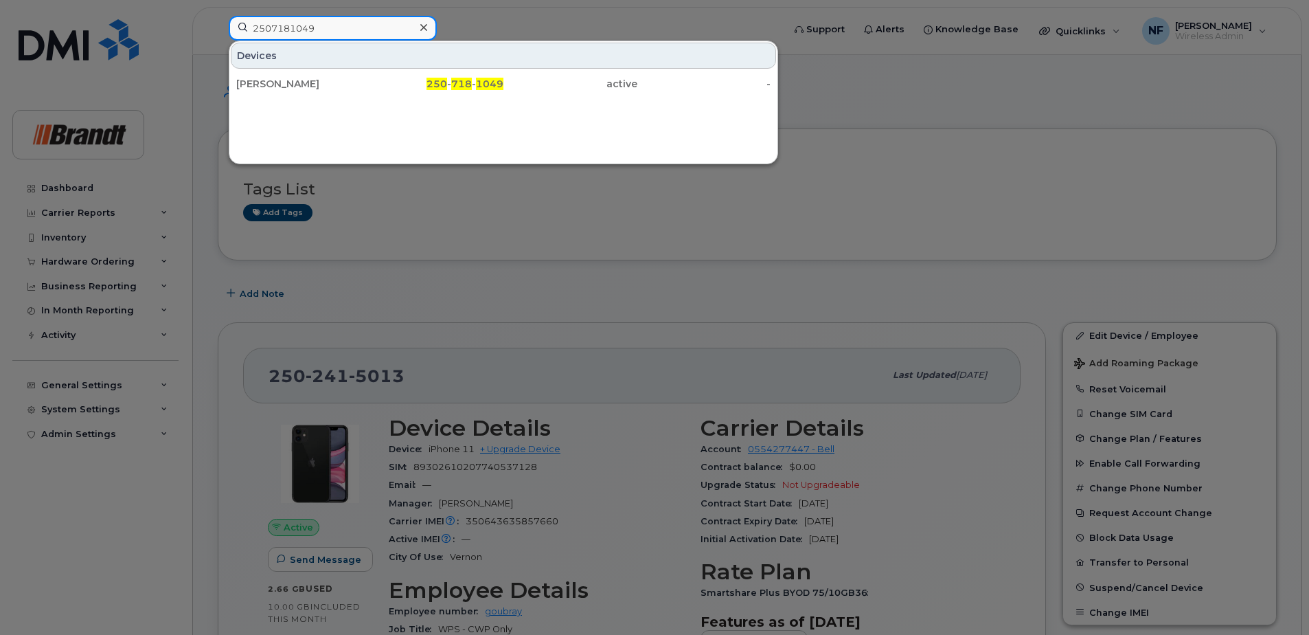
drag, startPoint x: 326, startPoint y: 25, endPoint x: 126, endPoint y: 20, distance: 200.0
click at [218, 20] on div "2507181049 Devices [PERSON_NAME] 250 - 718 - 1049 active -" at bounding box center [501, 31] width 567 height 30
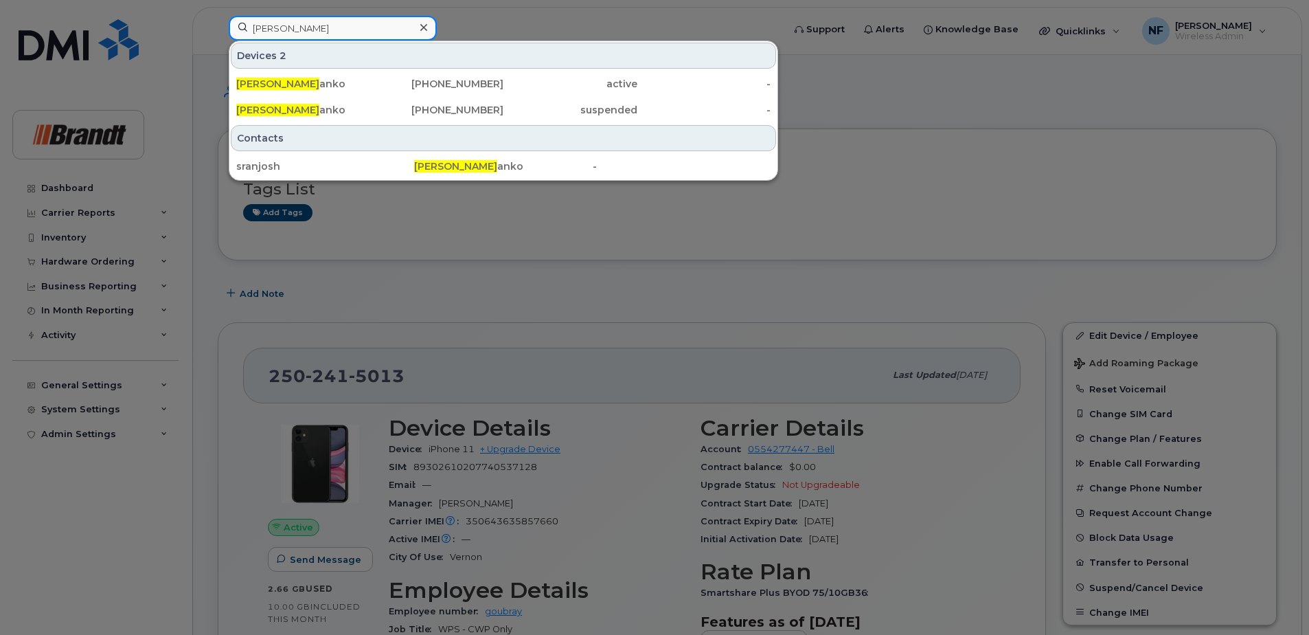
type input "[PERSON_NAME]"
click at [402, 85] on div "[PHONE_NUMBER]" at bounding box center [437, 84] width 134 height 14
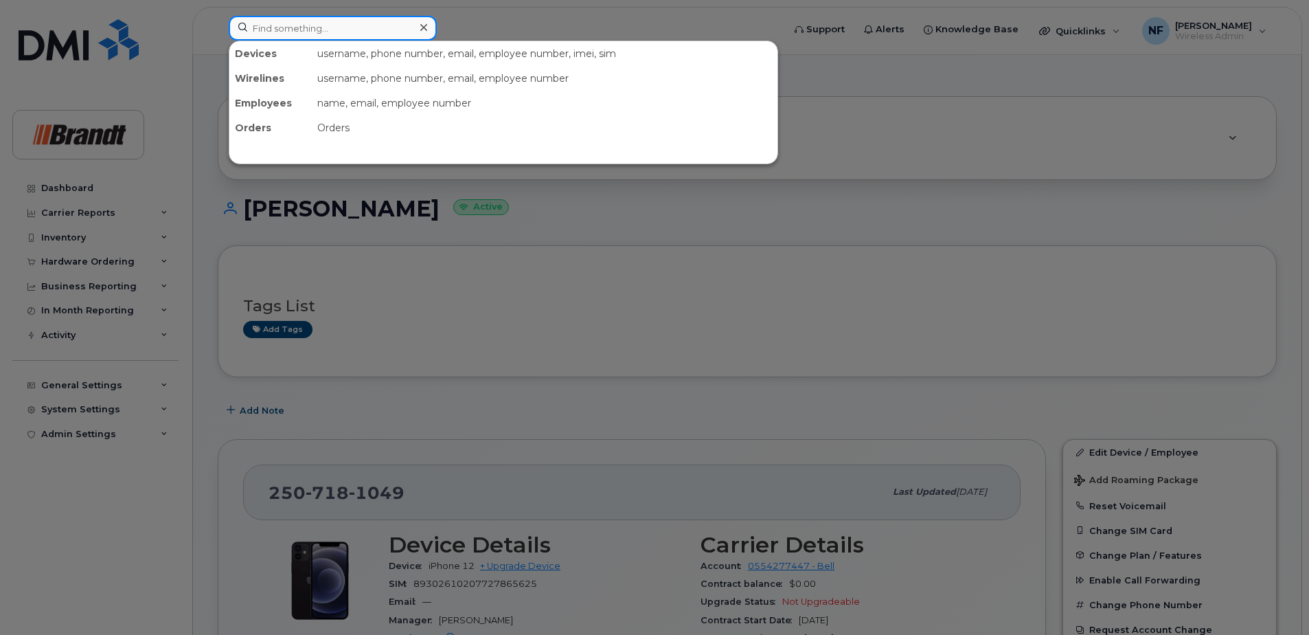
click at [324, 31] on input at bounding box center [333, 28] width 208 height 25
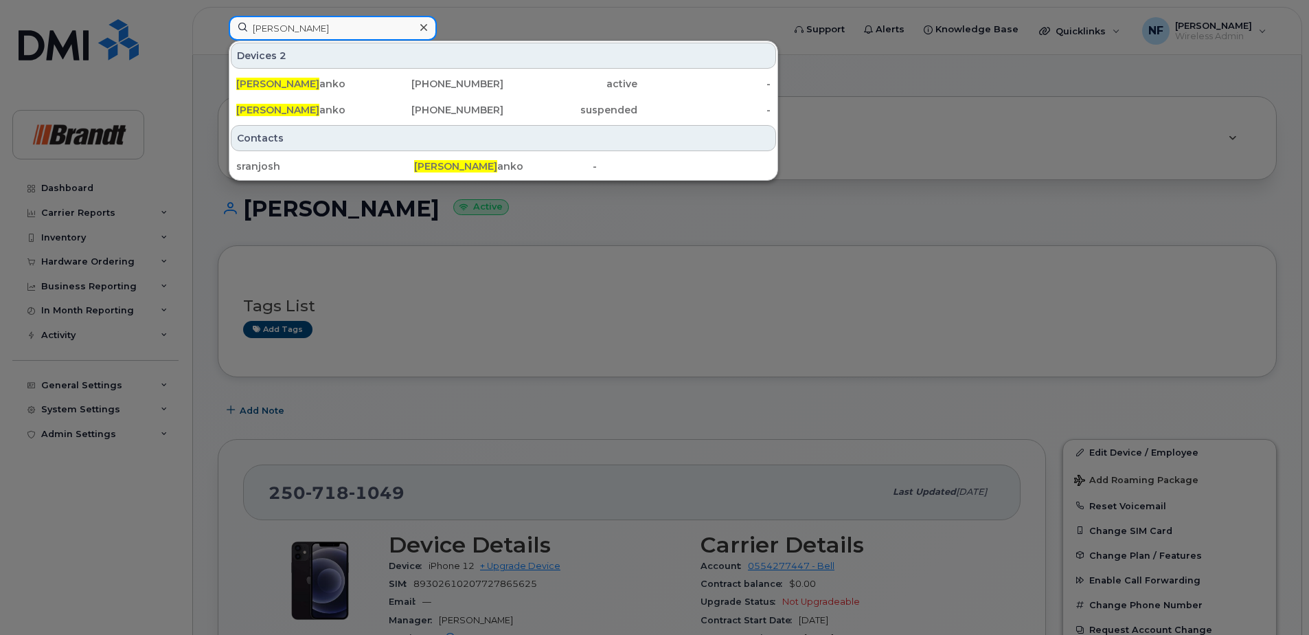
type input "joshua sr"
click at [415, 108] on div "250-308-8919" at bounding box center [437, 110] width 134 height 14
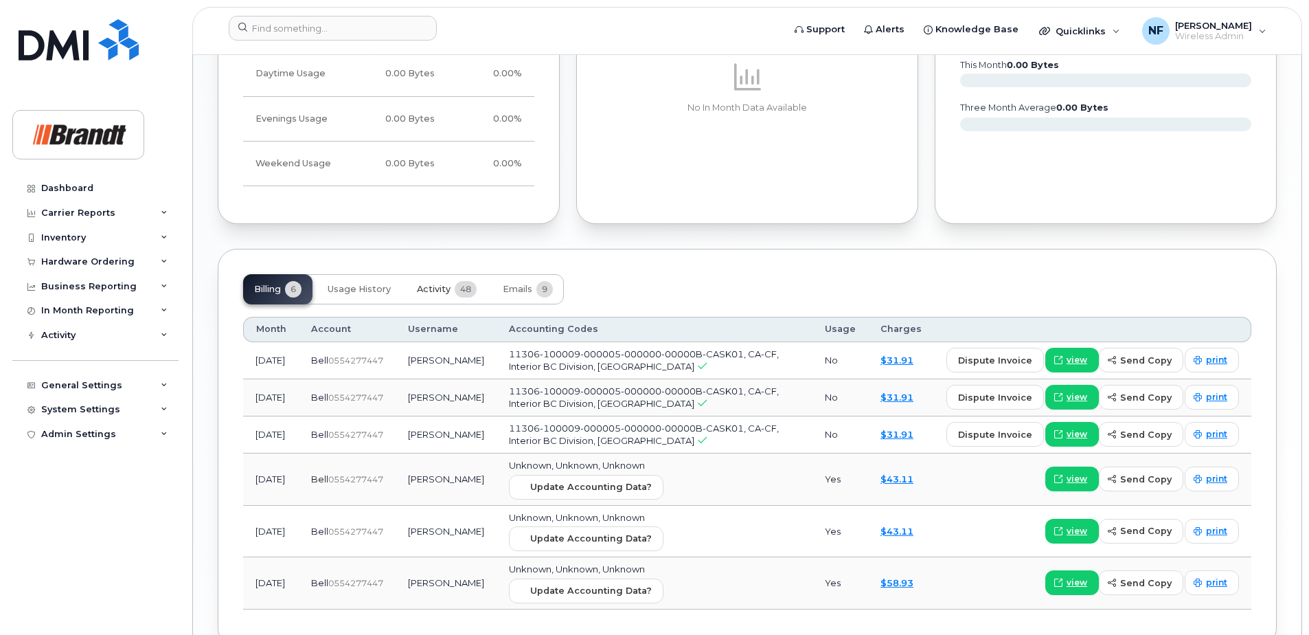
click at [443, 292] on span "Activity" at bounding box center [434, 289] width 34 height 11
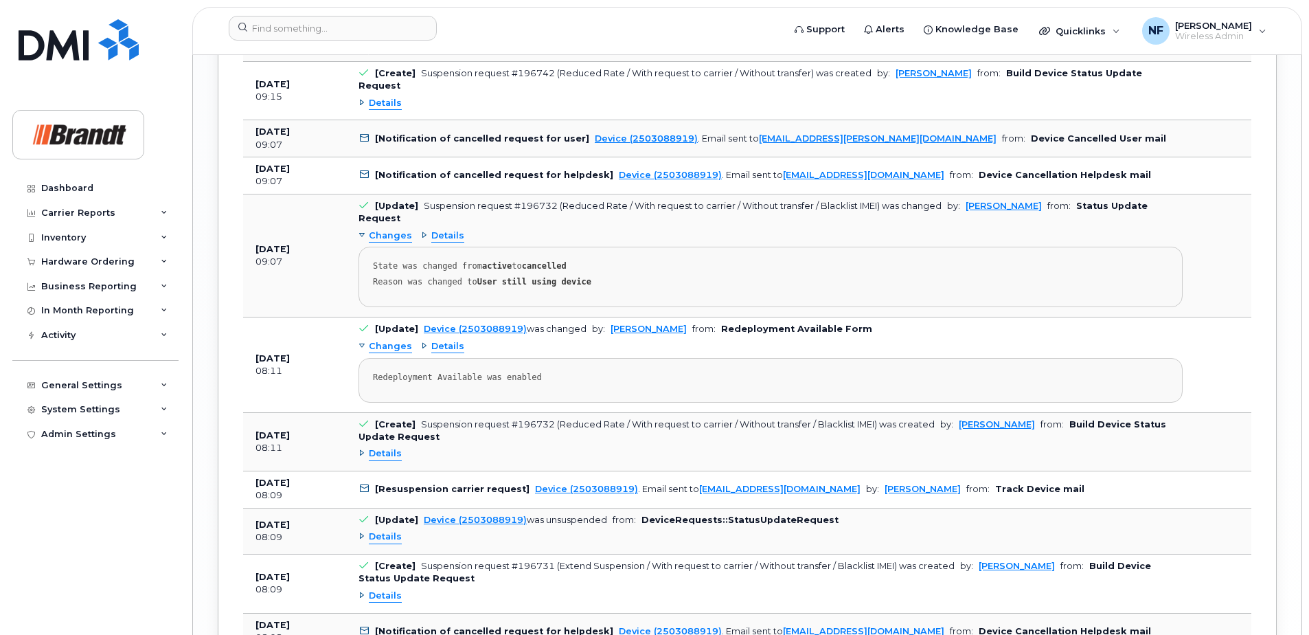
scroll to position [2199, 0]
